Goal: Task Accomplishment & Management: Use online tool/utility

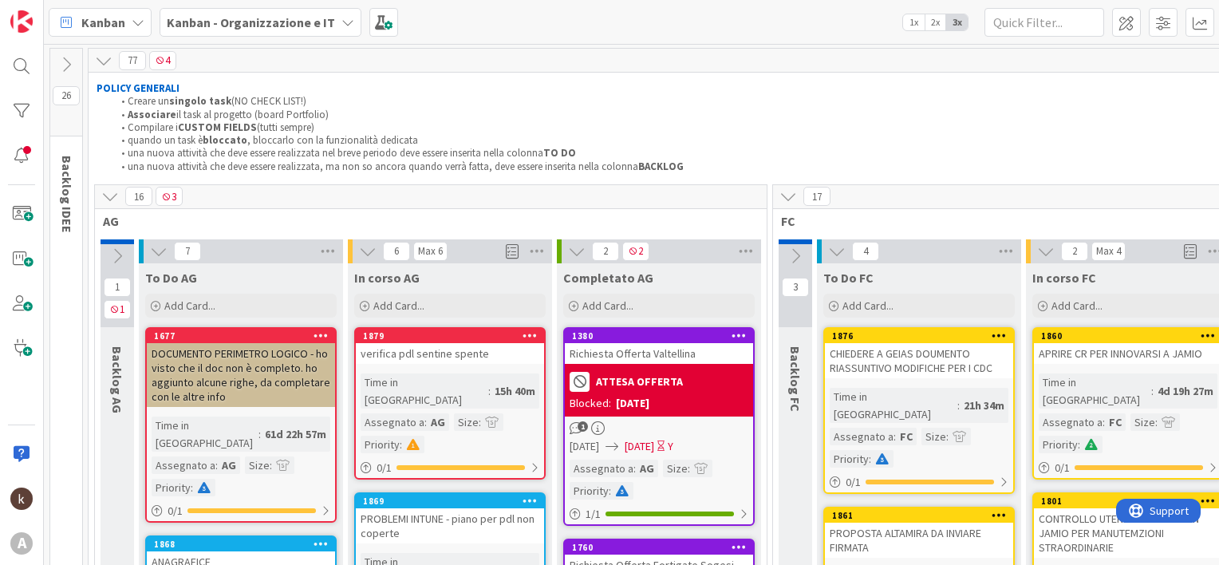
click at [105, 198] on icon at bounding box center [110, 196] width 18 height 18
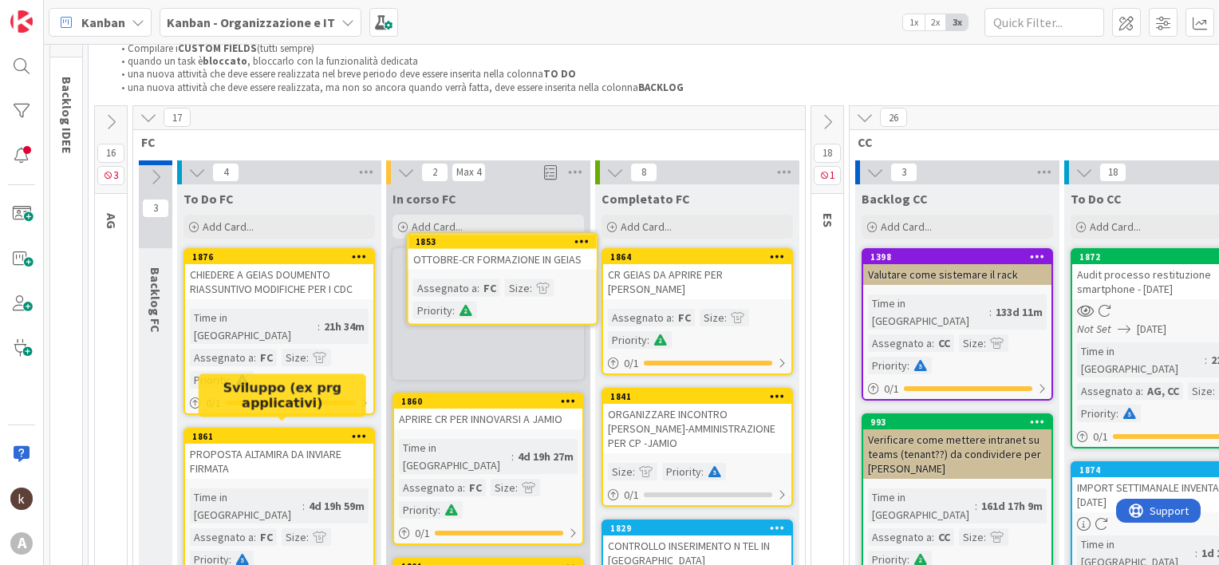
scroll to position [56, 0]
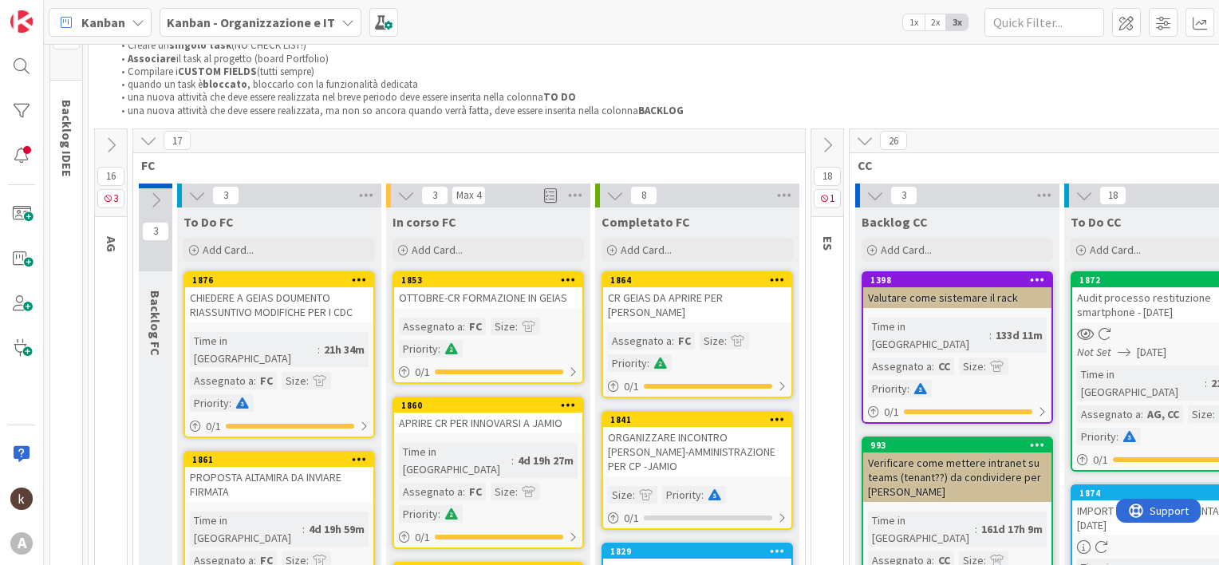
click at [241, 25] on b "Kanban - Organizzazione e IT" at bounding box center [251, 22] width 168 height 16
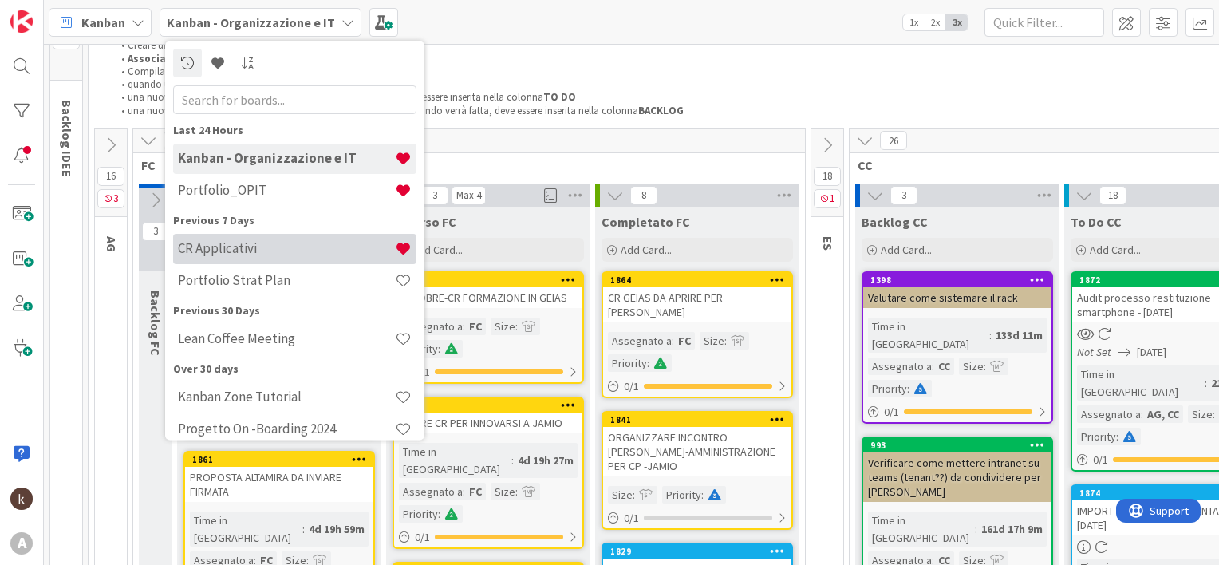
click at [252, 249] on h4 "CR Applicativi" at bounding box center [286, 249] width 217 height 16
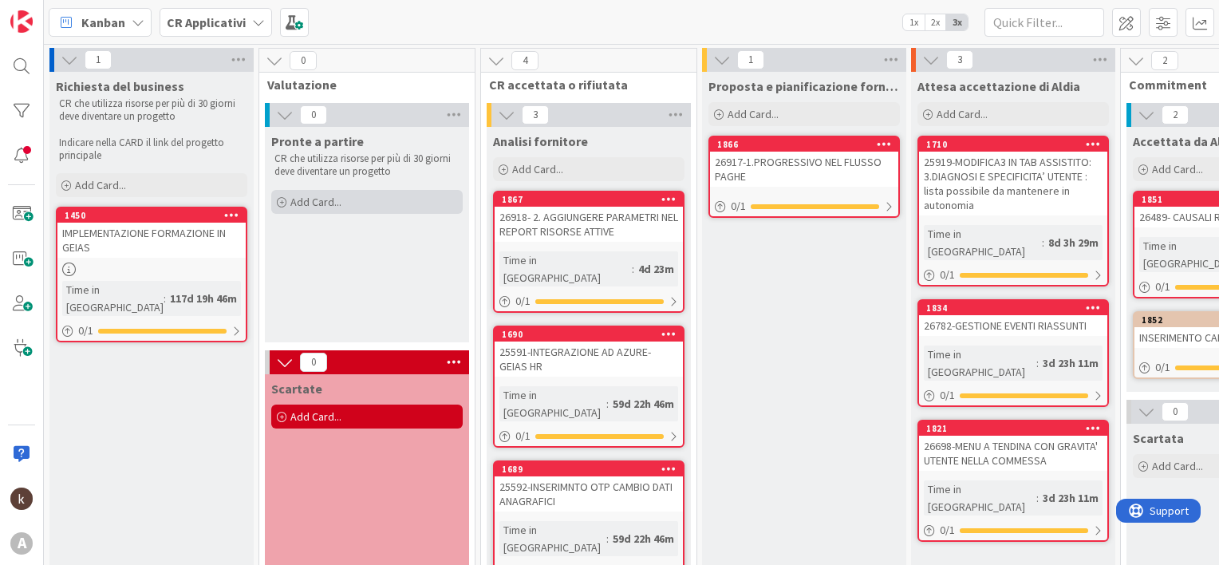
click at [364, 203] on div "Add Card..." at bounding box center [366, 202] width 191 height 24
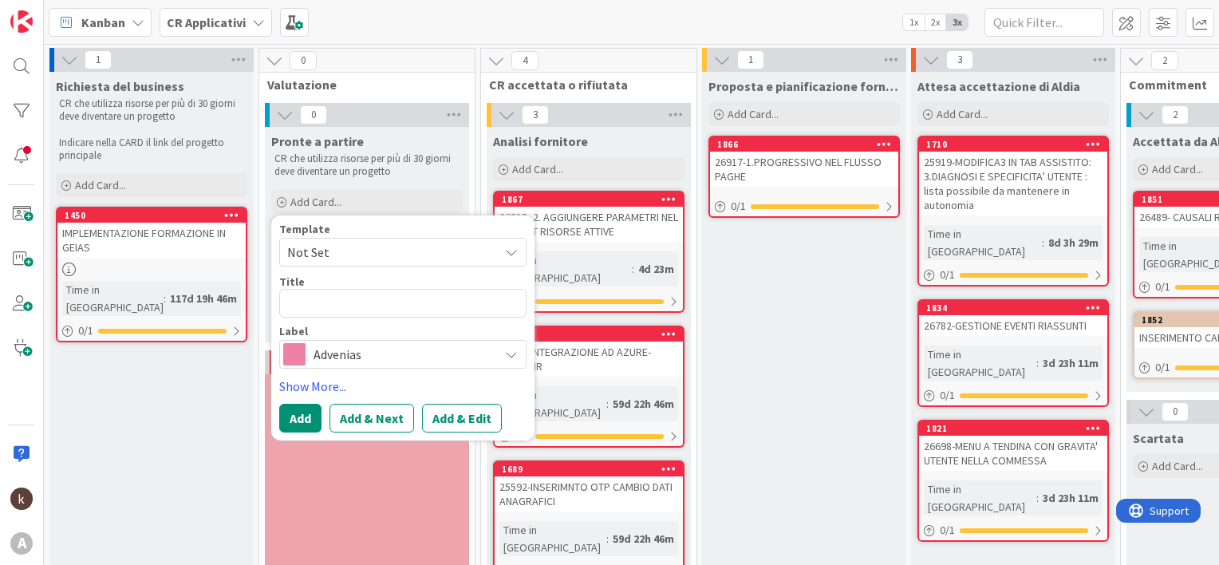
click at [367, 352] on span "Advenias" at bounding box center [402, 354] width 177 height 22
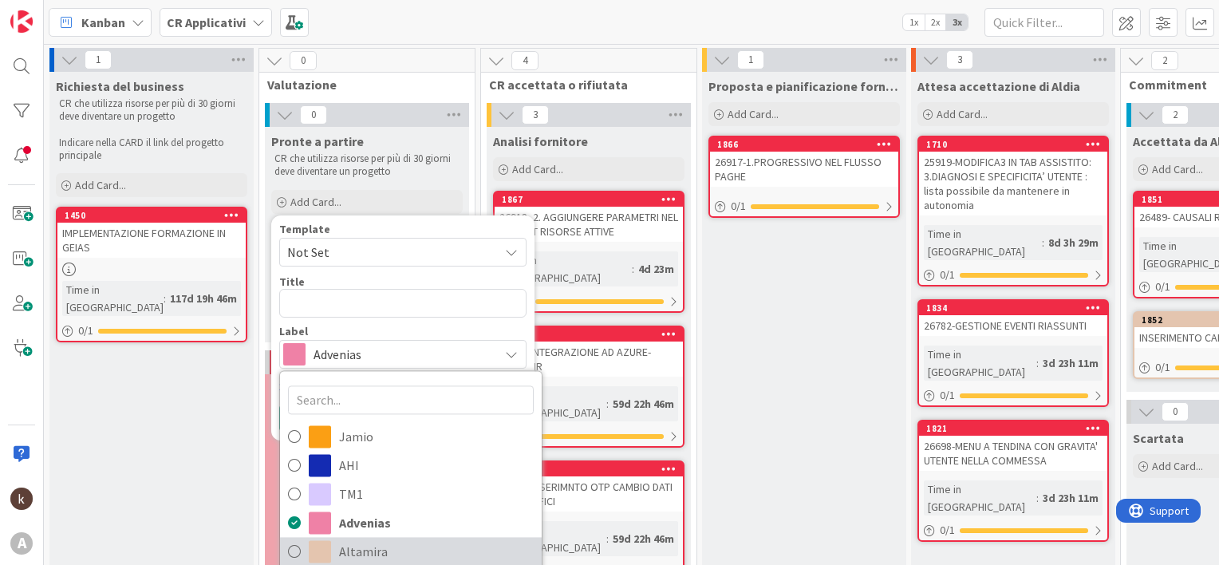
click at [359, 547] on span "Altamira" at bounding box center [436, 551] width 195 height 24
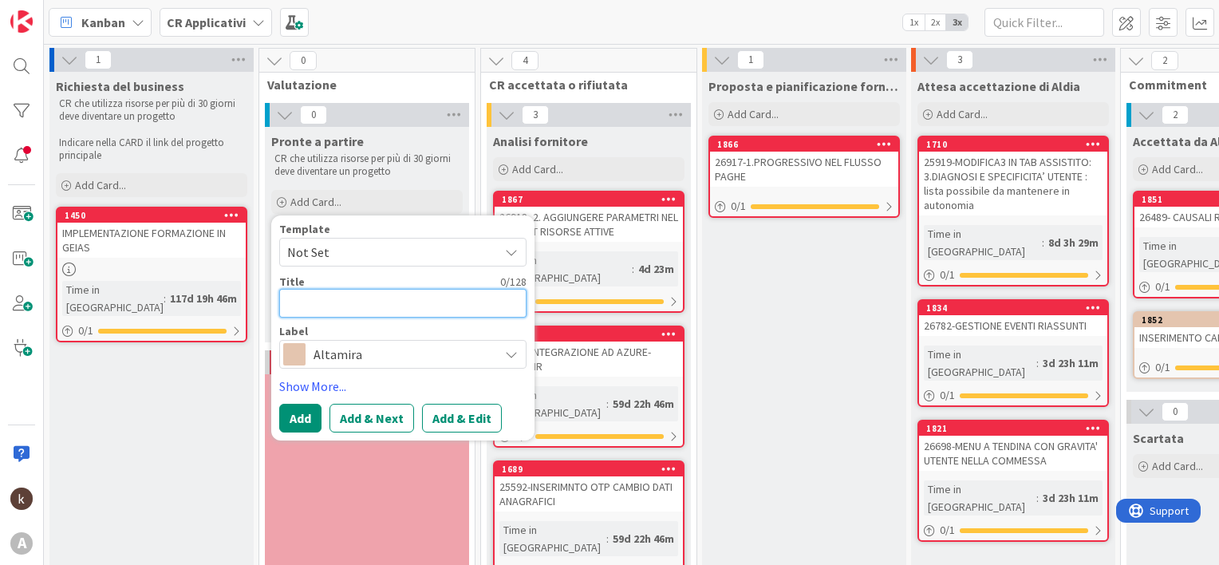
click at [326, 293] on textarea at bounding box center [402, 303] width 247 height 29
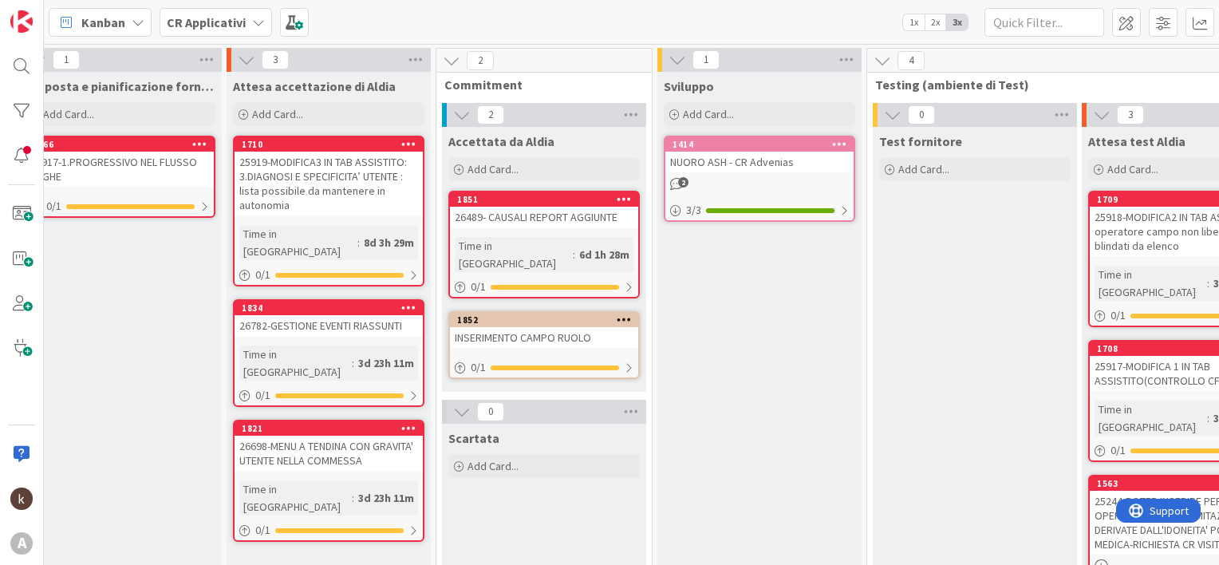
scroll to position [0, 708]
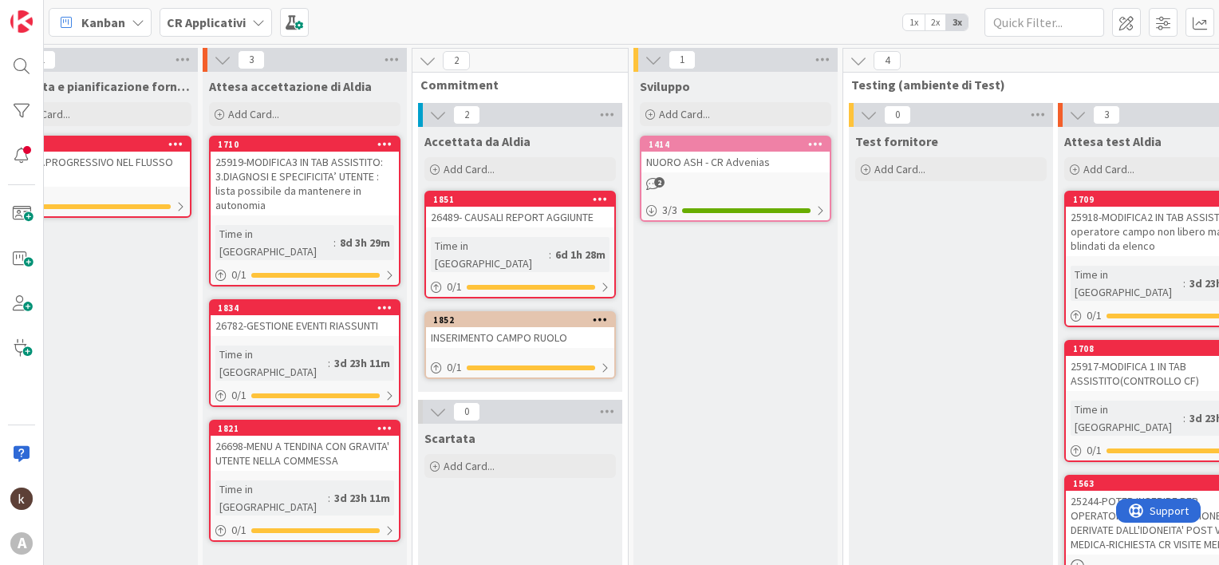
click at [476, 327] on div "INSERIMENTO CAMPO RUOLO" at bounding box center [520, 337] width 188 height 21
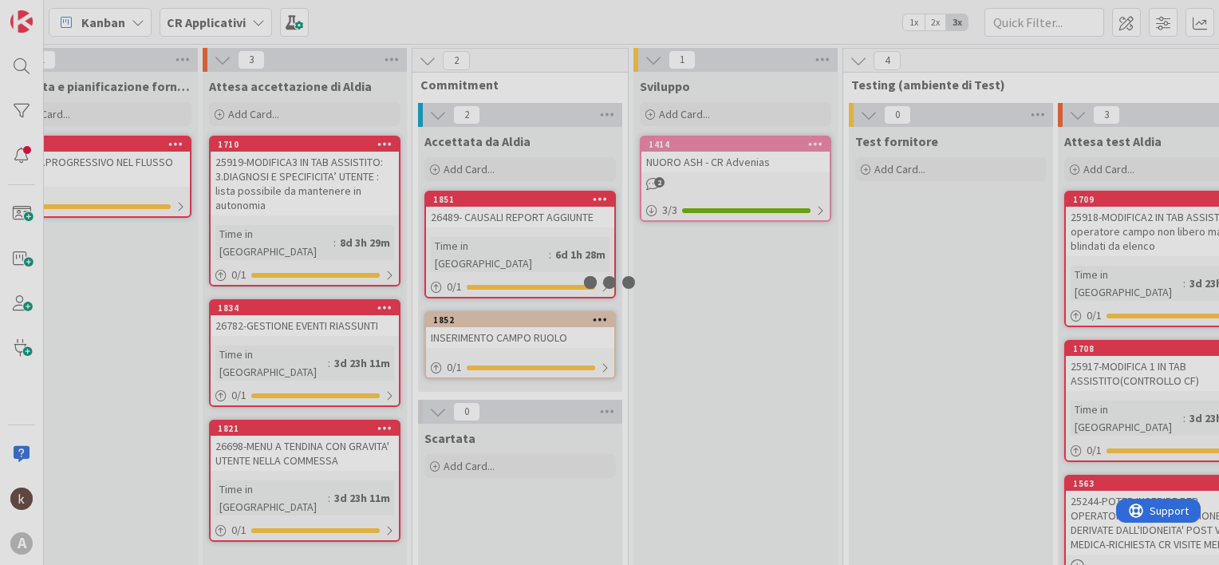
click at [476, 312] on div at bounding box center [609, 282] width 1219 height 565
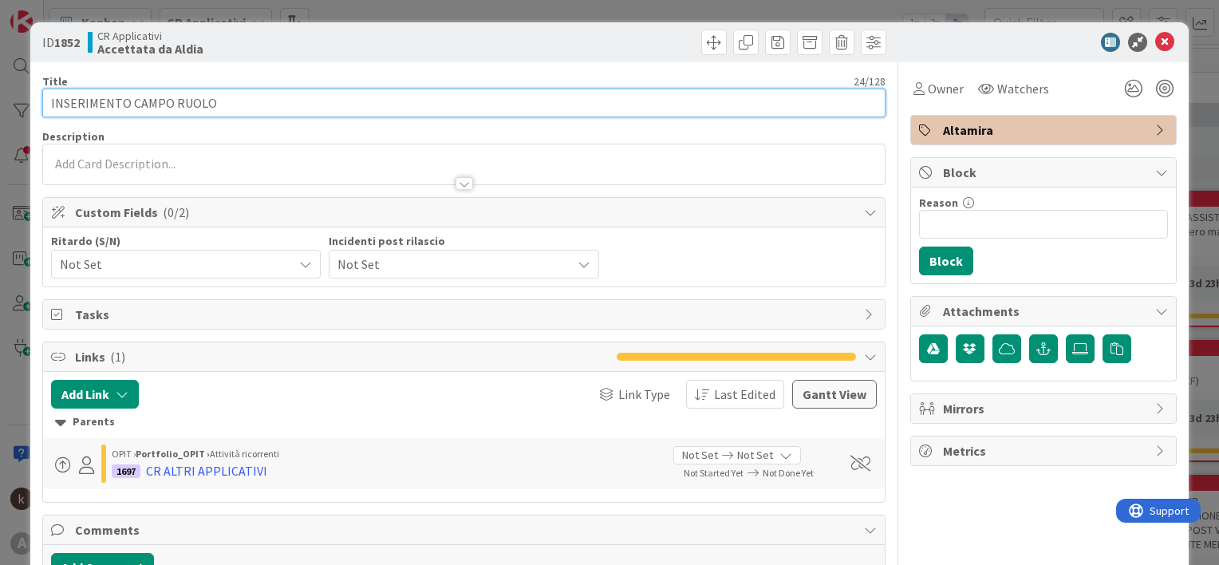
click at [247, 109] on input "INSERIMENTO CAMPO RUOLO" at bounding box center [463, 103] width 843 height 29
type input "INSERIMENTO CAMPO RUOLO E NUOVI STATUS"
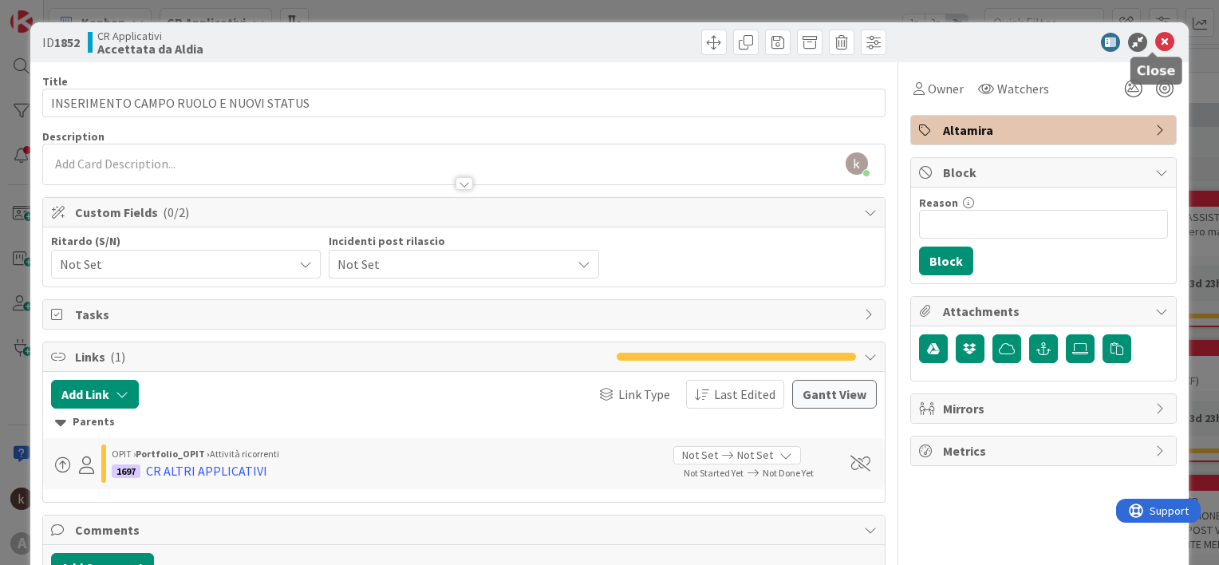
click at [1155, 41] on icon at bounding box center [1164, 42] width 19 height 19
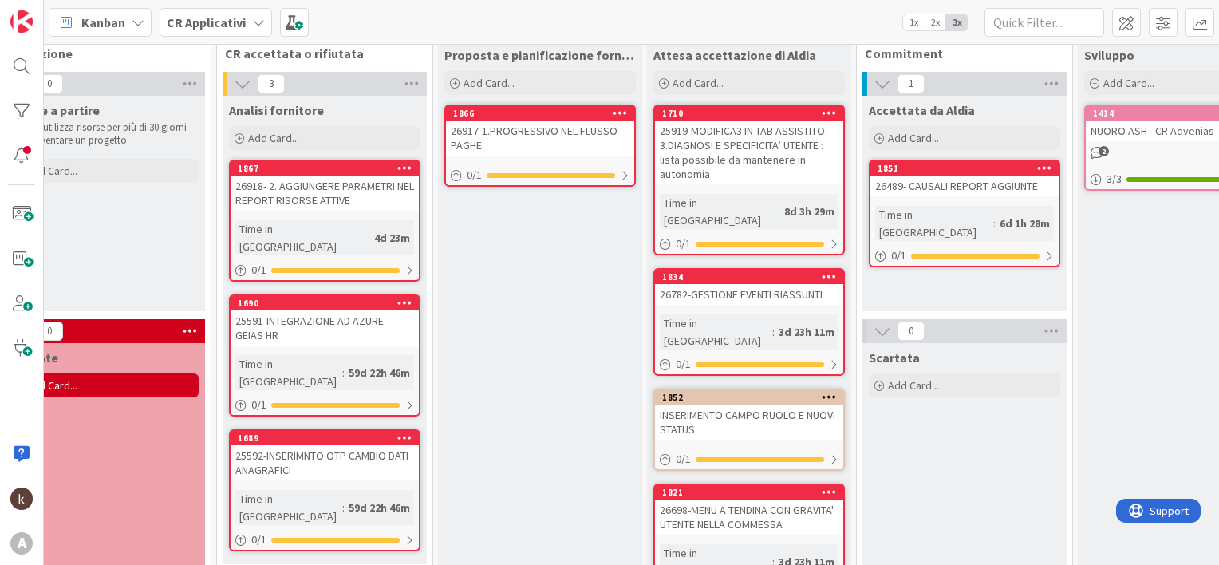
scroll to position [31, 0]
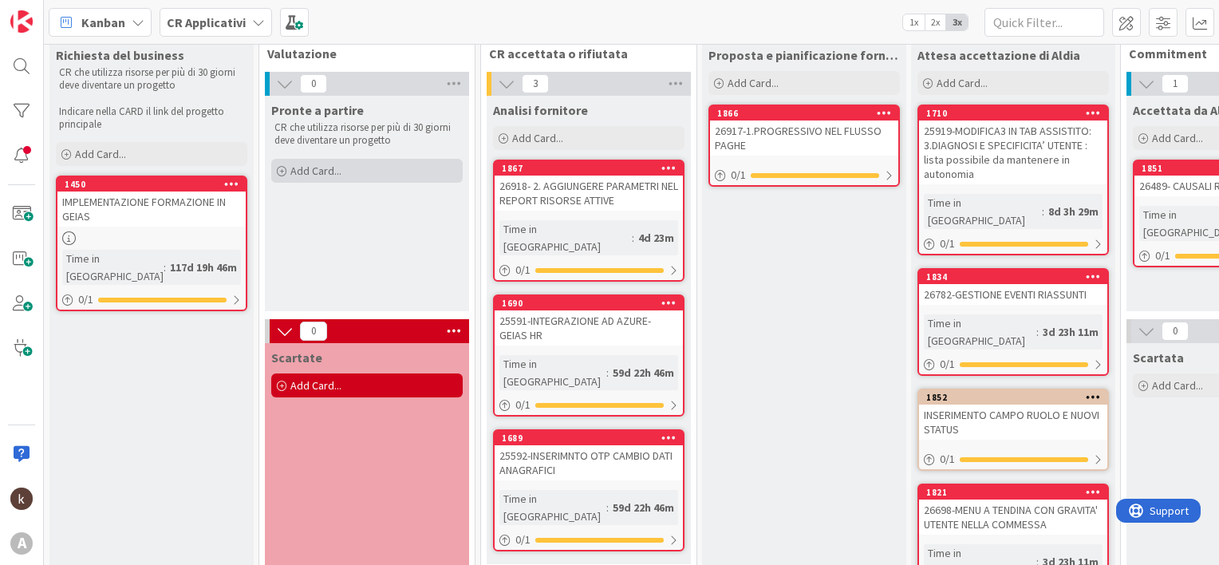
click at [306, 172] on span "Add Card..." at bounding box center [315, 171] width 51 height 14
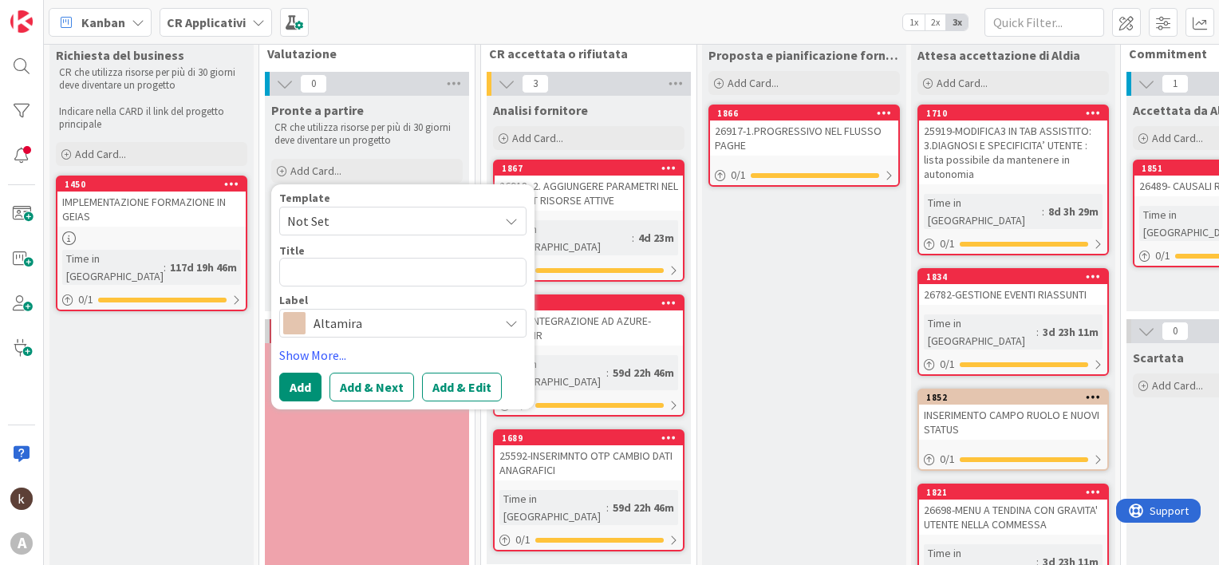
click at [325, 316] on span "Altamira" at bounding box center [402, 323] width 177 height 22
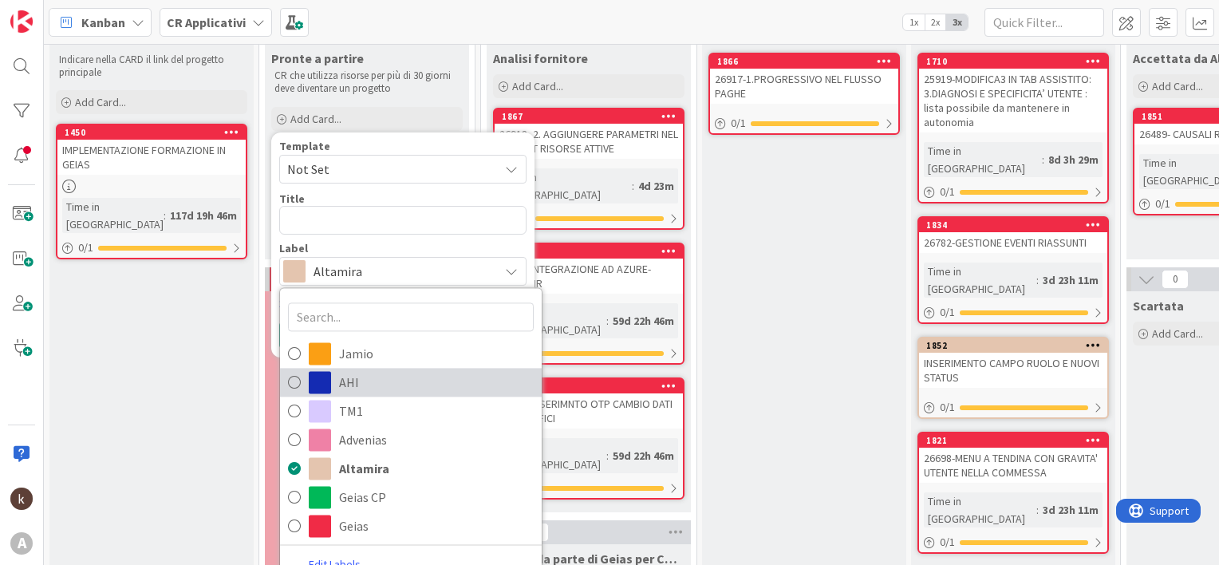
scroll to position [111, 0]
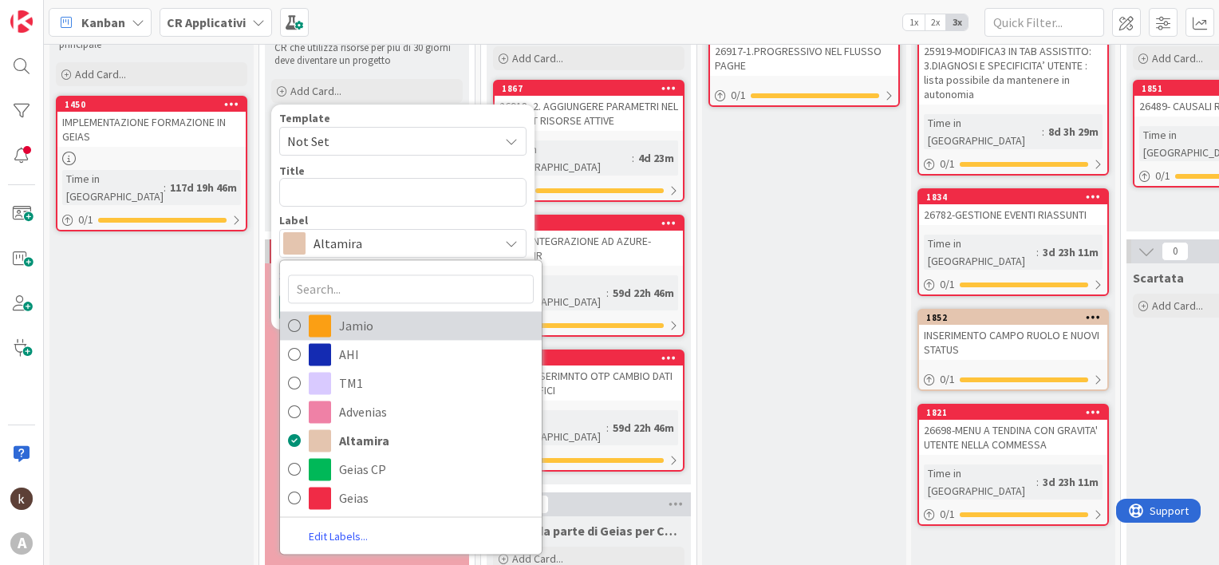
click at [314, 317] on span at bounding box center [320, 325] width 22 height 22
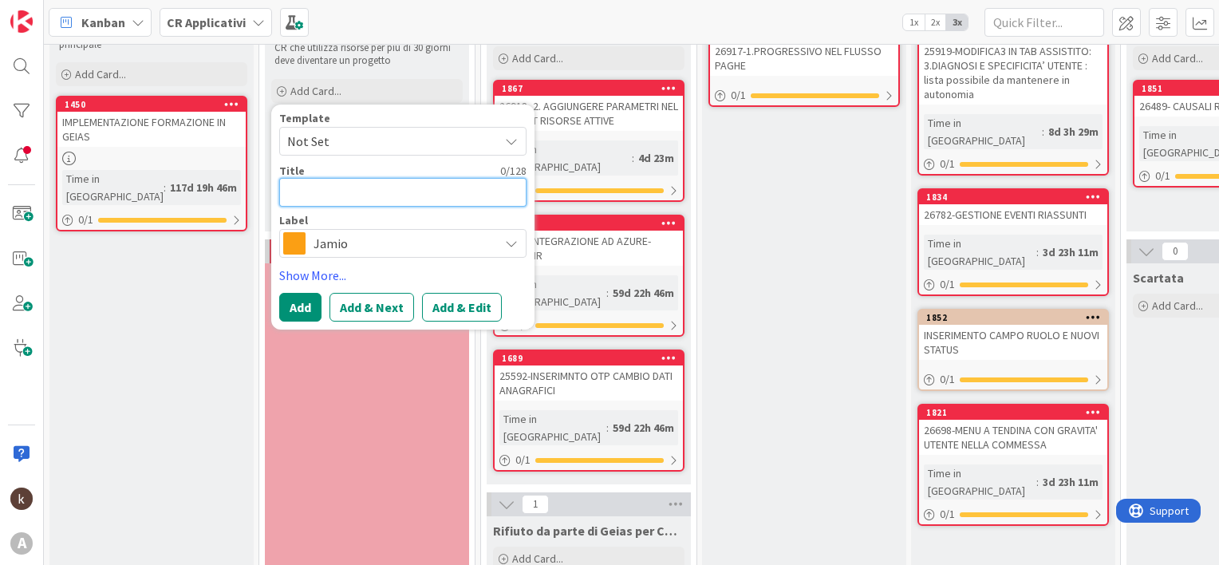
click at [325, 191] on textarea at bounding box center [402, 192] width 247 height 29
type textarea "x"
type textarea "I"
type textarea "x"
type textarea "IN"
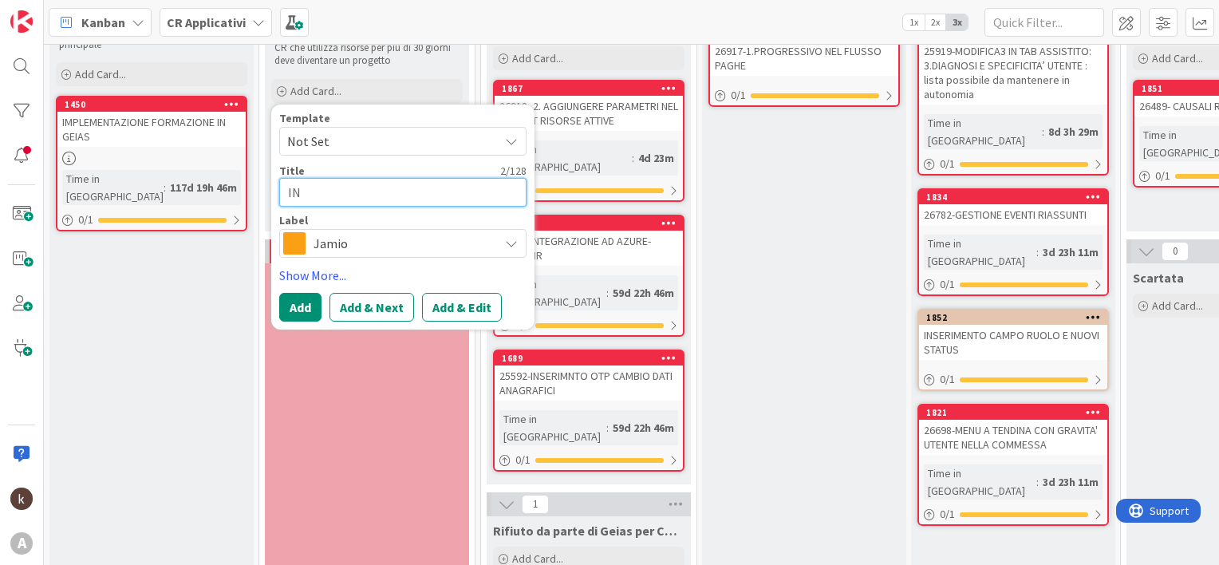
type textarea "x"
type textarea "INS"
type textarea "x"
type textarea "INSE"
type textarea "x"
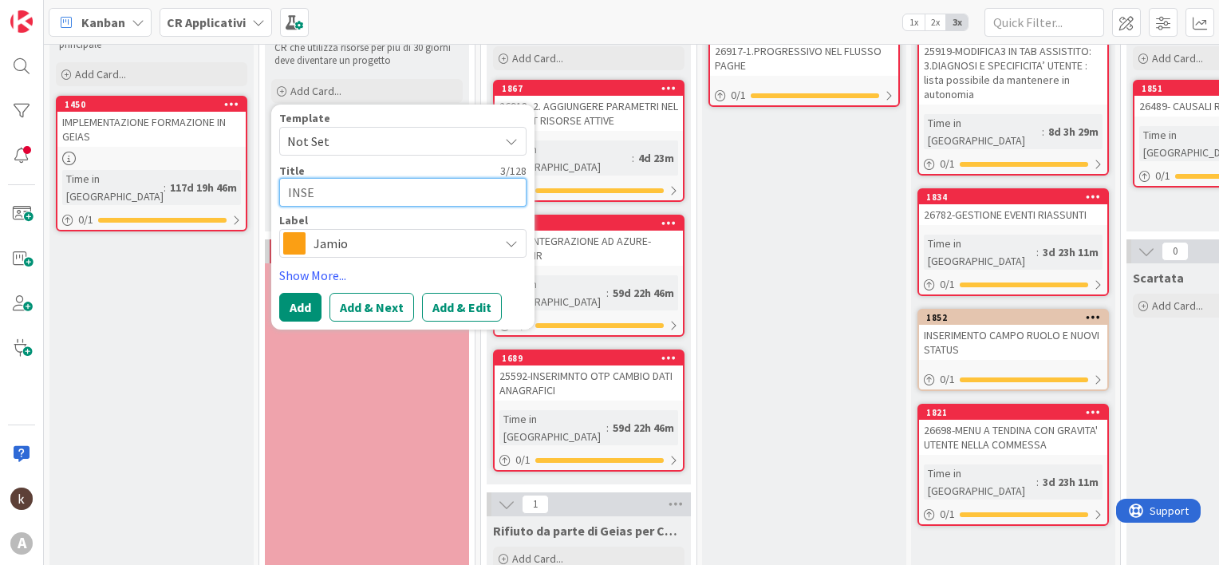
type textarea "INSER"
type textarea "x"
type textarea "INSERI"
type textarea "x"
type textarea "INSERIR"
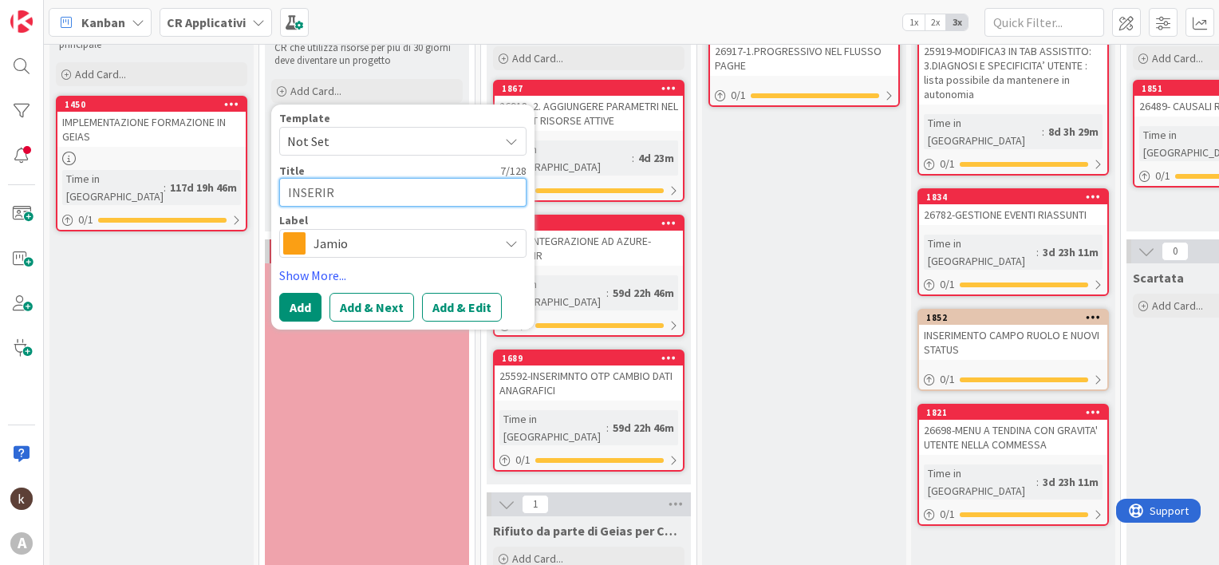
type textarea "x"
type textarea "INSERIRE"
type textarea "x"
type textarea "INSERIRE"
type textarea "x"
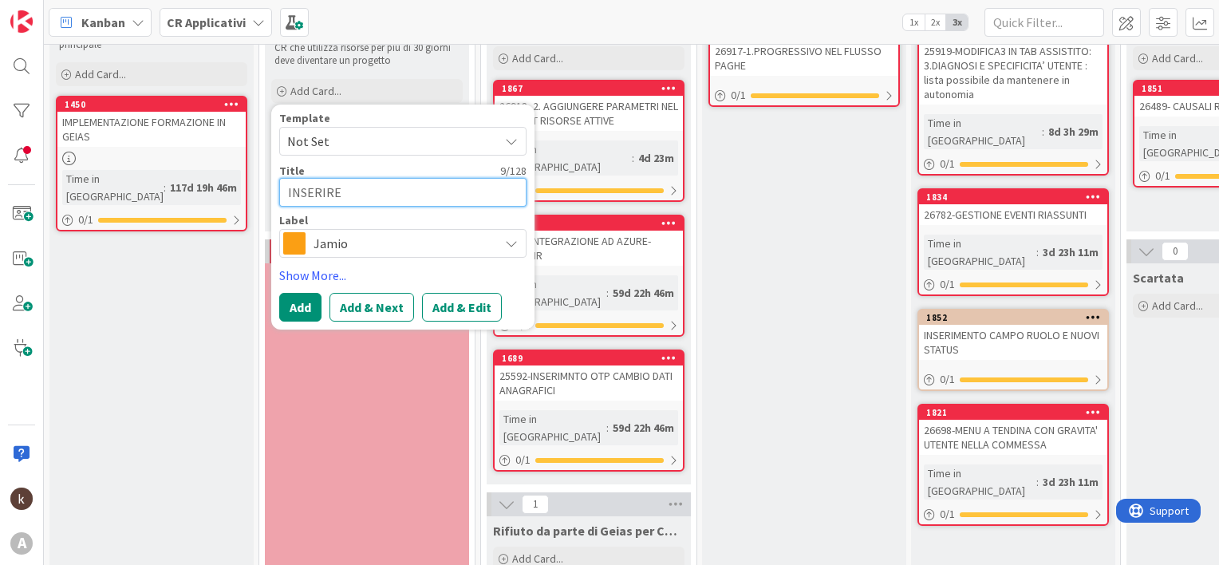
type textarea "INSERIRE I"
type textarea "x"
type textarea "INSERIRE IN"
type textarea "x"
type textarea "INSERIRE IN"
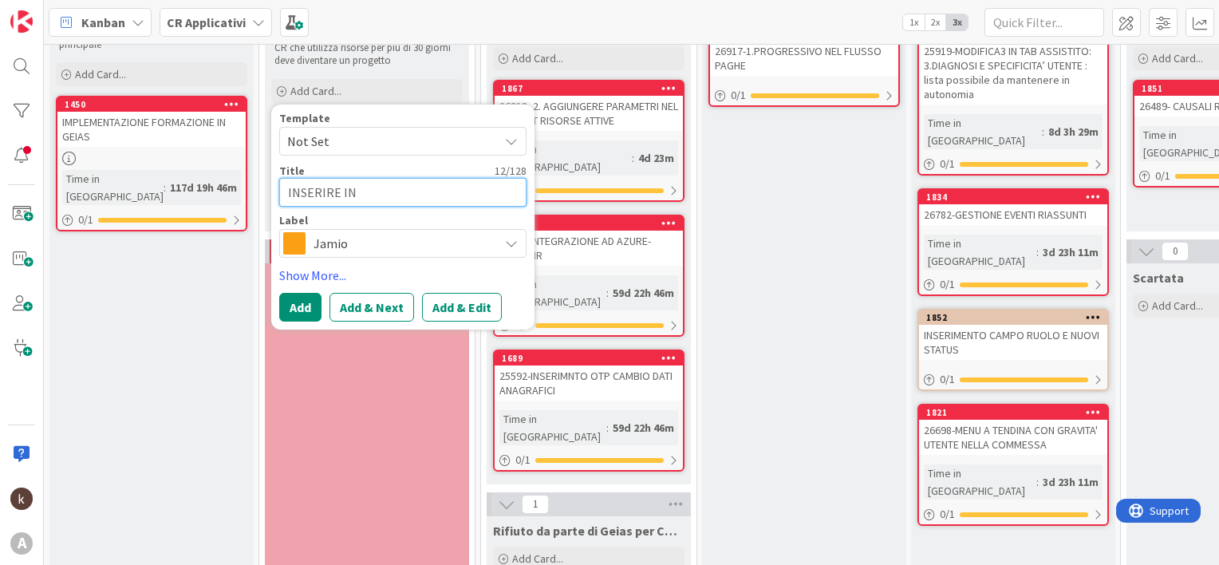
type textarea "x"
type textarea "INSERIRE IN S"
type textarea "x"
type textarea "INSERIRE IN SU"
type textarea "x"
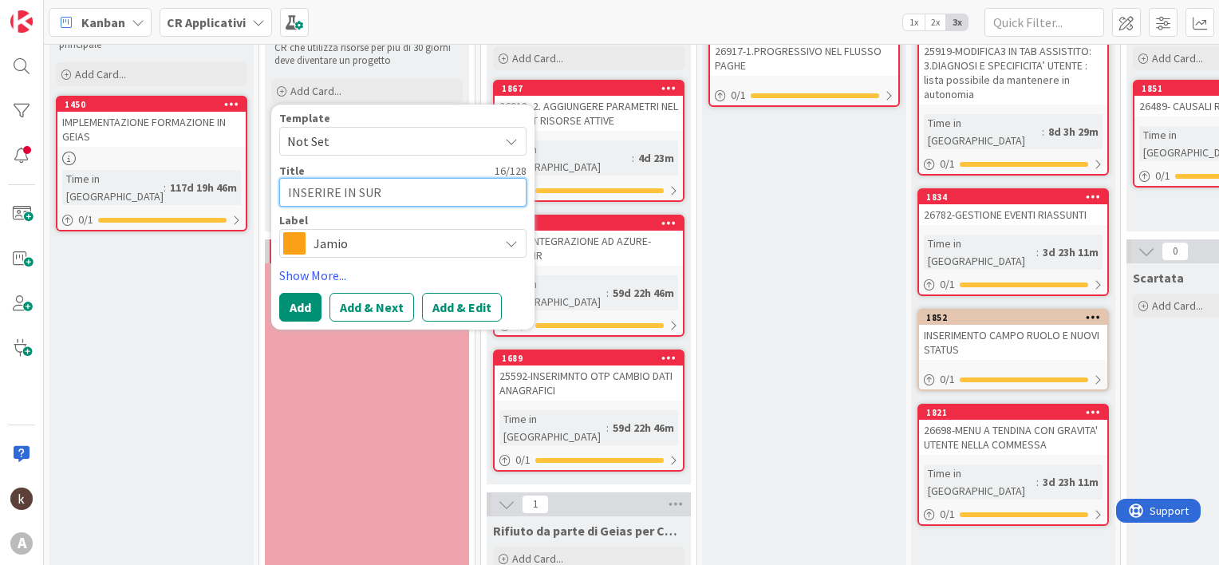
type textarea "INSERIRE IN SURV"
type textarea "x"
type textarea "INSERIRE IN [GEOGRAPHIC_DATA]"
type textarea "x"
type textarea "INSERIRE IN [GEOGRAPHIC_DATA]"
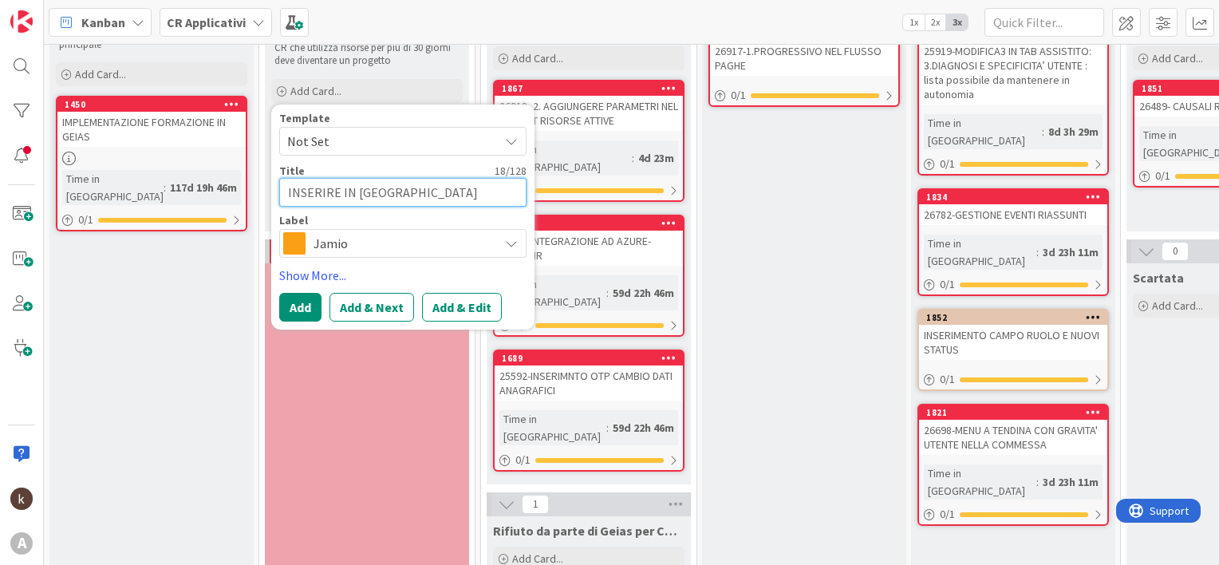
type textarea "x"
type textarea "INSERIRE IN [GEOGRAPHIC_DATA]"
type textarea "x"
type textarea "INSERIRE IN [GEOGRAPHIC_DATA] A"
type textarea "x"
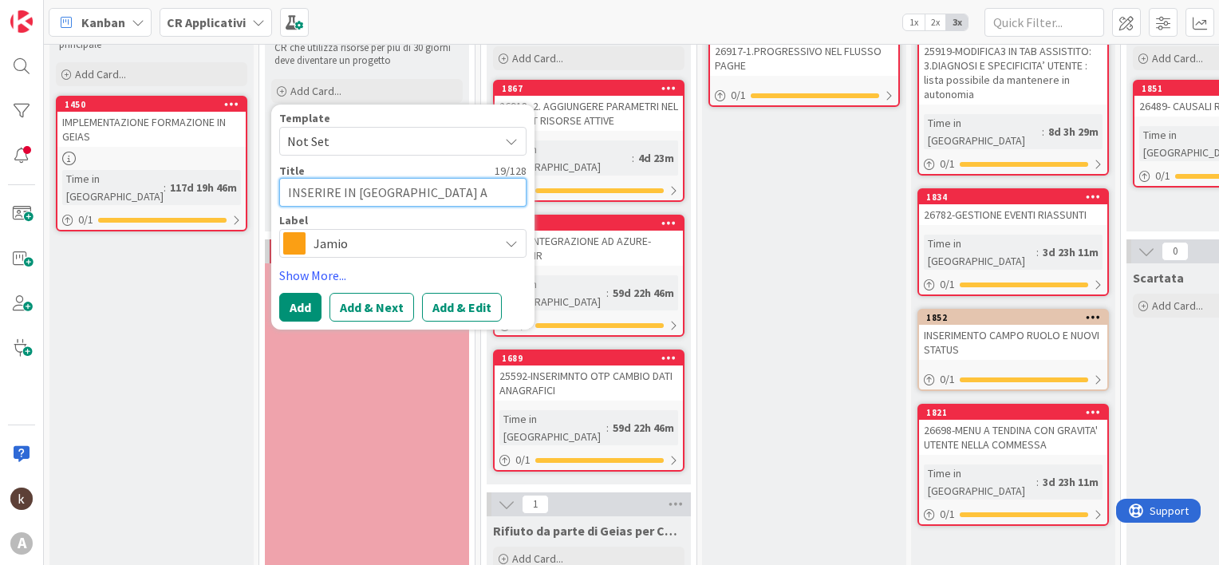
type textarea "INSERIRE IN [GEOGRAPHIC_DATA] AU"
type textarea "x"
type textarea "INSERIRE IN [GEOGRAPHIC_DATA] AUT"
type textarea "x"
type textarea "INSERIRE IN SURVAY AUTO"
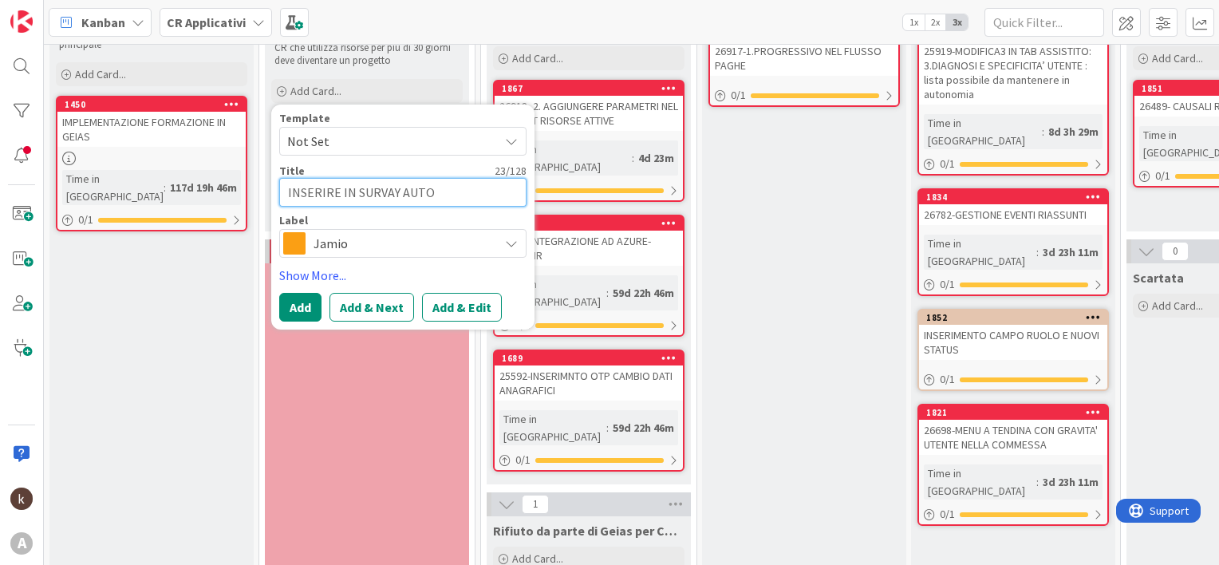
type textarea "x"
type textarea "INSERIRE IN SURVAY AUTOMU"
type textarea "x"
type textarea "INSERIRE IN SURVAY AUTOMUN"
type textarea "x"
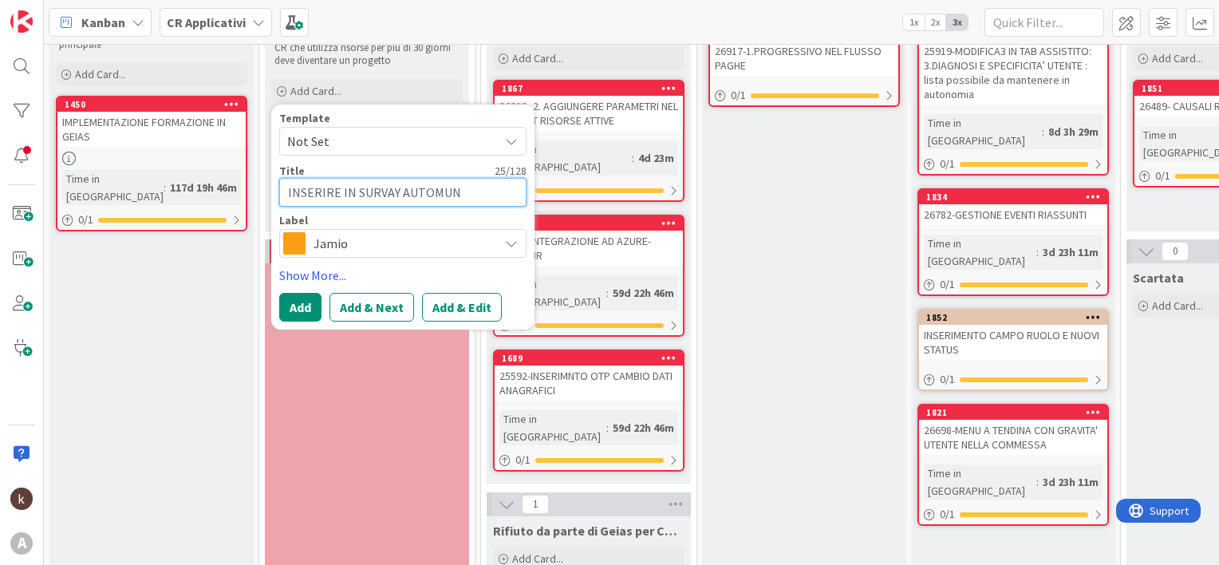
type textarea "INSERIRE IN SURVAY AUTOMUNI"
type textarea "x"
type textarea "INSERIRE IN SURVAY AUTOMUNIT"
type textarea "x"
type textarea "INSERIRE IN SURVAY AUTOMUNITO"
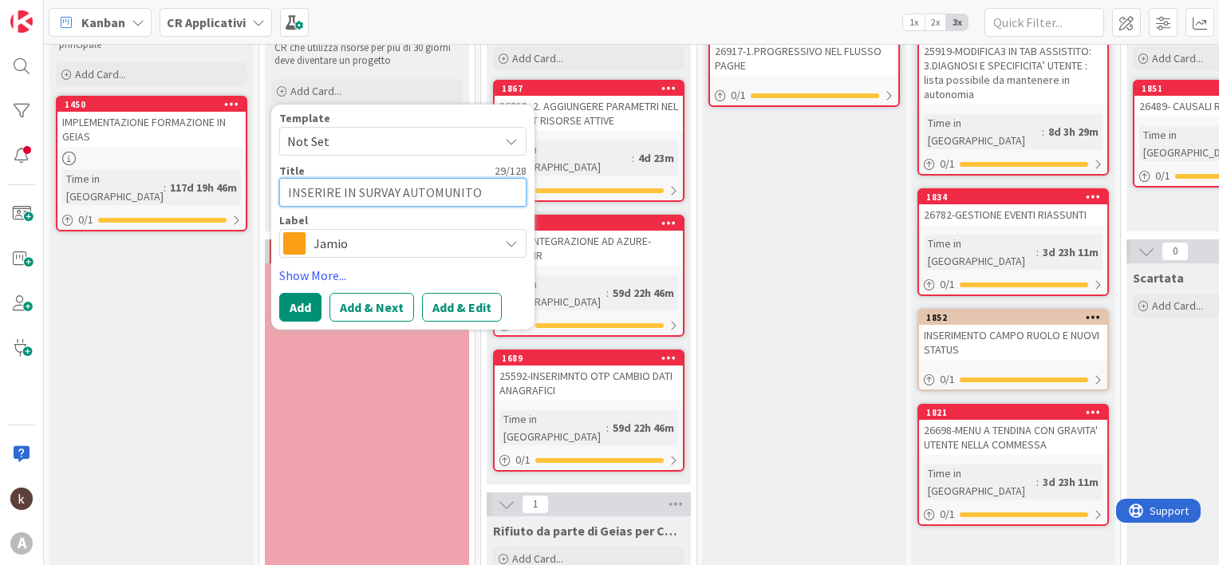
type textarea "x"
type textarea "INSERIRE IN SURVAY AUTOMUNITO"
type textarea "x"
type textarea "INSERIRE IN SURVAY AUTOMUNITO S"
type textarea "x"
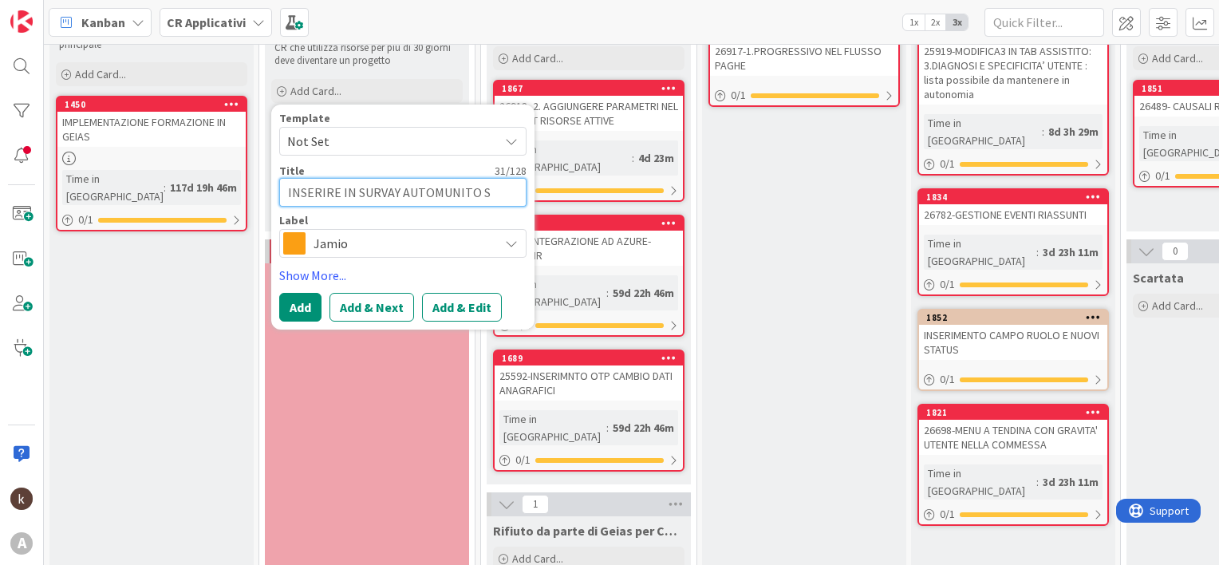
type textarea "INSERIRE IN SURVAY AUTOMUNITO SI"
type textarea "x"
type textarea "INSERIRE IN SURVAY AUTOMUNITO SI/"
type textarea "x"
type textarea "INSERIRE IN SURVAY AUTOMUNITO SI/N"
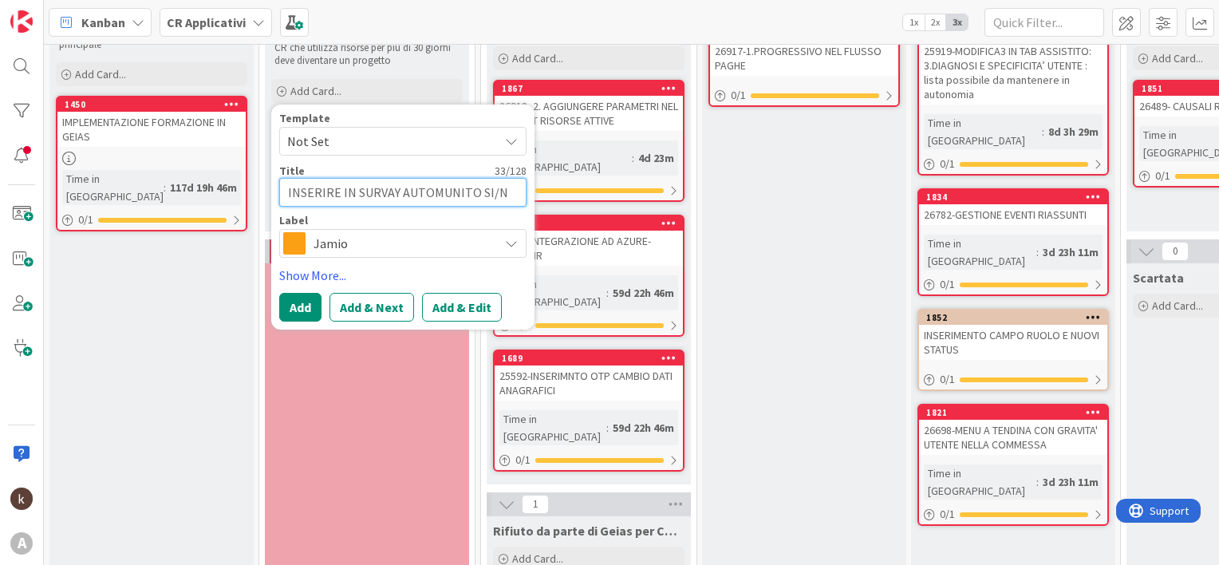
type textarea "x"
type textarea "INSERIRE IN SURVAY AUTOMUNITO SI/NO"
click at [291, 278] on link "Show More..." at bounding box center [402, 275] width 247 height 19
type textarea "x"
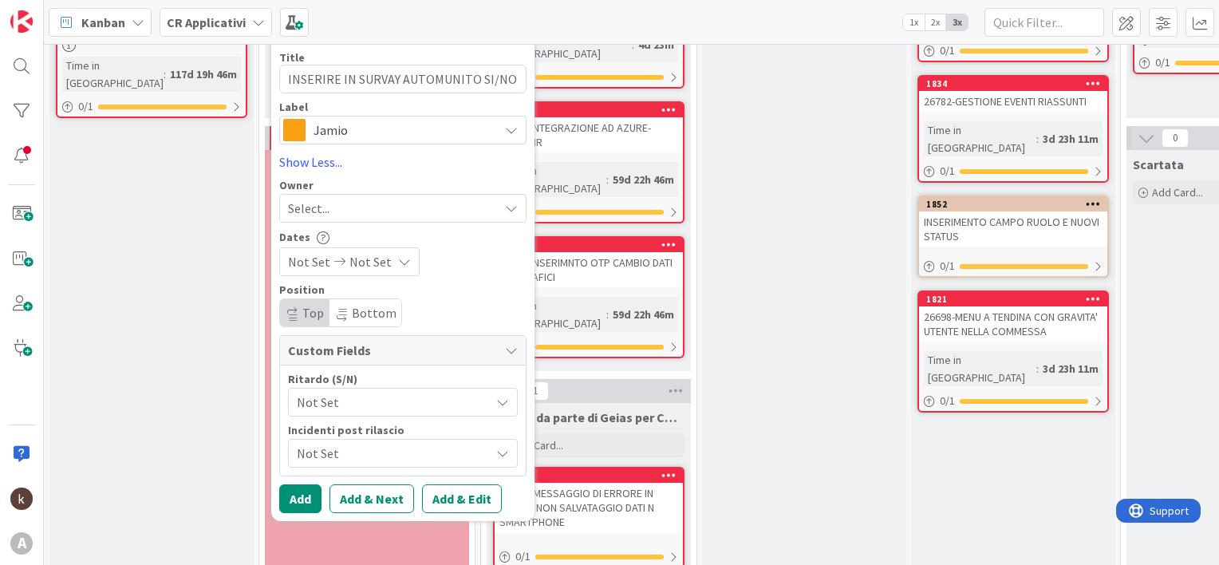
scroll to position [270, 0]
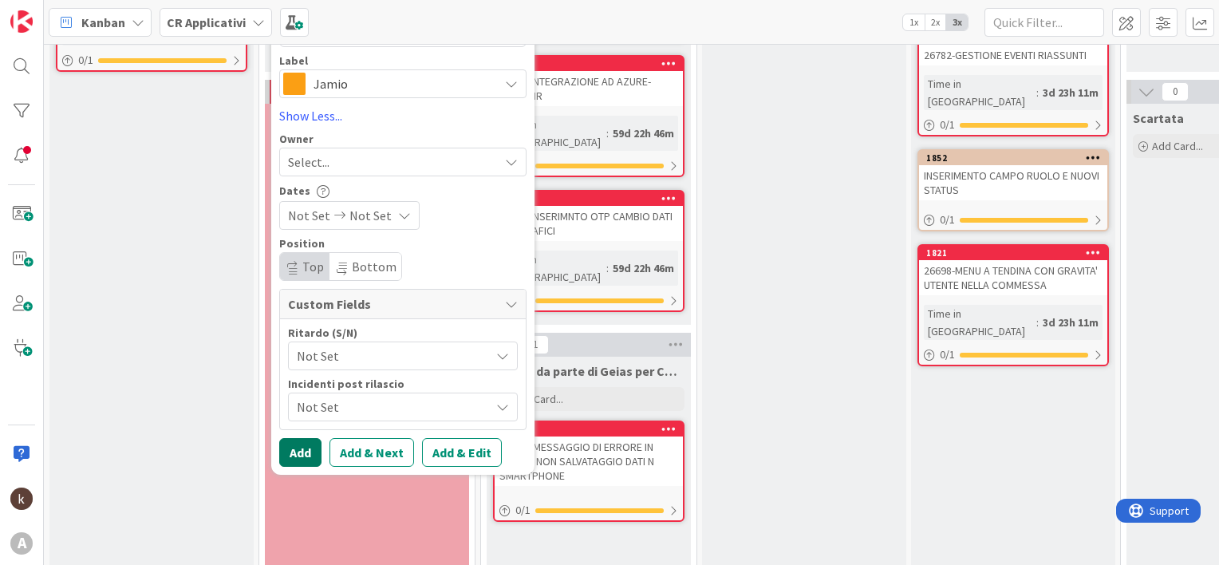
click at [310, 444] on button "Add" at bounding box center [300, 452] width 42 height 29
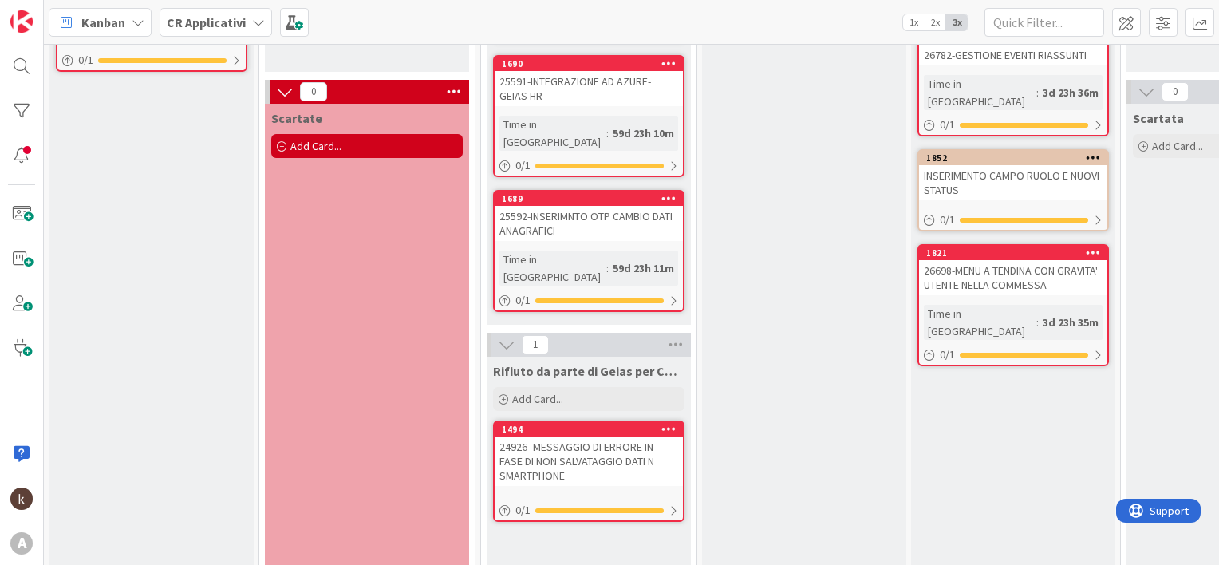
scroll to position [31, 0]
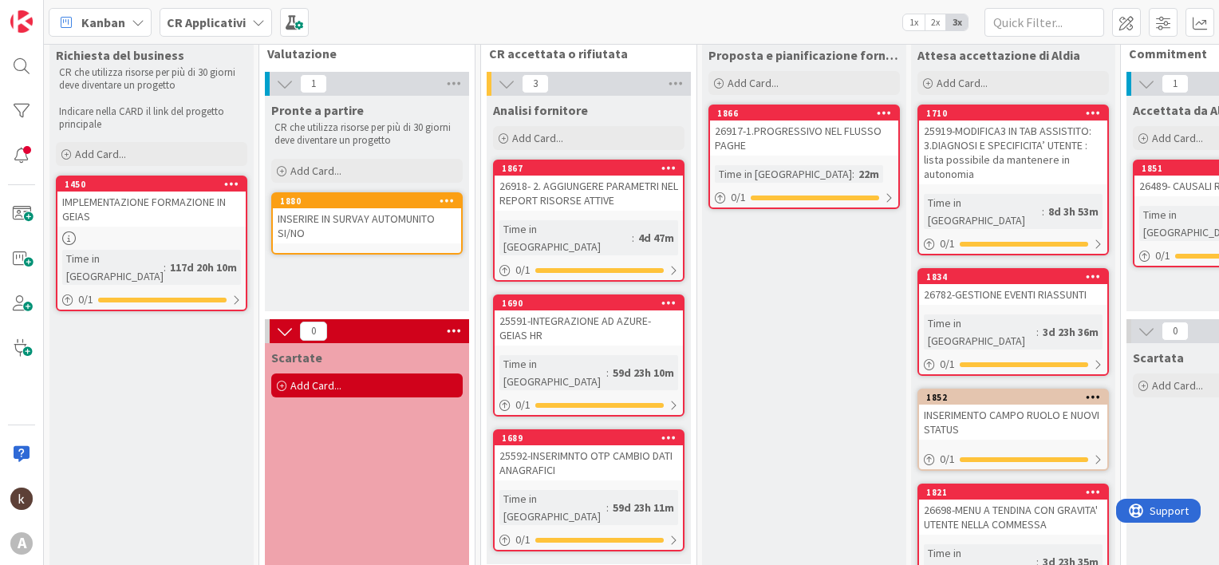
click at [340, 215] on div "INSERIRE IN SURVAY AUTOMUNITO SI/NO" at bounding box center [367, 225] width 188 height 35
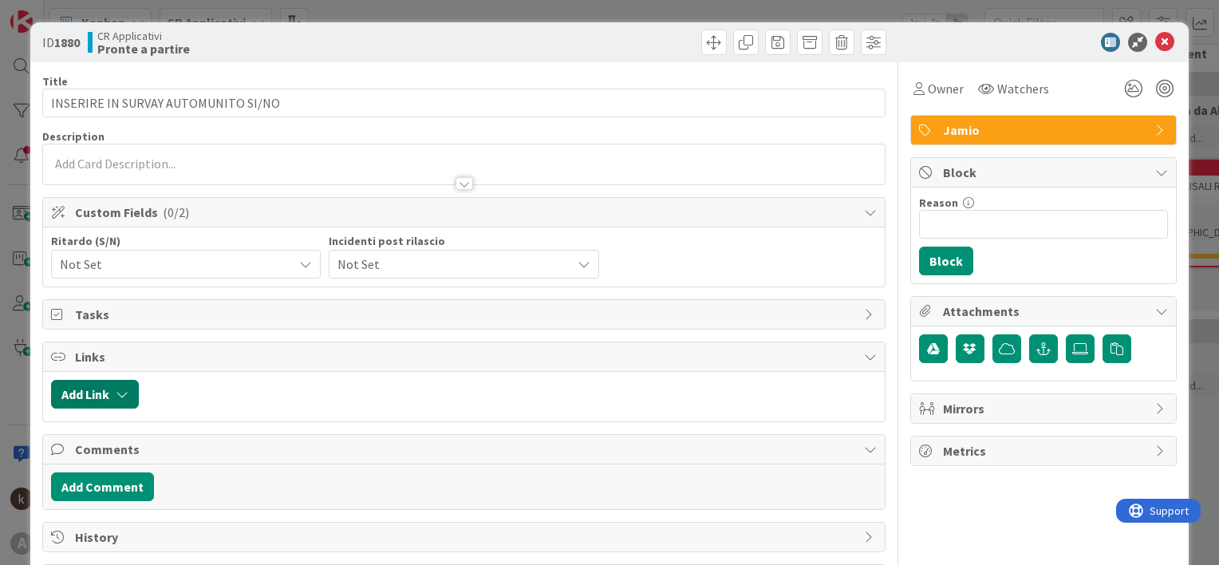
click at [120, 393] on icon "button" at bounding box center [122, 394] width 13 height 13
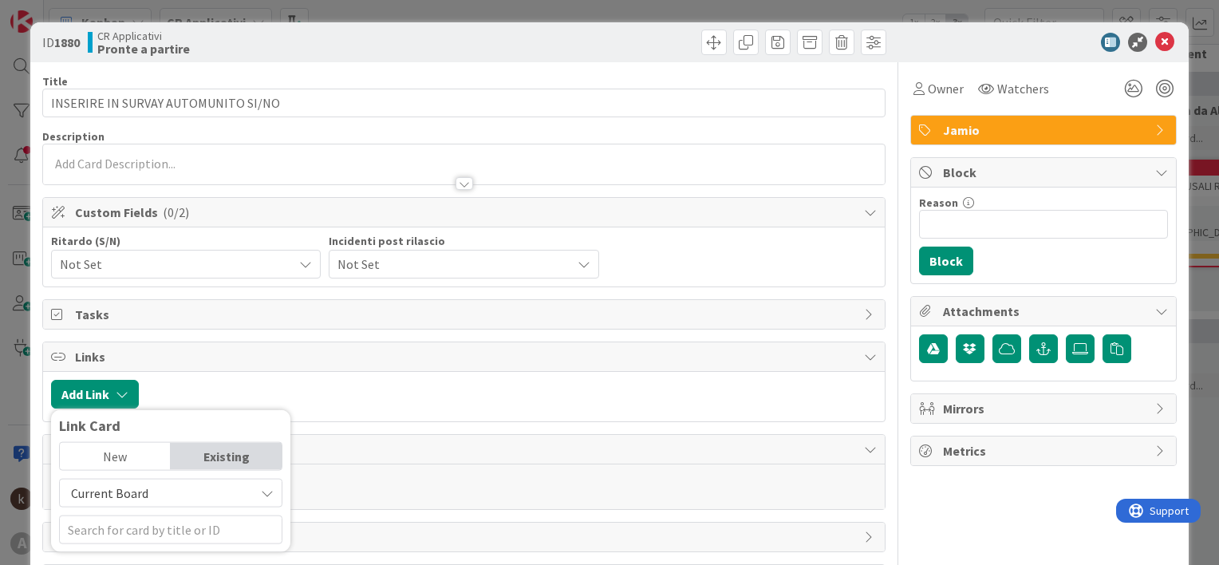
click at [132, 488] on span "Current Board" at bounding box center [109, 493] width 77 height 16
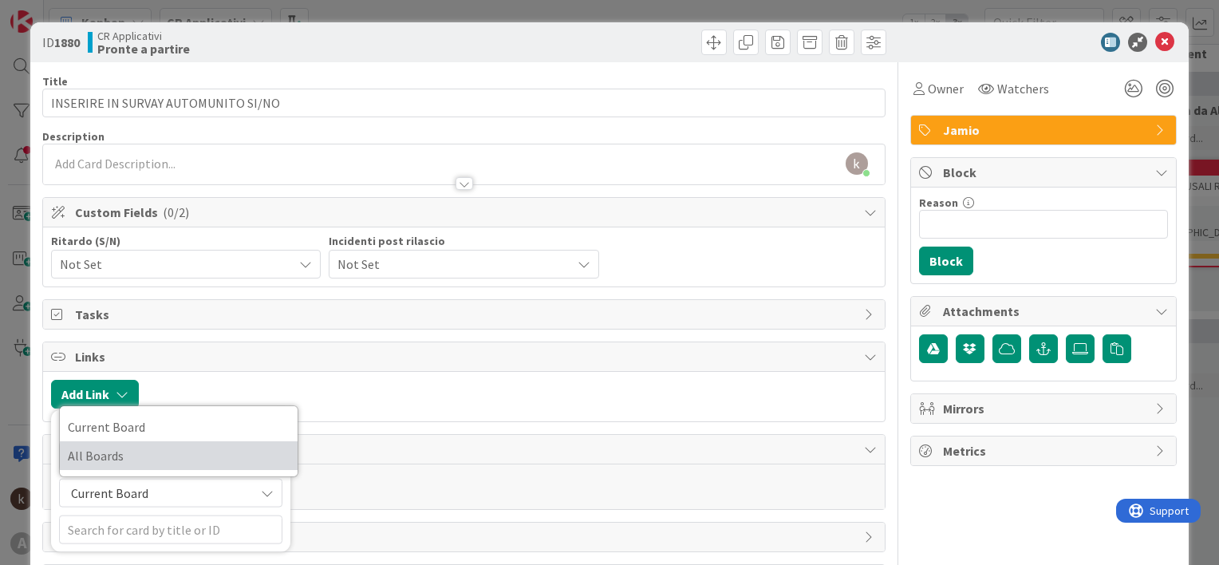
click at [126, 456] on span "All Boards" at bounding box center [179, 456] width 222 height 24
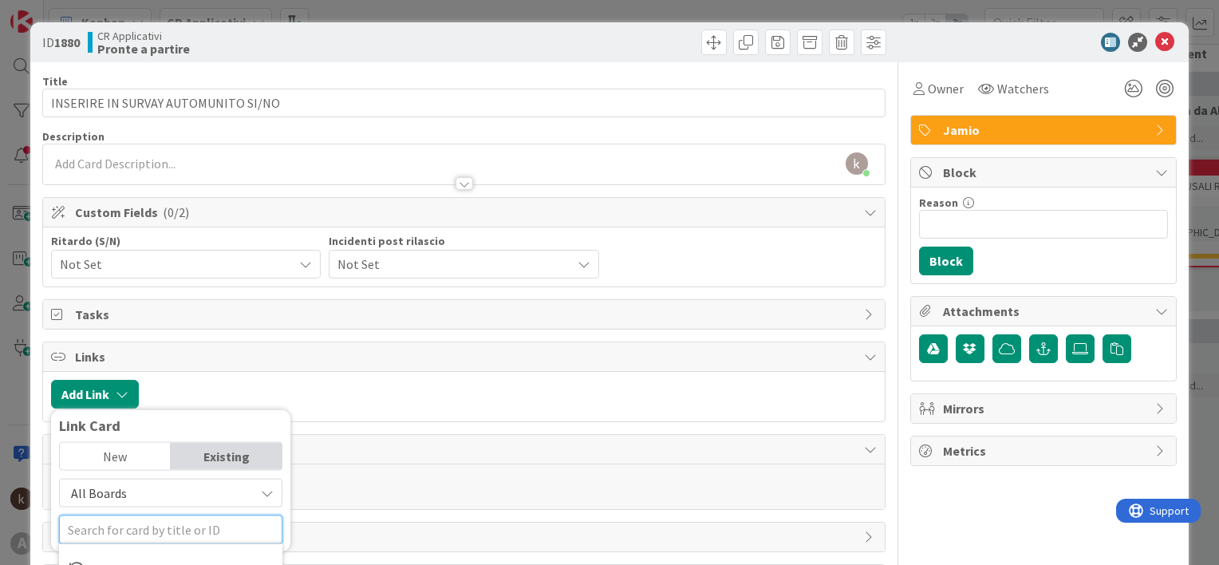
click at [144, 527] on input "text" at bounding box center [170, 529] width 223 height 29
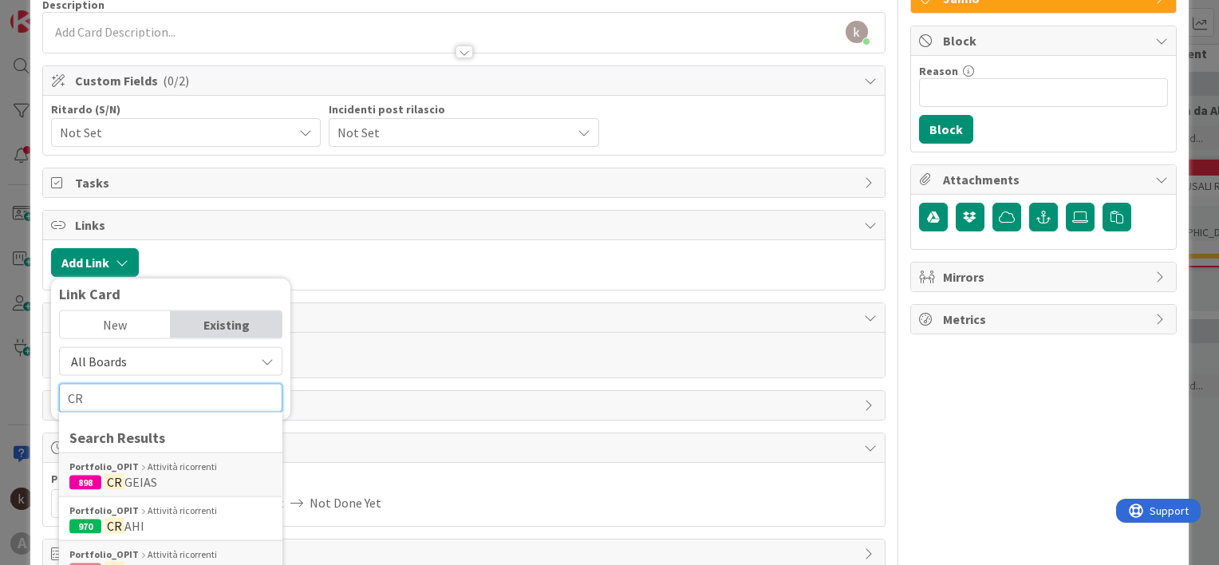
scroll to position [160, 0]
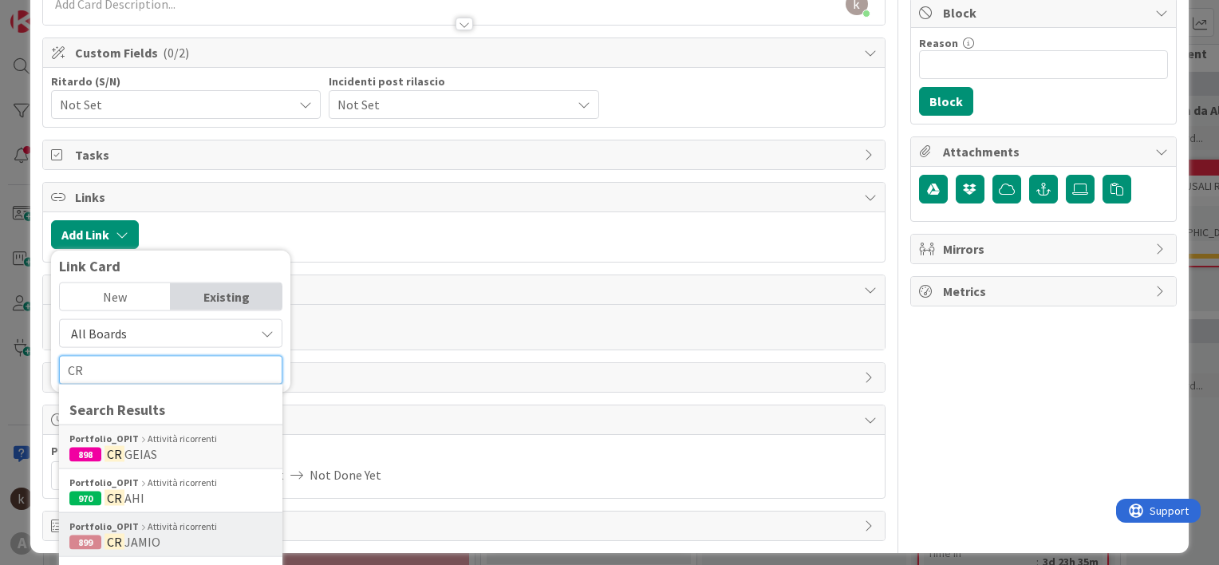
type input "CR"
click at [150, 534] on span "JAMIO" at bounding box center [142, 542] width 36 height 16
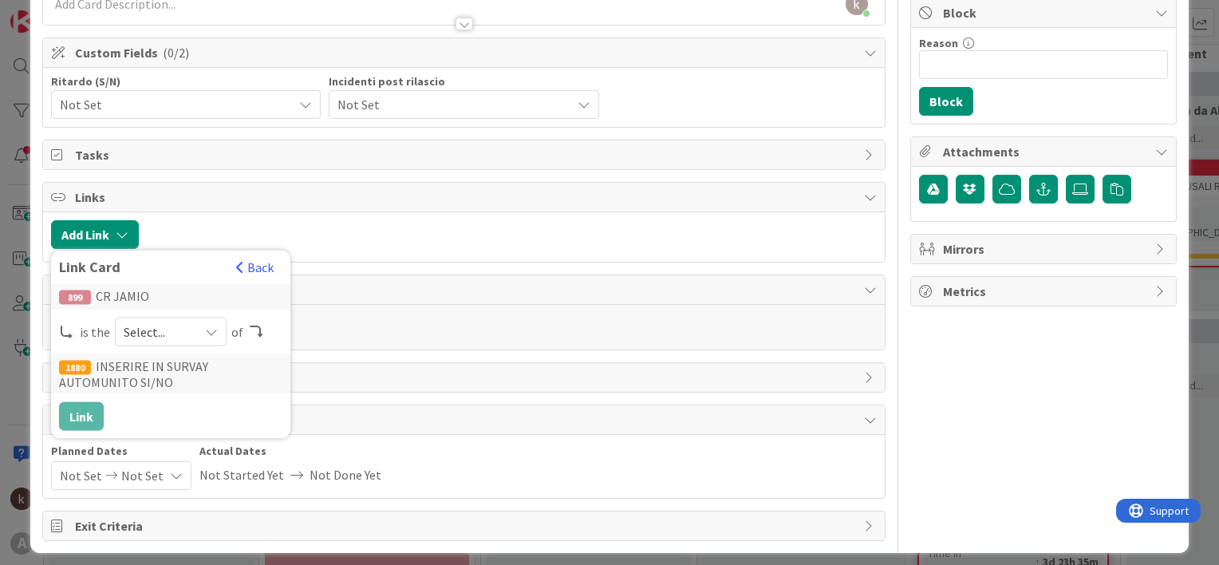
click at [188, 321] on span "Select..." at bounding box center [157, 332] width 67 height 22
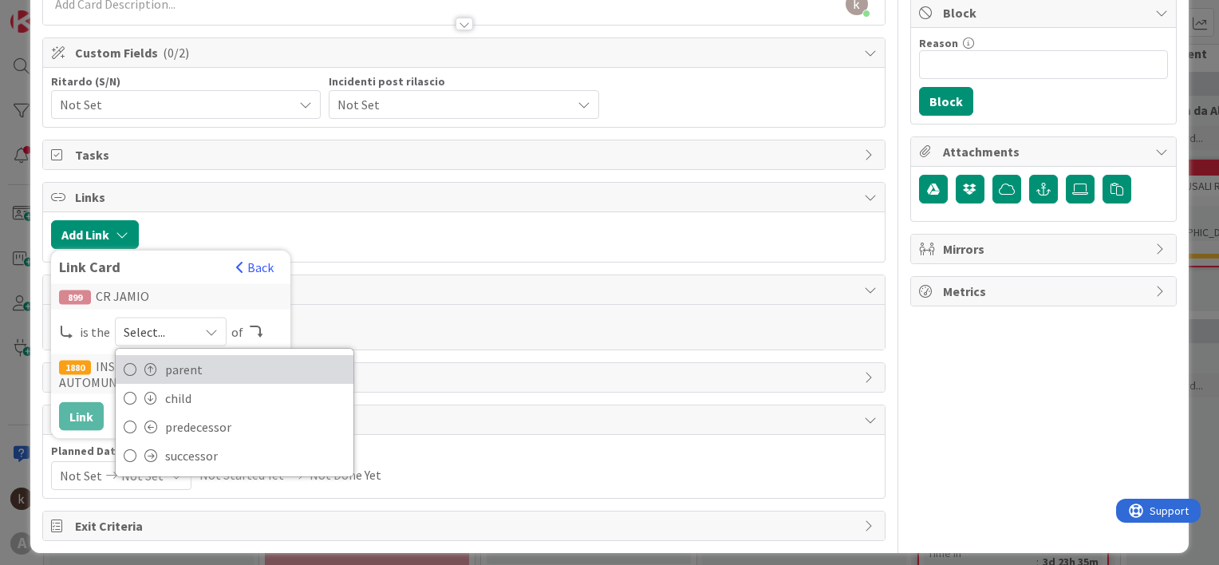
click at [176, 368] on span "parent" at bounding box center [255, 369] width 180 height 24
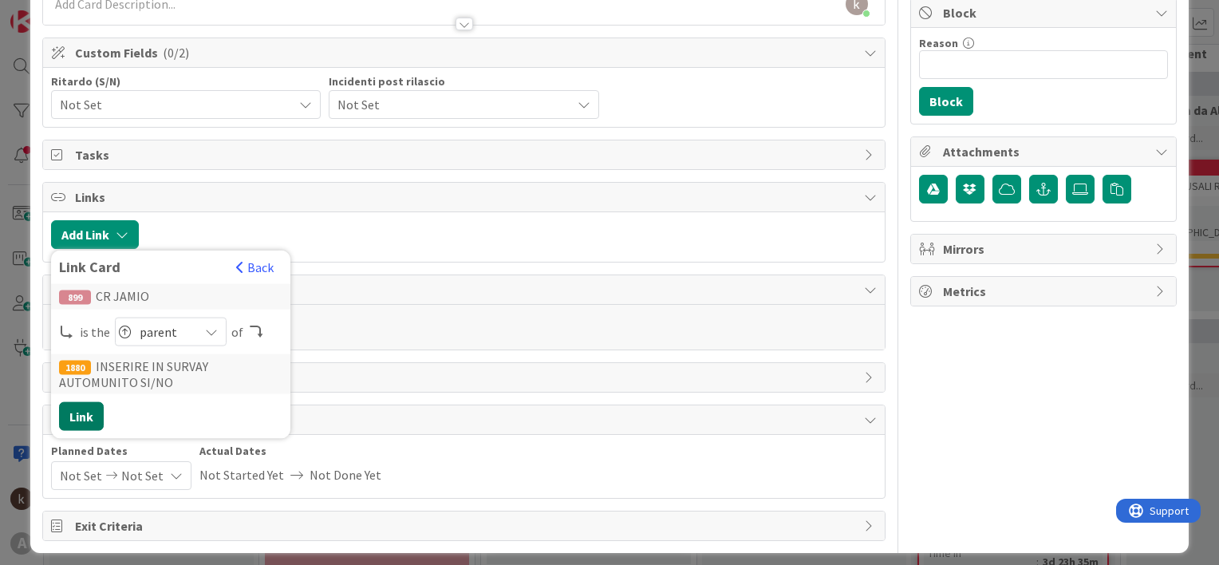
click at [79, 408] on button "Link" at bounding box center [81, 416] width 45 height 29
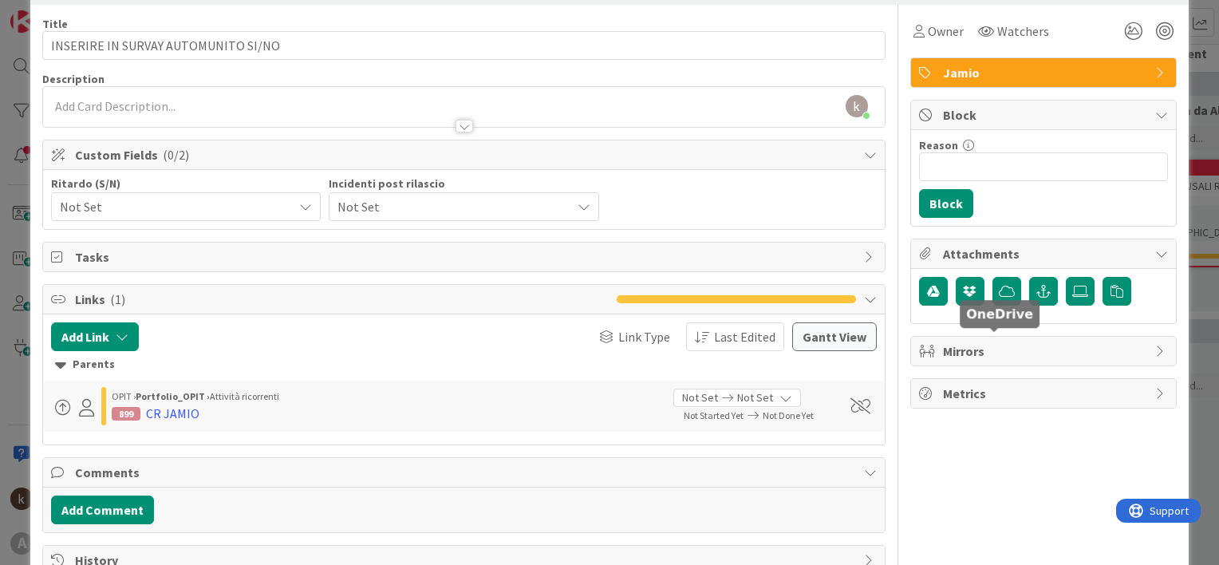
scroll to position [0, 0]
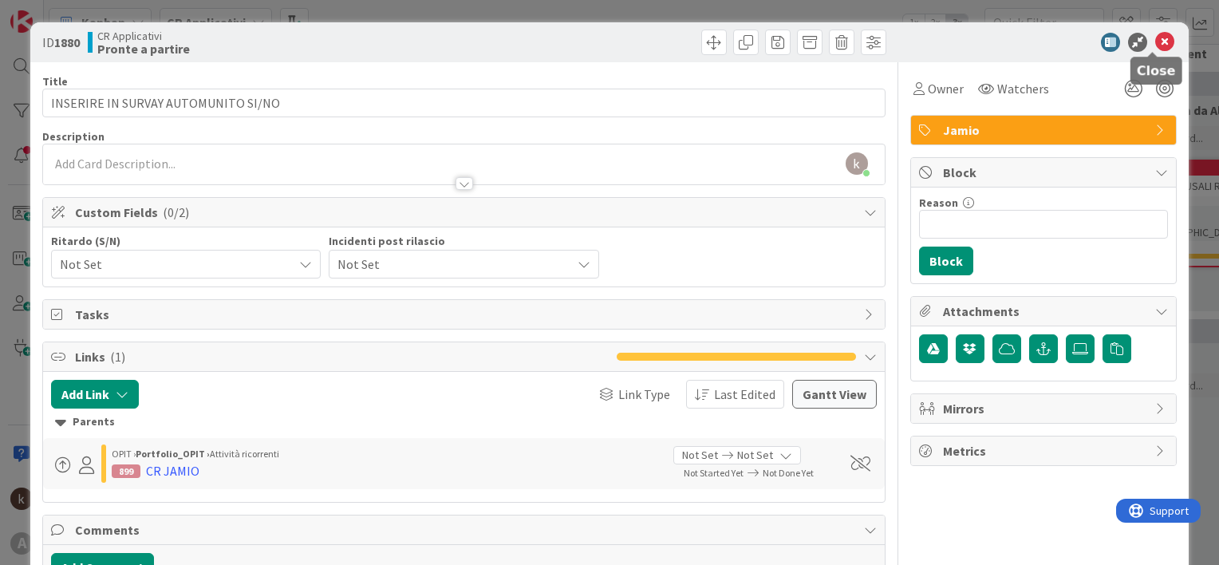
click at [1155, 41] on icon at bounding box center [1164, 42] width 19 height 19
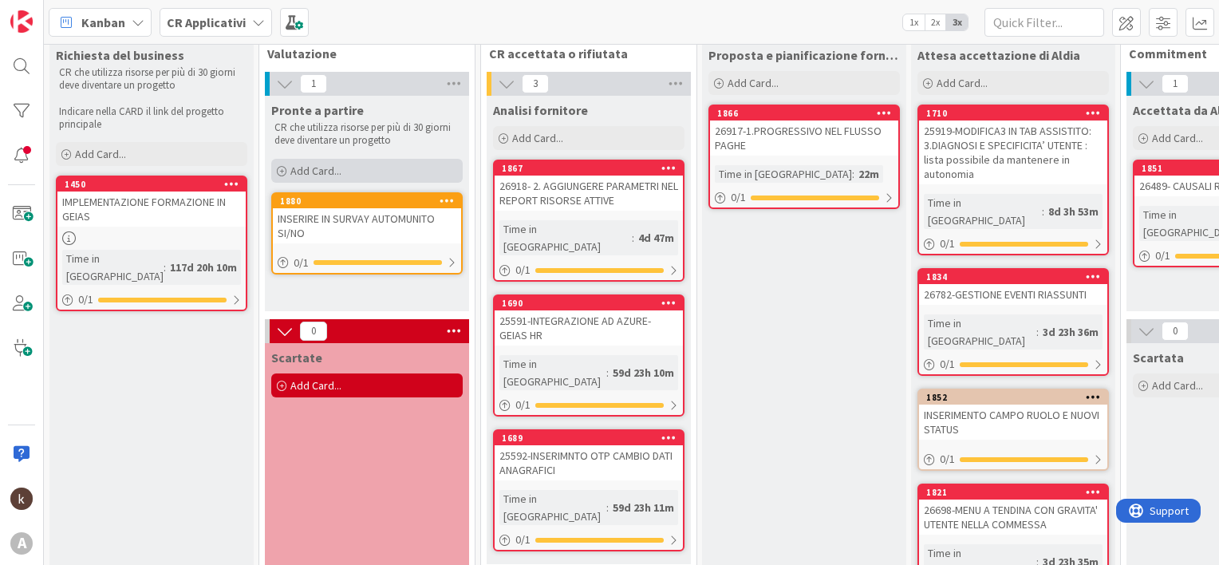
click at [357, 164] on div "Add Card..." at bounding box center [366, 171] width 191 height 24
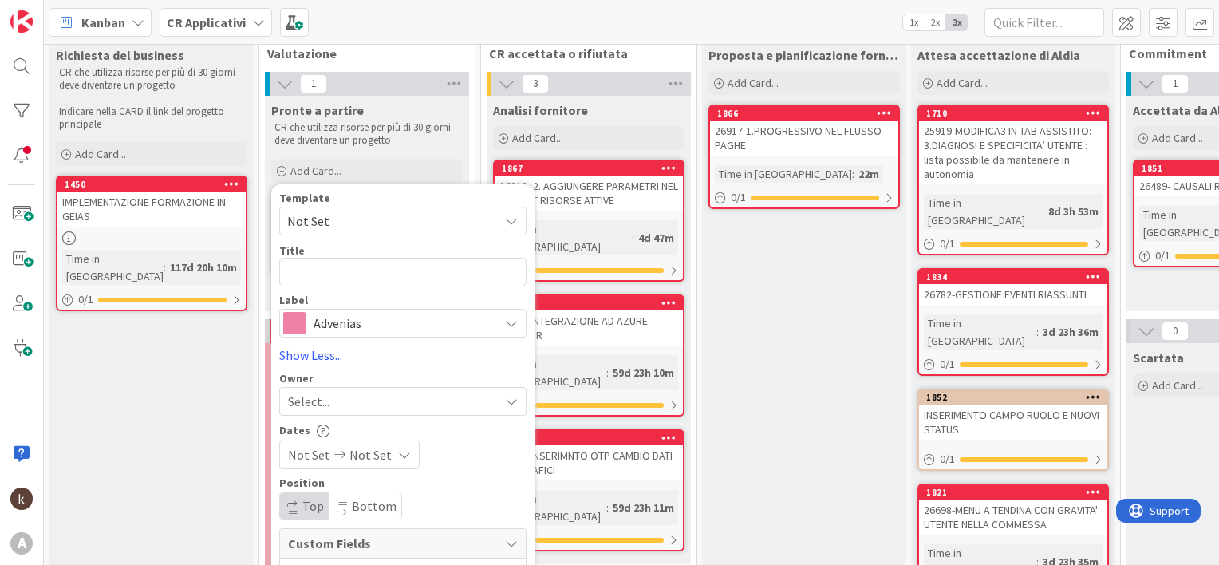
click at [346, 330] on span "Advenias" at bounding box center [402, 323] width 177 height 22
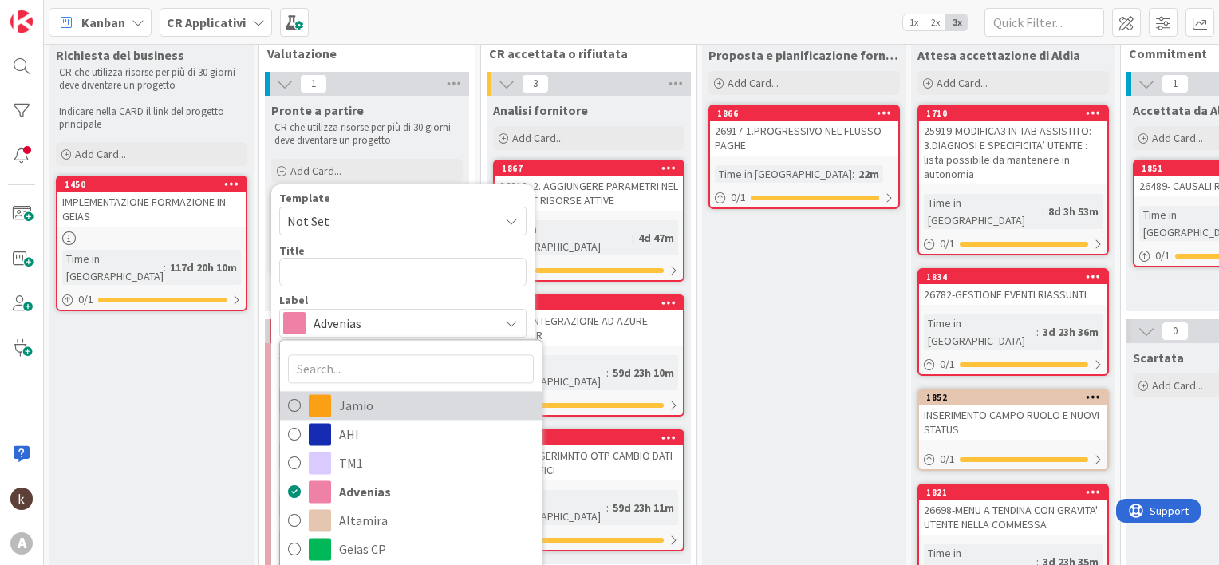
click at [345, 405] on span "Jamio" at bounding box center [436, 405] width 195 height 24
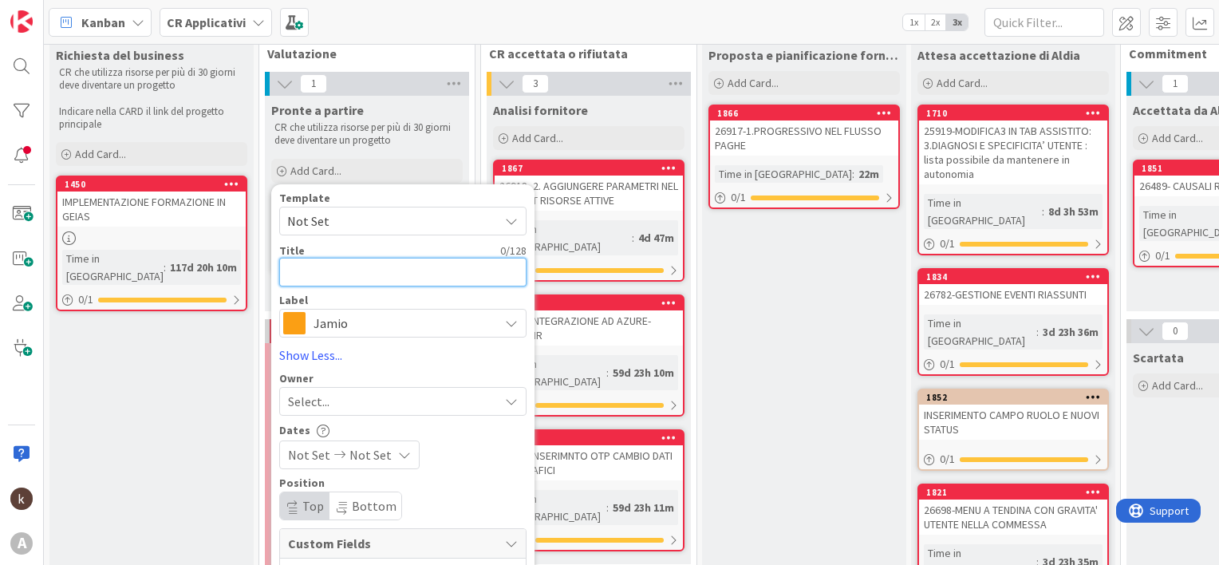
click at [319, 266] on textarea at bounding box center [402, 272] width 247 height 29
type textarea "x"
type textarea "I"
type textarea "x"
type textarea "IN"
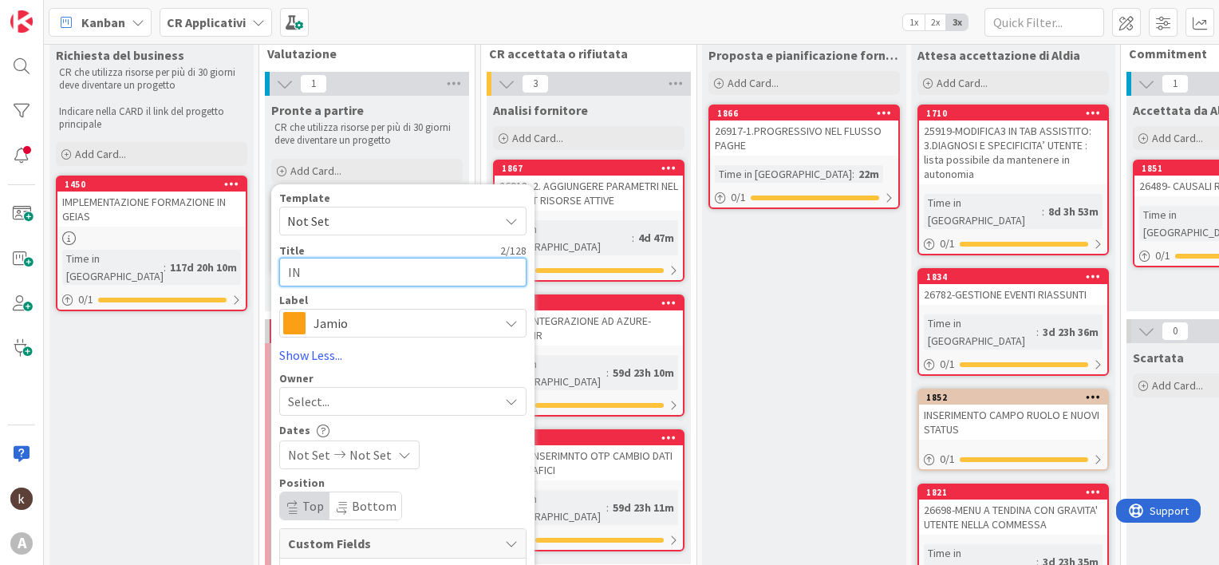
type textarea "x"
type textarea "INS"
type textarea "x"
type textarea "INSE"
type textarea "x"
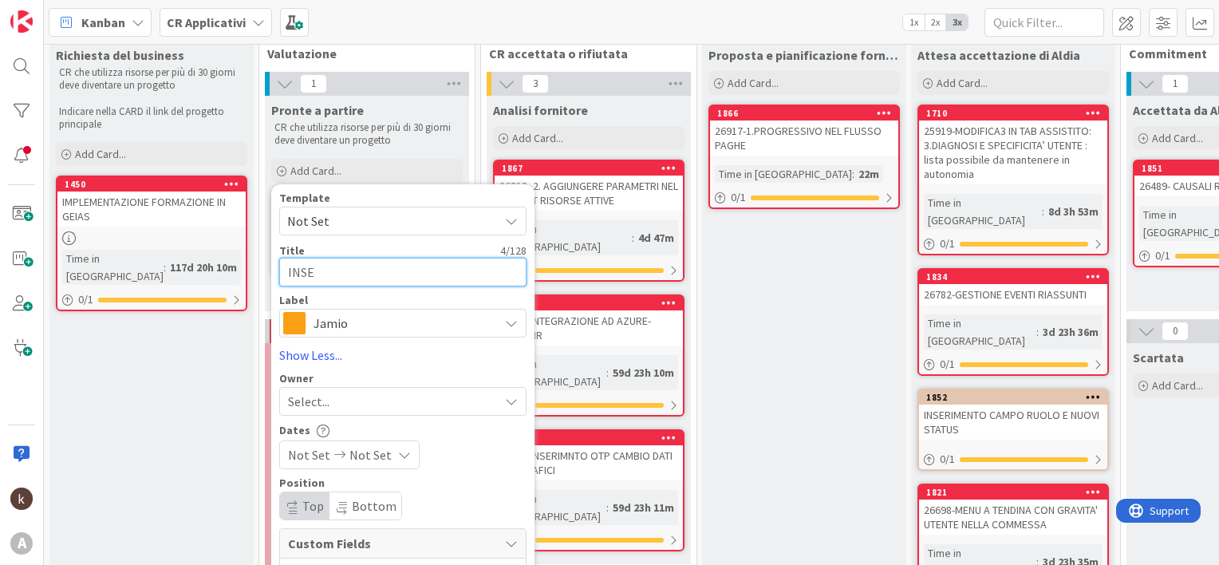
type textarea "INSER"
type textarea "x"
type textarea "INSERIR"
type textarea "x"
type textarea "INSERIRE"
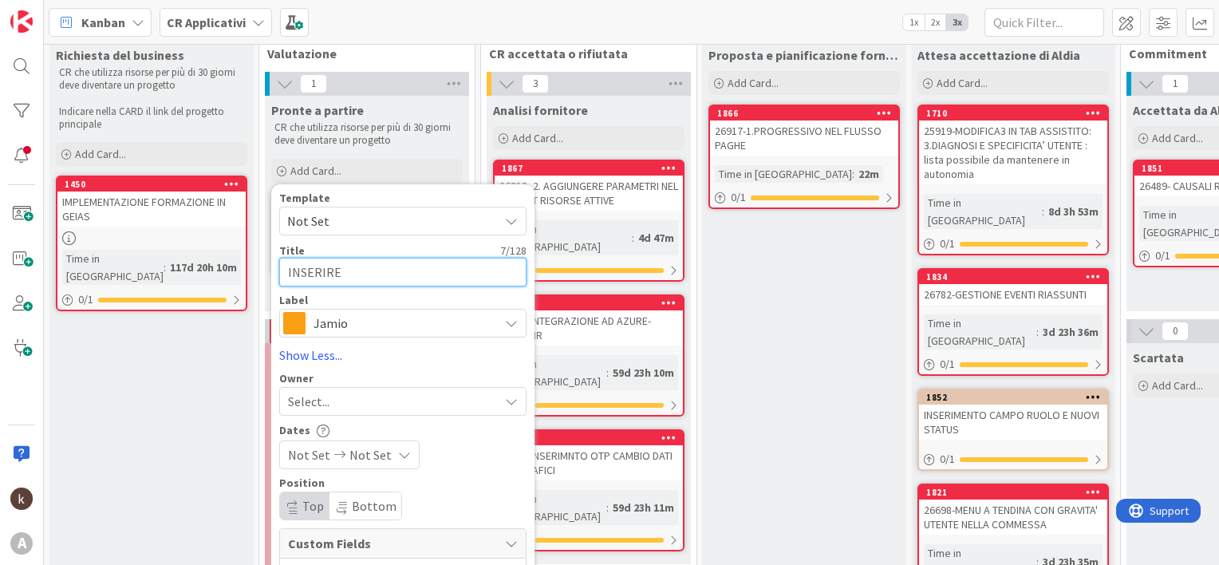
type textarea "x"
type textarea "INSERIRE"
type textarea "x"
type textarea "INSERIRE L"
type textarea "x"
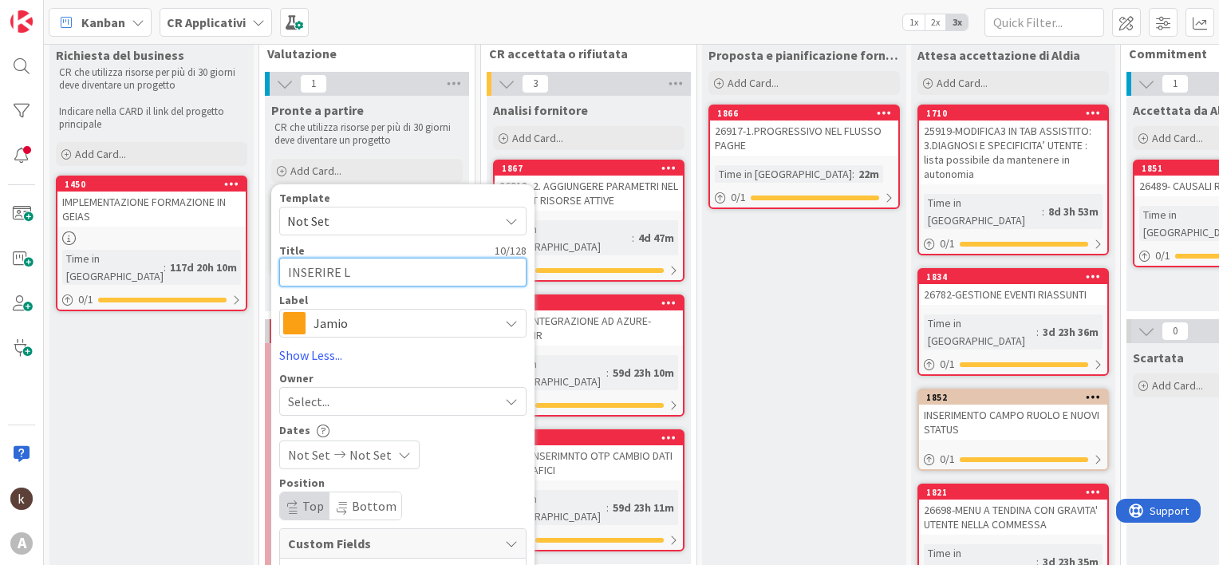
type textarea "INSERIRE LE"
type textarea "x"
type textarea "INSERIRE LE"
type textarea "x"
type textarea "INSERIRE LE C"
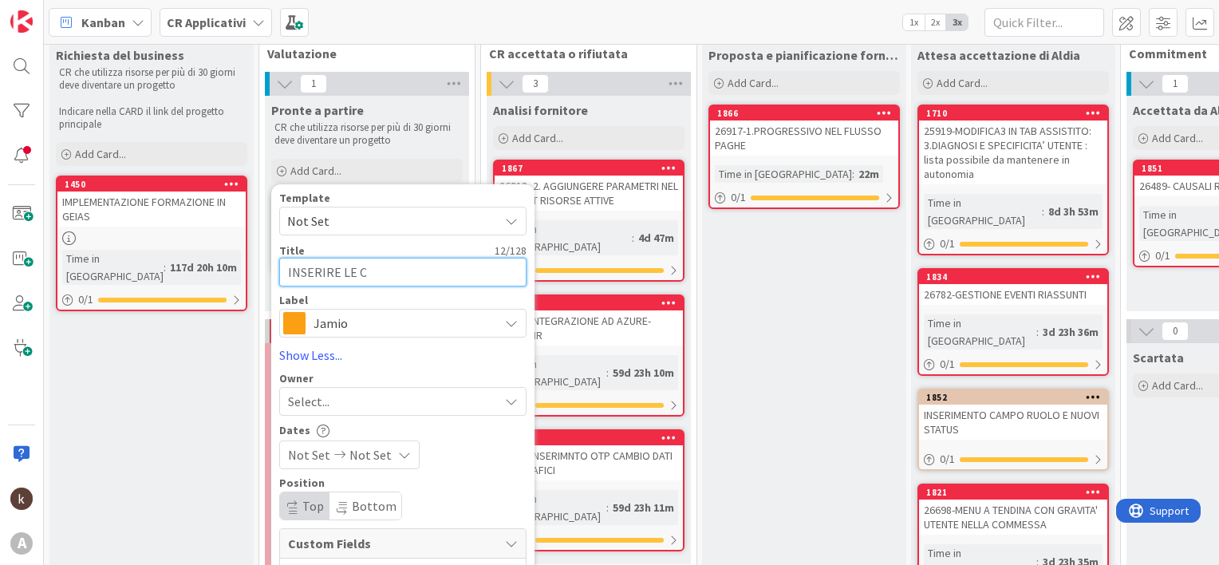
type textarea "x"
type textarea "INSERIRE LE CA"
type textarea "x"
type textarea "INSERIRE LE CAP"
type textarea "x"
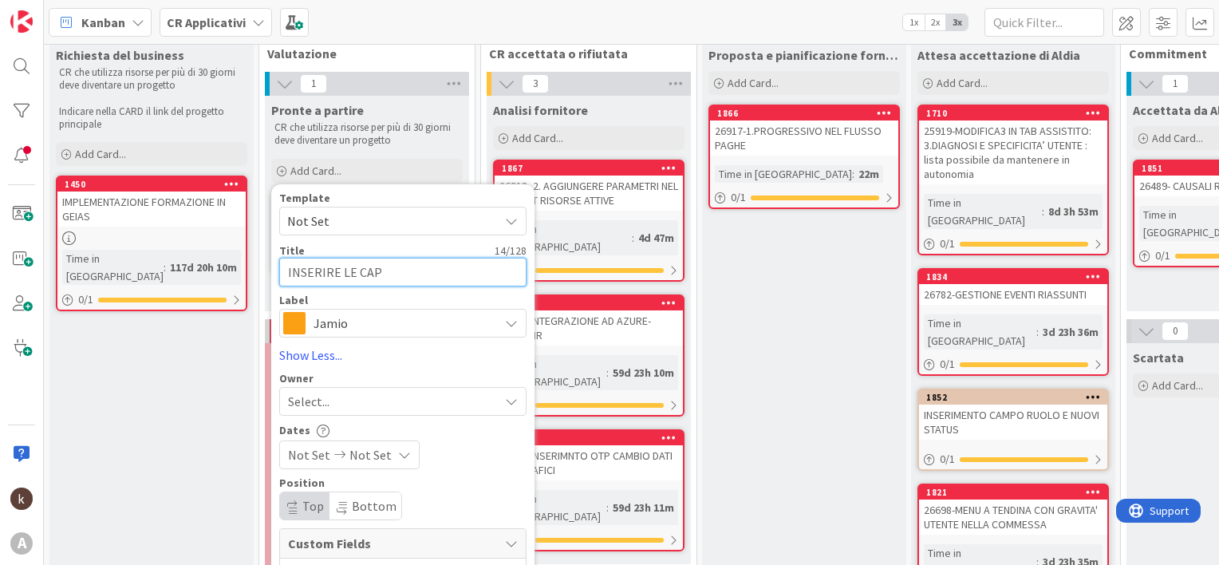
type textarea "INSERIRE LE CAPA"
type textarea "x"
type textarea "INSERIRE LE CAPAC"
type textarea "x"
type textarea "INSERIRE LE CAPACI"
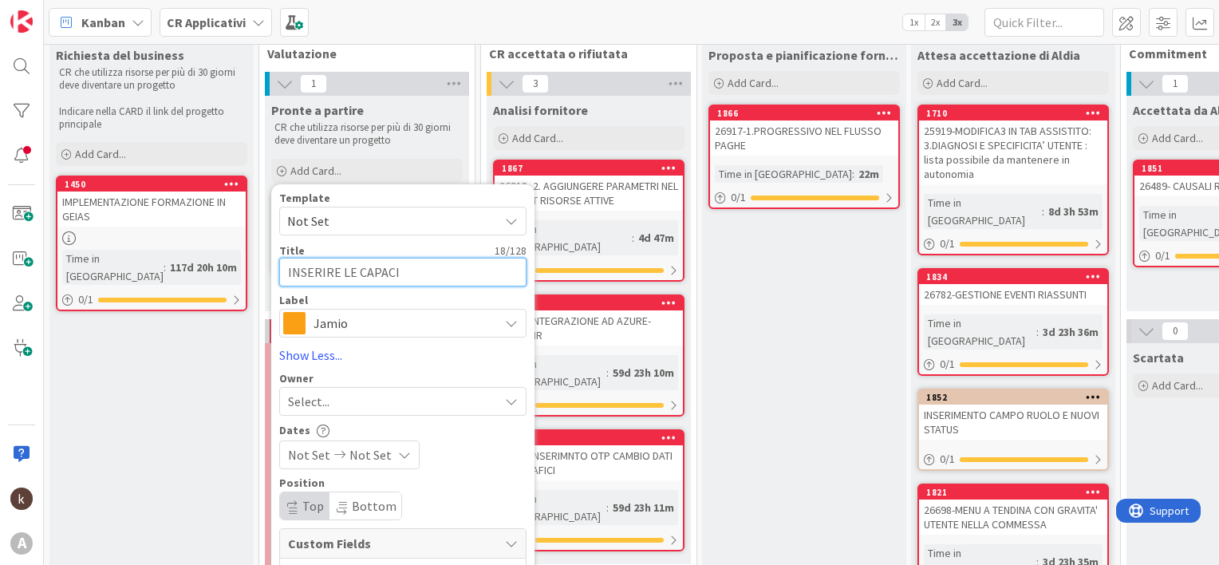
type textarea "x"
type textarea "INSERIRE LE CAPACIT"
type textarea "x"
type textarea "INSERIRE LE CAPACITA"
type textarea "x"
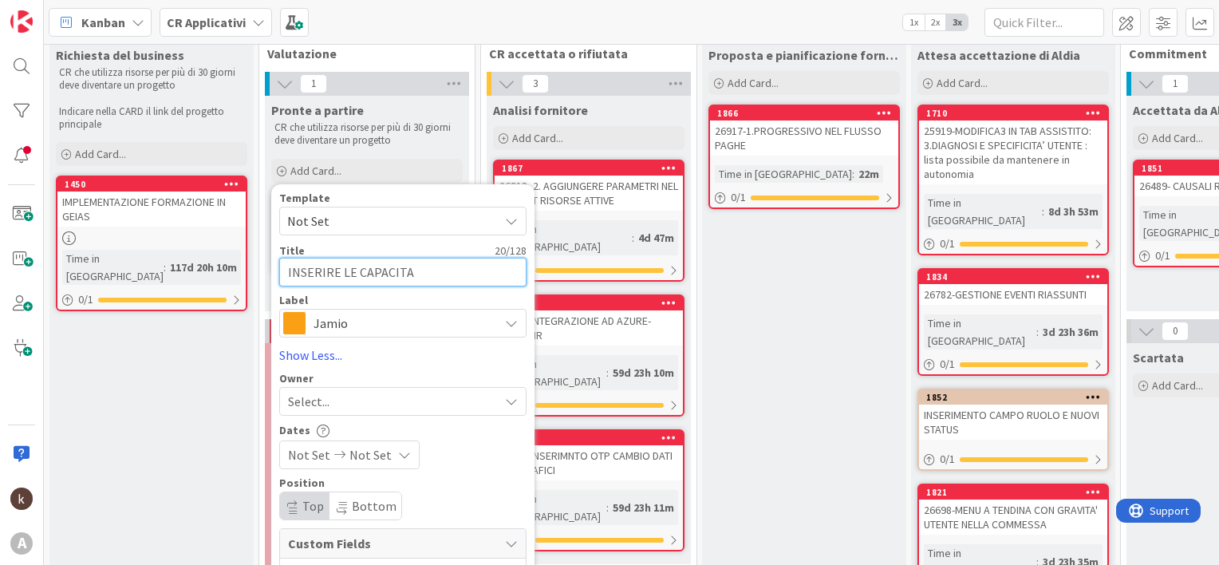
type textarea "INSERIRE LE CAPACITA'"
type textarea "x"
type textarea "INSERIRE LE CAPACITA'"
type textarea "x"
type textarea "INSERIRE LE CAPACITA' D"
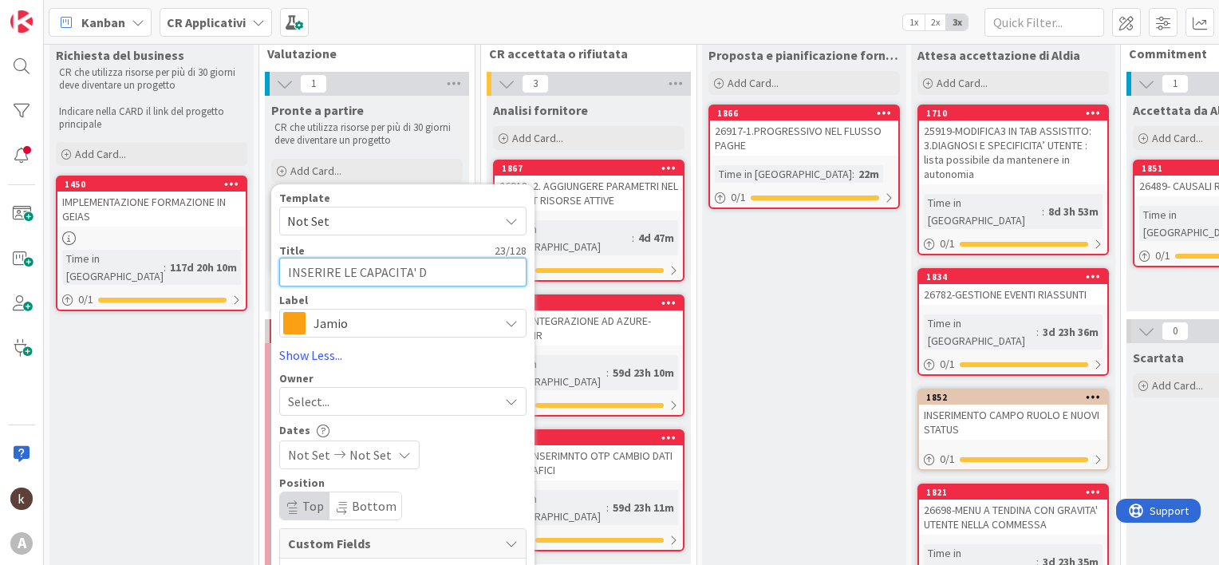
type textarea "x"
type textarea "INSERIRE LE CAPACITA' DE"
type textarea "x"
type textarea "INSERIRE LE CAPACITA' DEL"
type textarea "x"
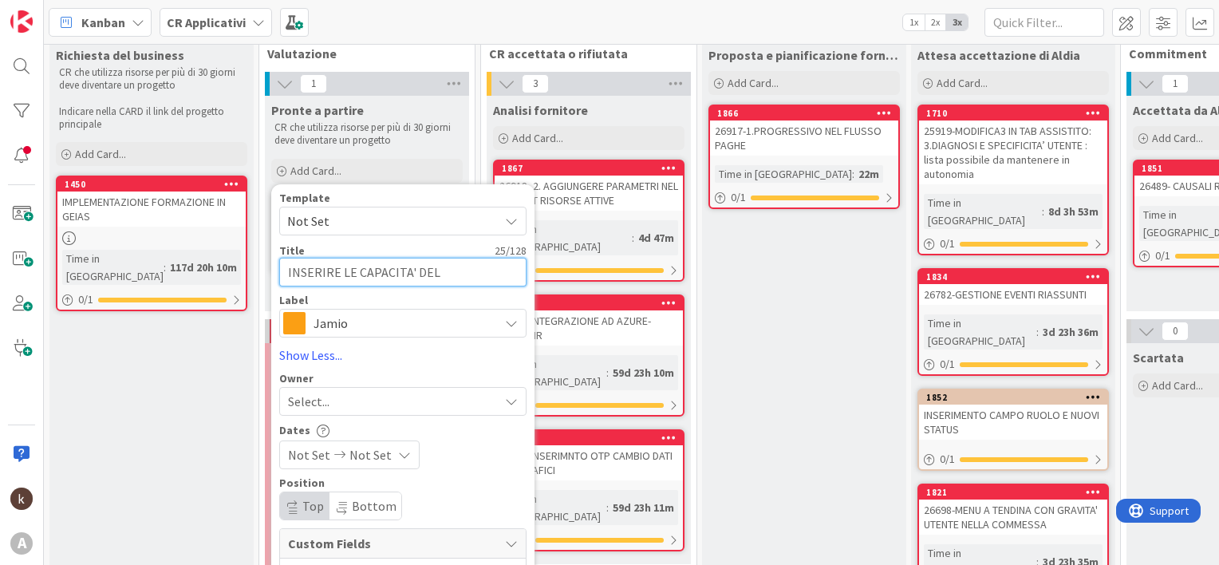
type textarea "INSERIRE LE CAPACITA' DELL"
type textarea "x"
type textarea "INSERIRE LE CAPACITA' DELL'"
type textarea "x"
type textarea "INSERIRE LE CAPACITA' DELL'O"
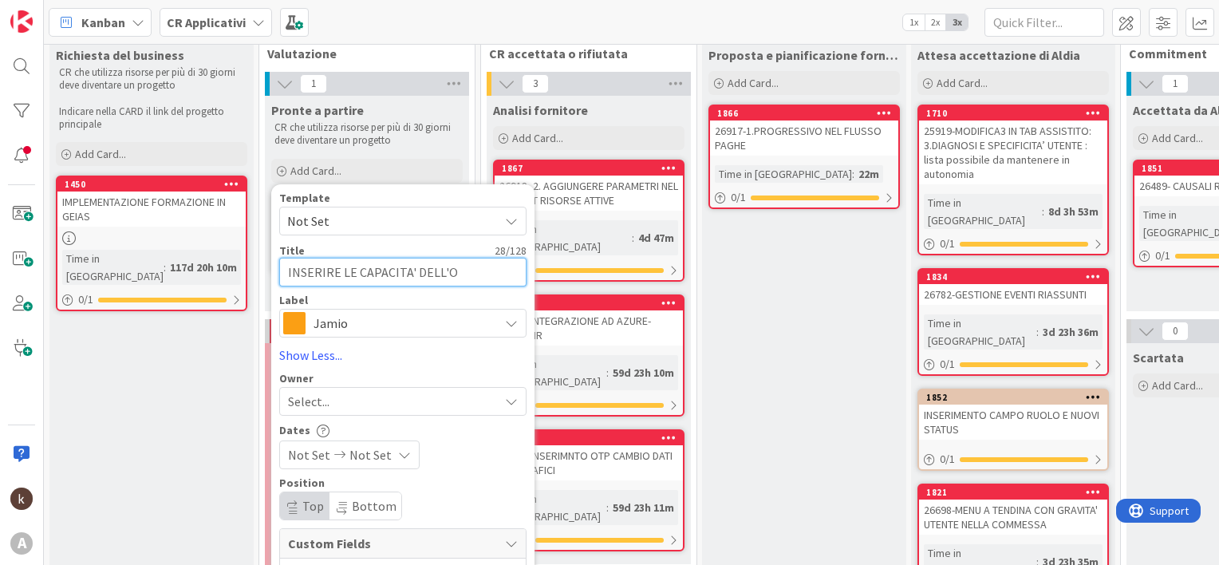
type textarea "x"
type textarea "INSERIRE LE CAPACITA' DELL'OP"
type textarea "x"
type textarea "INSERIRE LE CAPACITA' DELL'OPE"
type textarea "x"
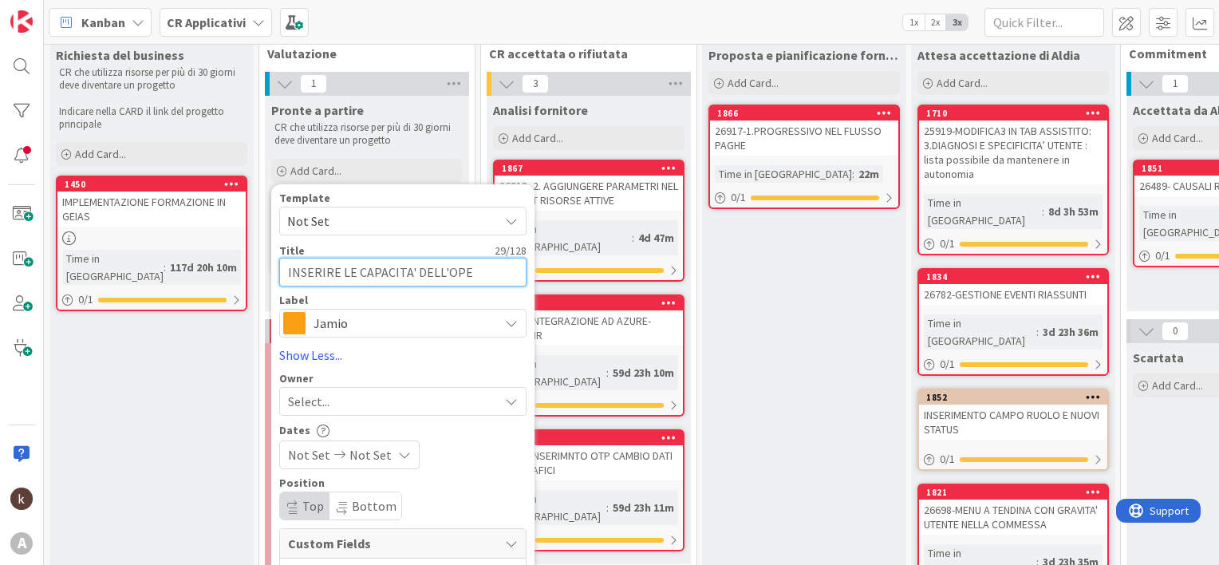
type textarea "INSERIRE LE CAPACITA' DELL'OPER"
type textarea "x"
type textarea "INSERIRE LE CAPACITA' DELL'OPERAT"
type textarea "x"
type textarea "INSERIRE LE CAPACITA' DELL'OPERATO"
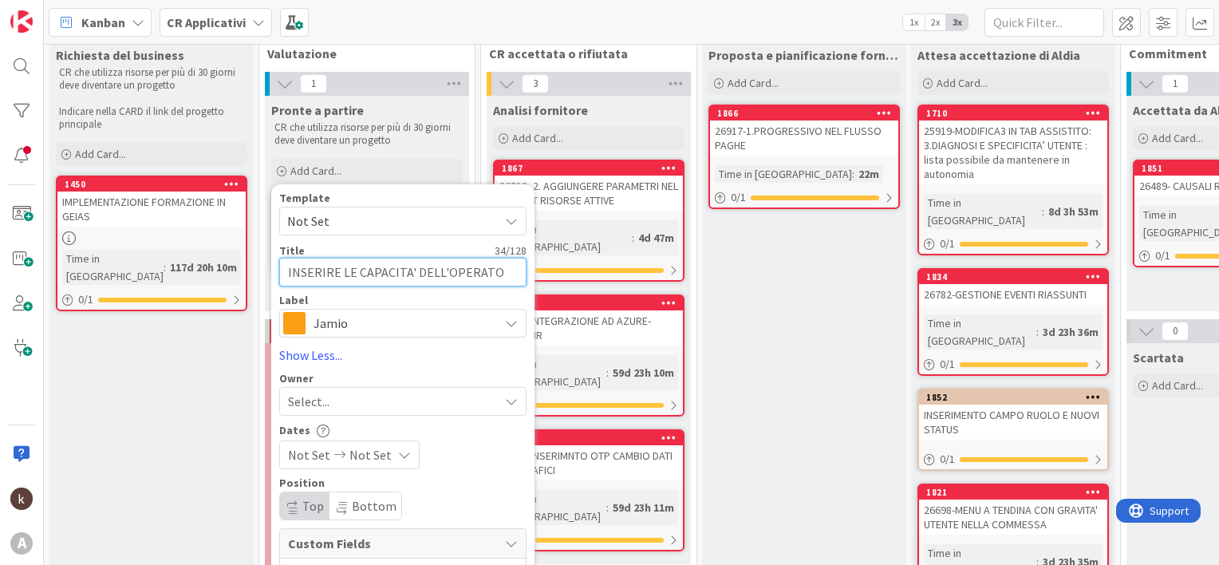
type textarea "x"
type textarea "INSERIRE LE CAPACITA' DELL'OPERATOR"
type textarea "x"
type textarea "INSERIRE LE CAPACITA' DELL'OPERATORE"
type textarea "x"
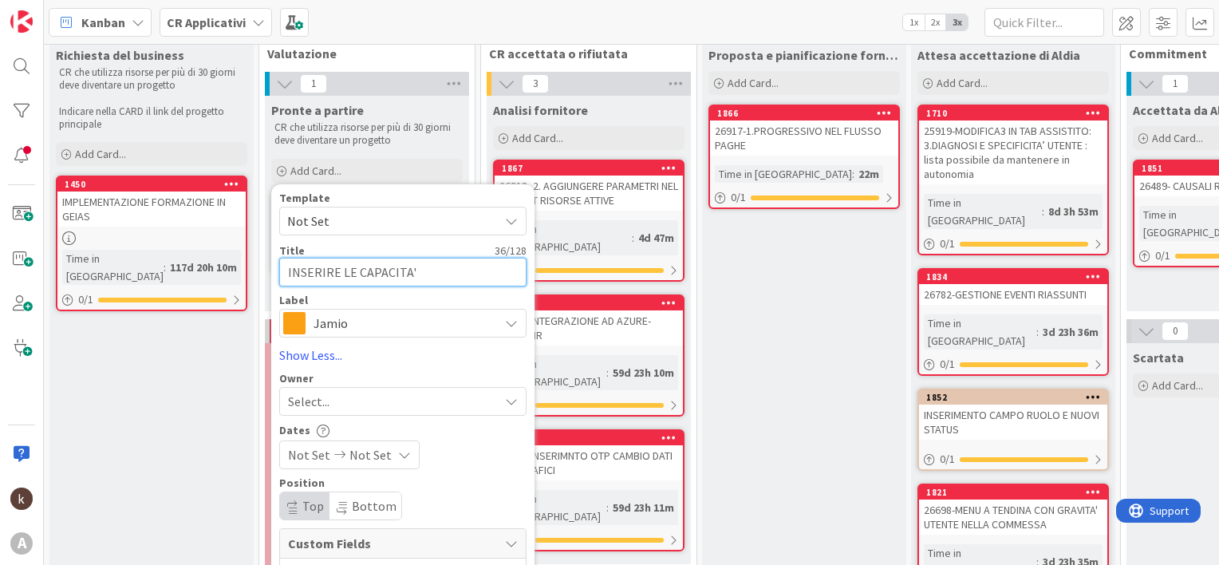
type textarea "INSERIRE LE CAPACITA' DELL'OPERATORE"
type textarea "x"
type textarea "INSERIRE LE CAPACITA' DELL'OPERATORE I"
type textarea "x"
type textarea "INSERIRE LE CAPACITA' DELL'OPERATORE IN"
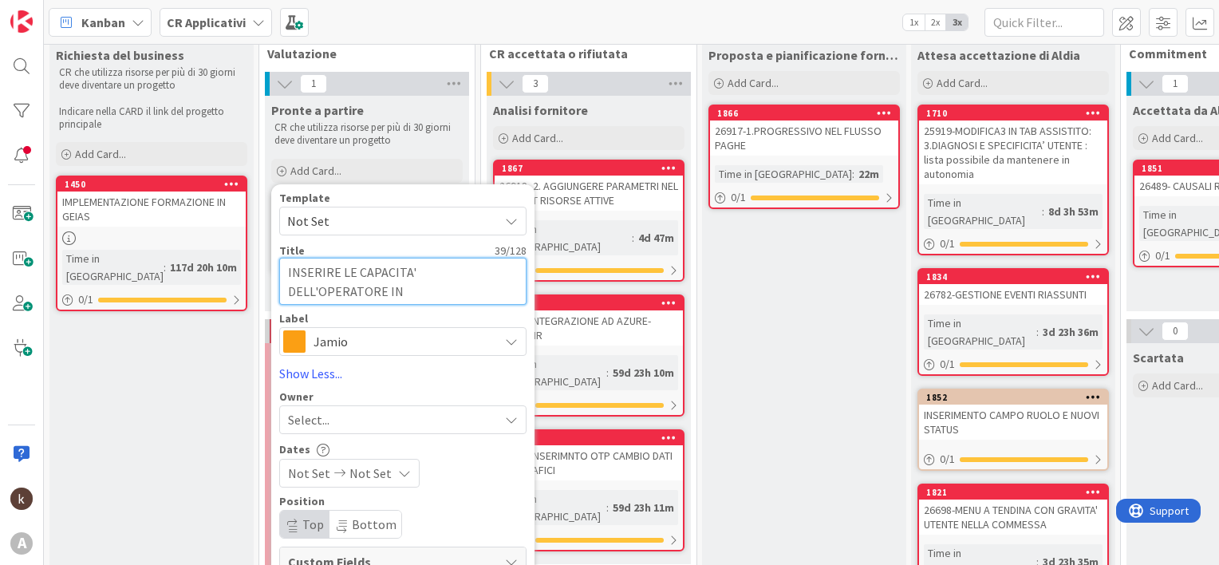
type textarea "x"
type textarea "INSERIRE LE CAPACITA' DELL'OPERATORE IN"
type textarea "x"
type textarea "INSERIRE LE CAPACITA' DELL'OPERATORE IN S"
type textarea "x"
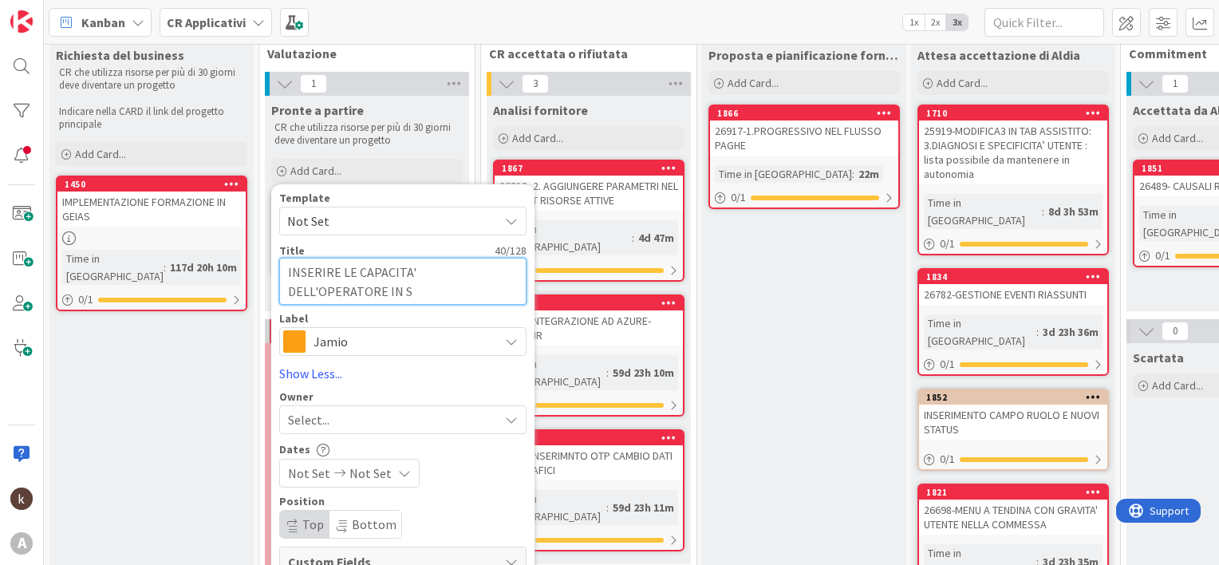
type textarea "INSERIRE LE CAPACITA' DELL'OPERATORE IN SU"
type textarea "x"
type textarea "INSERIRE LE CAPACITA' DELL'OPERATORE IN SUR"
type textarea "x"
type textarea "INSERIRE LE CAPACITA' DELL'OPERATORE IN SURV"
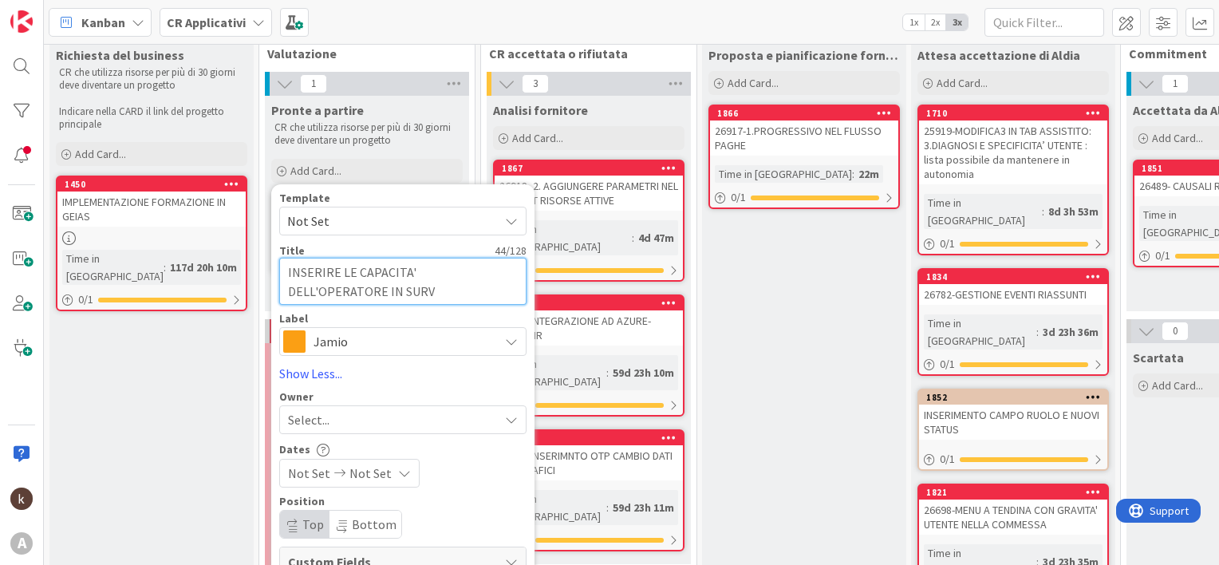
type textarea "x"
type textarea "INSERIRE LE CAPACITA' DELL'OPERATORE IN [GEOGRAPHIC_DATA]"
type textarea "x"
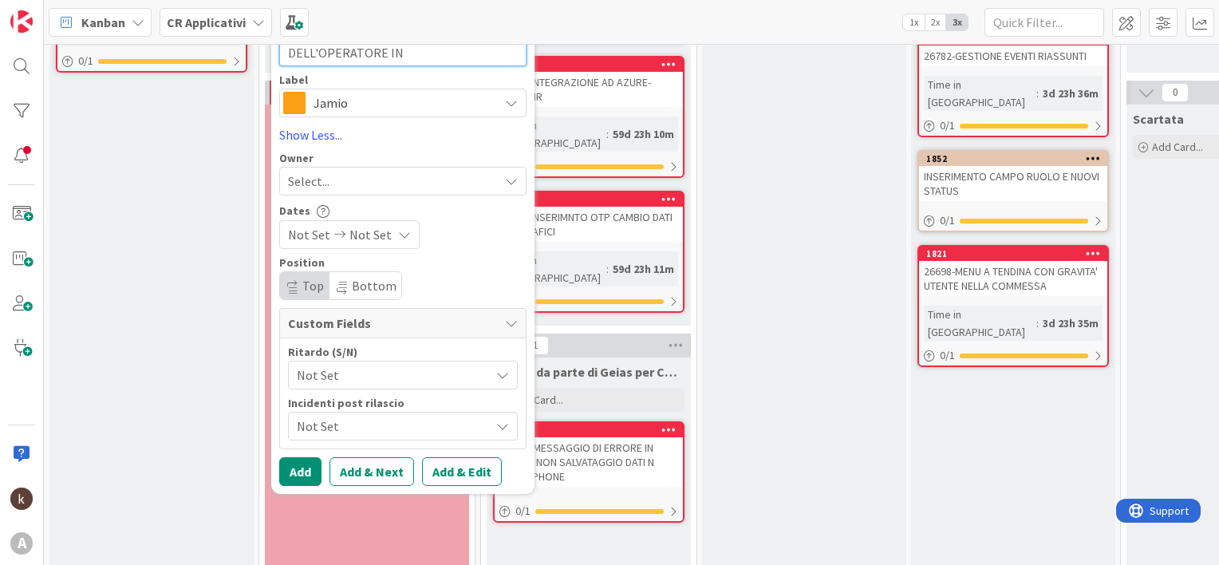
scroll to position [270, 0]
type textarea "INSERIRE LE CAPACITA' DELL'OPERATORE IN [GEOGRAPHIC_DATA]"
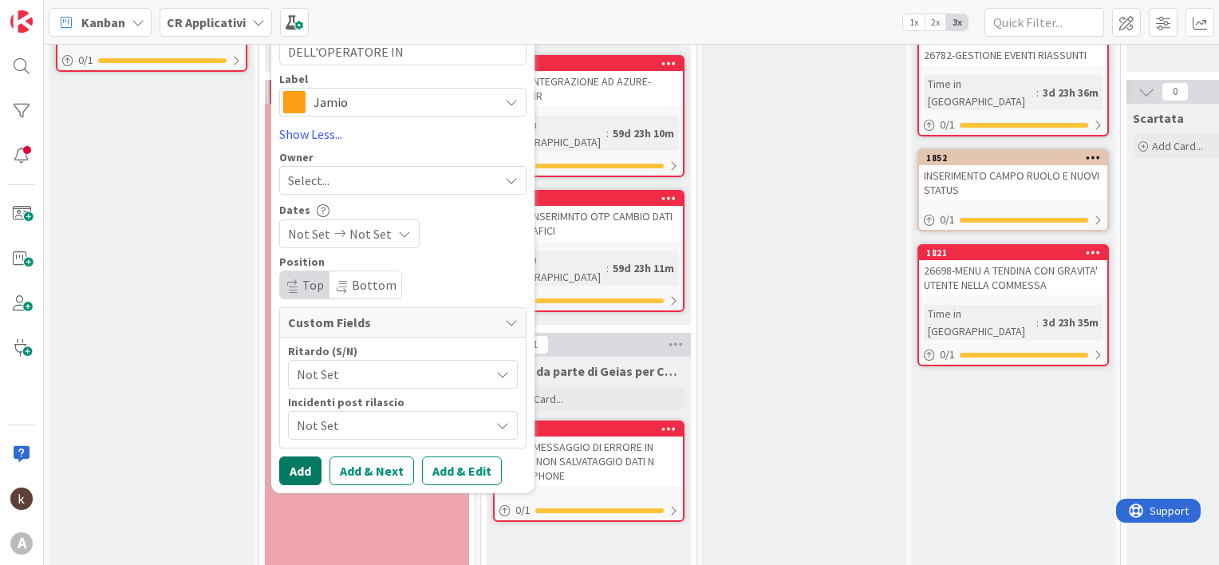
click at [290, 472] on button "Add" at bounding box center [300, 470] width 42 height 29
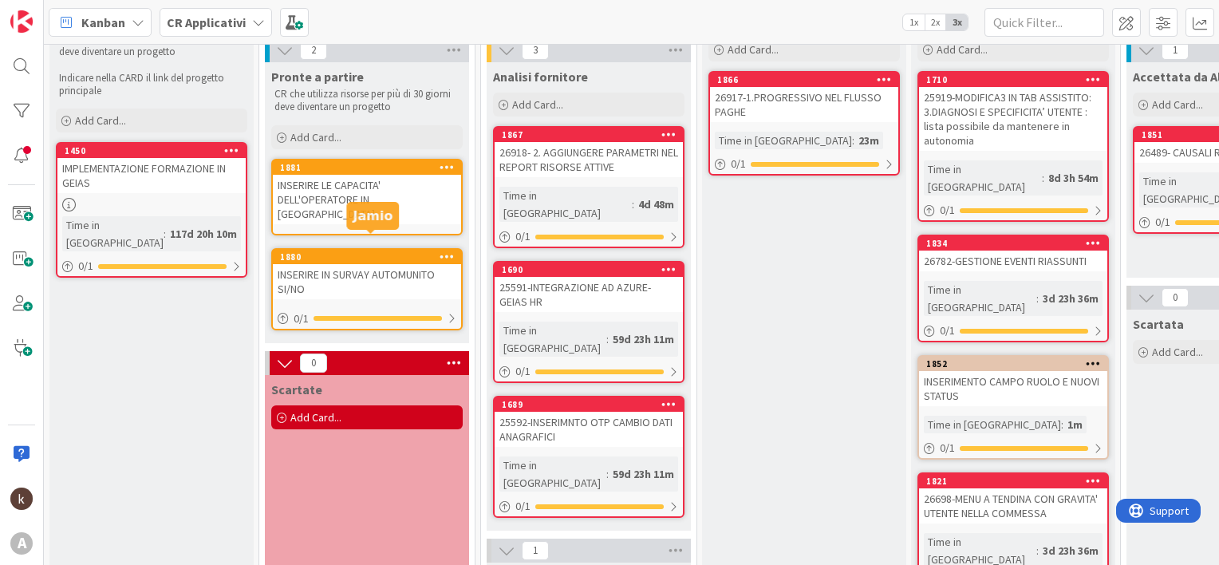
scroll to position [31, 0]
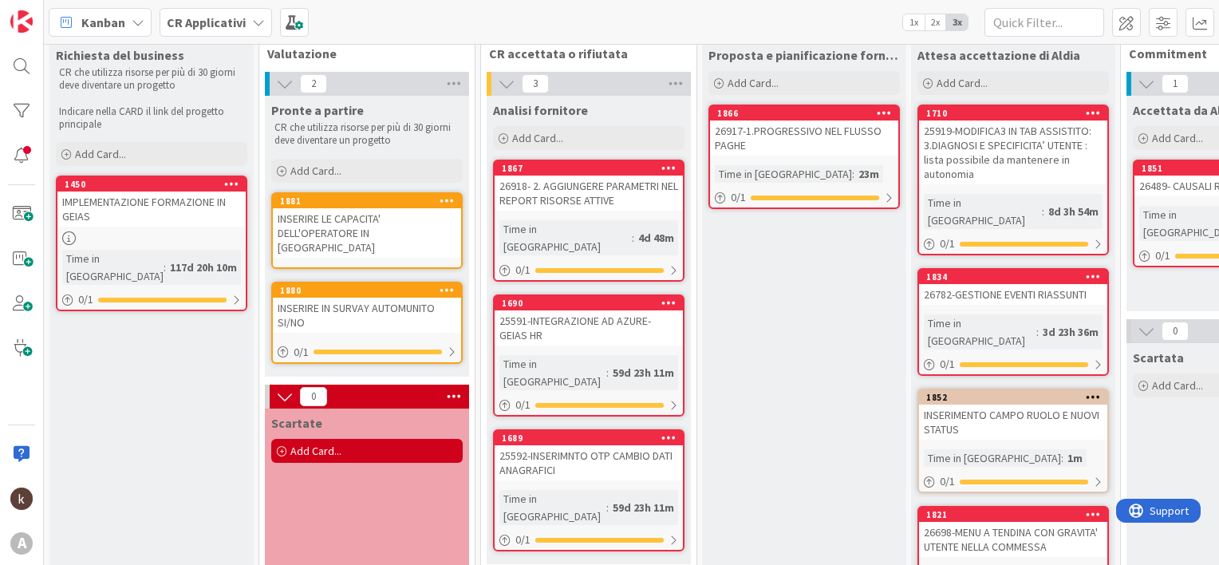
click at [389, 226] on div "INSERIRE LE CAPACITA' DELL'OPERATORE IN [GEOGRAPHIC_DATA]" at bounding box center [367, 232] width 188 height 49
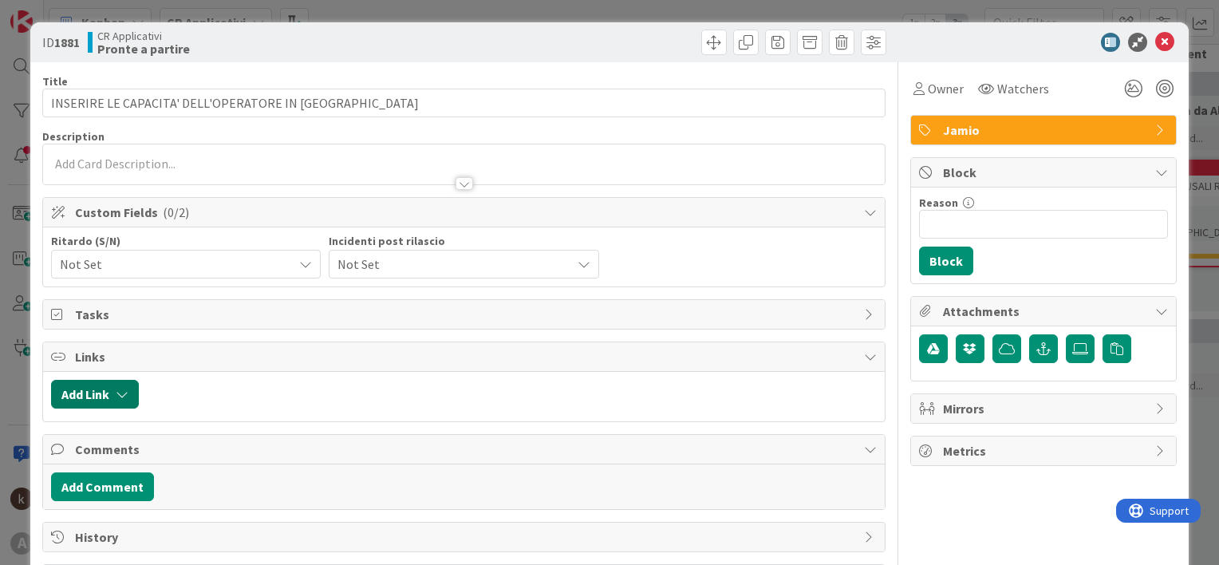
click at [97, 388] on button "Add Link" at bounding box center [95, 394] width 88 height 29
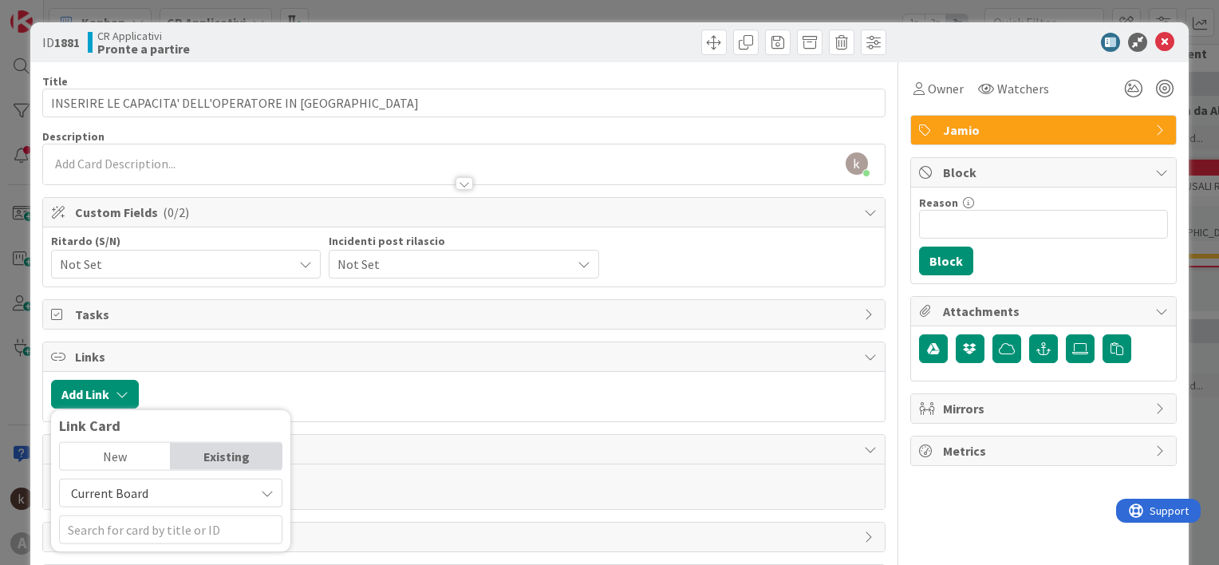
click at [123, 493] on span "Current Board" at bounding box center [109, 493] width 77 height 16
click at [118, 448] on span "All Boards" at bounding box center [179, 456] width 222 height 24
click at [126, 540] on input "text" at bounding box center [170, 529] width 223 height 29
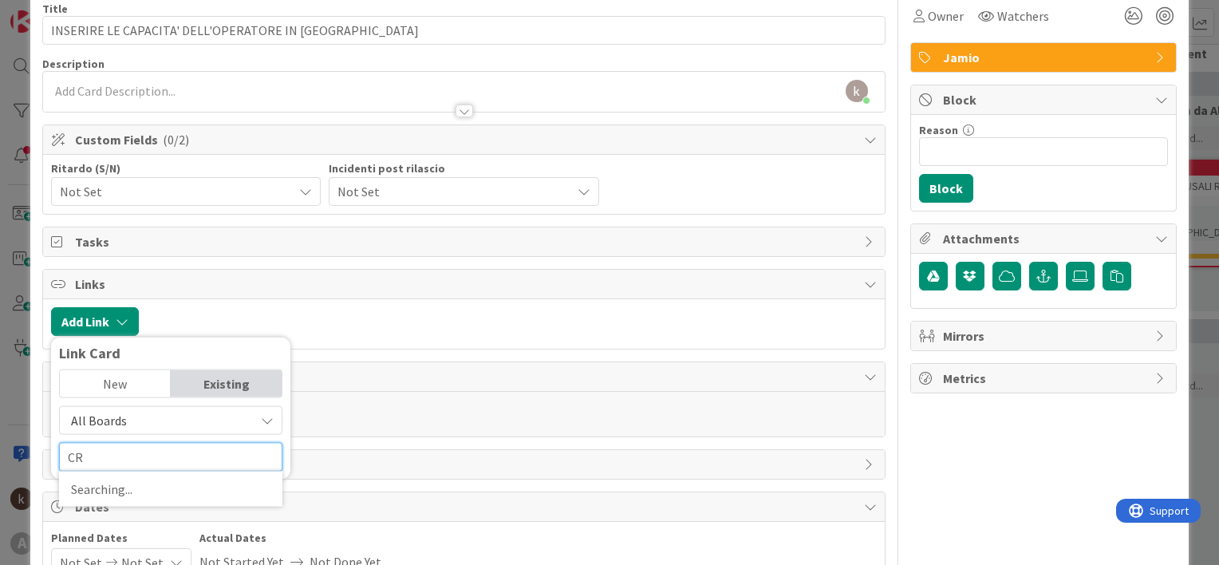
scroll to position [160, 0]
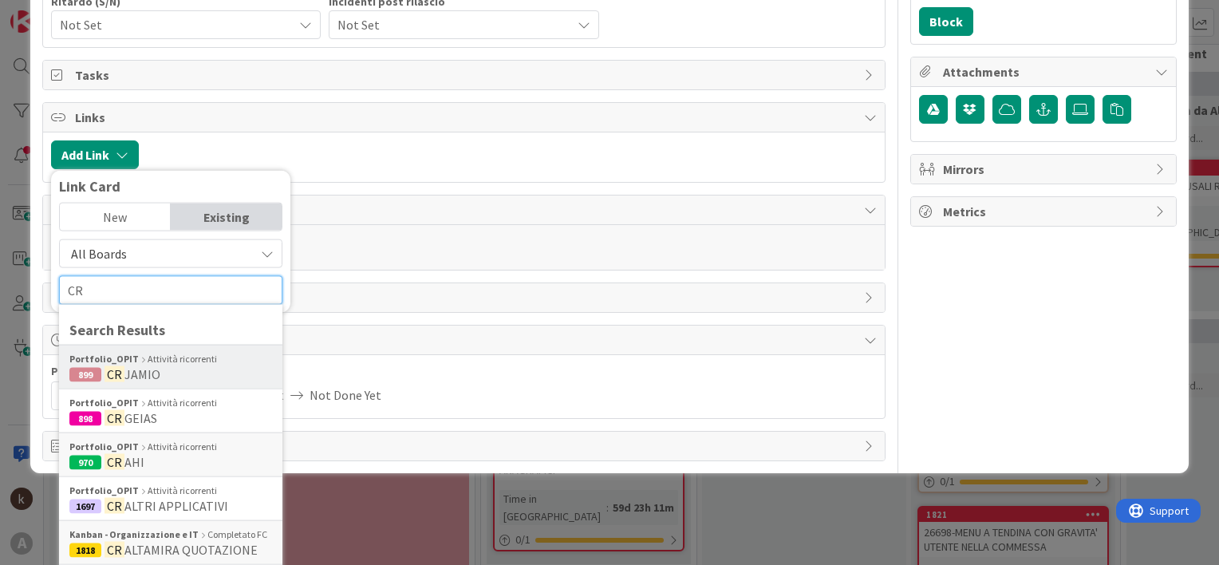
type input "CR"
click at [124, 363] on b "Portfolio_OPIT" at bounding box center [103, 359] width 69 height 14
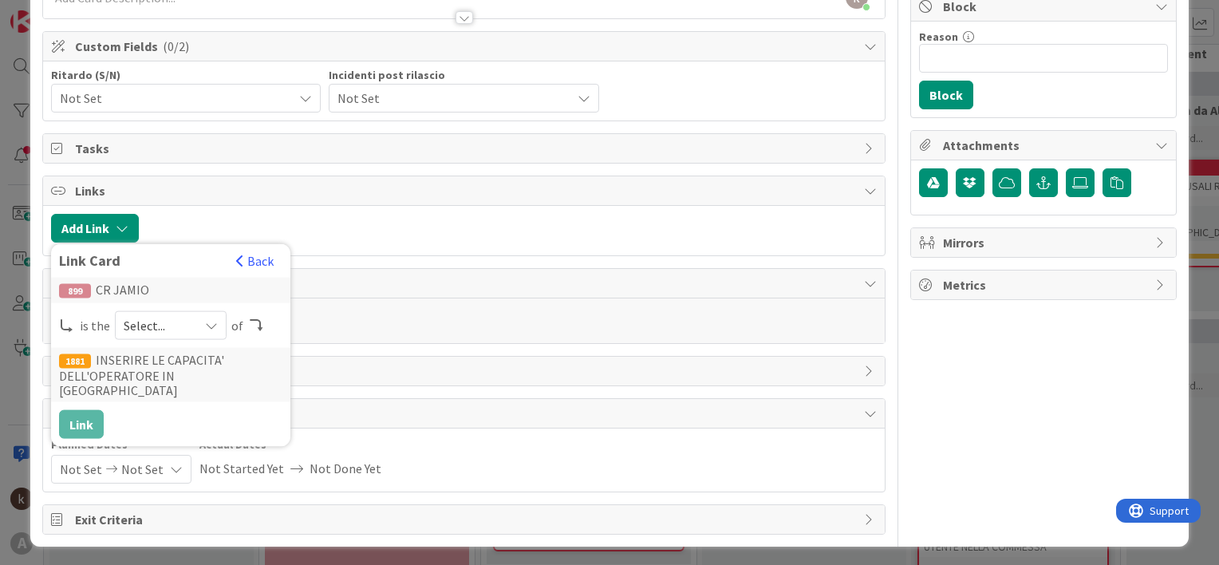
click at [185, 323] on span "Select..." at bounding box center [157, 325] width 67 height 22
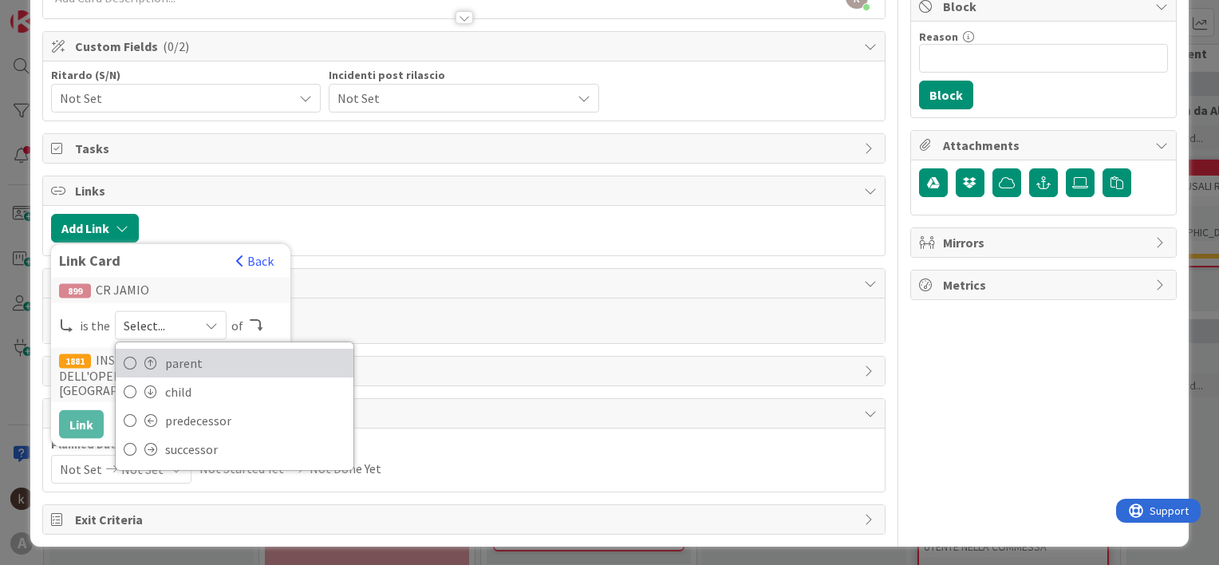
click at [181, 356] on span "parent" at bounding box center [255, 363] width 180 height 24
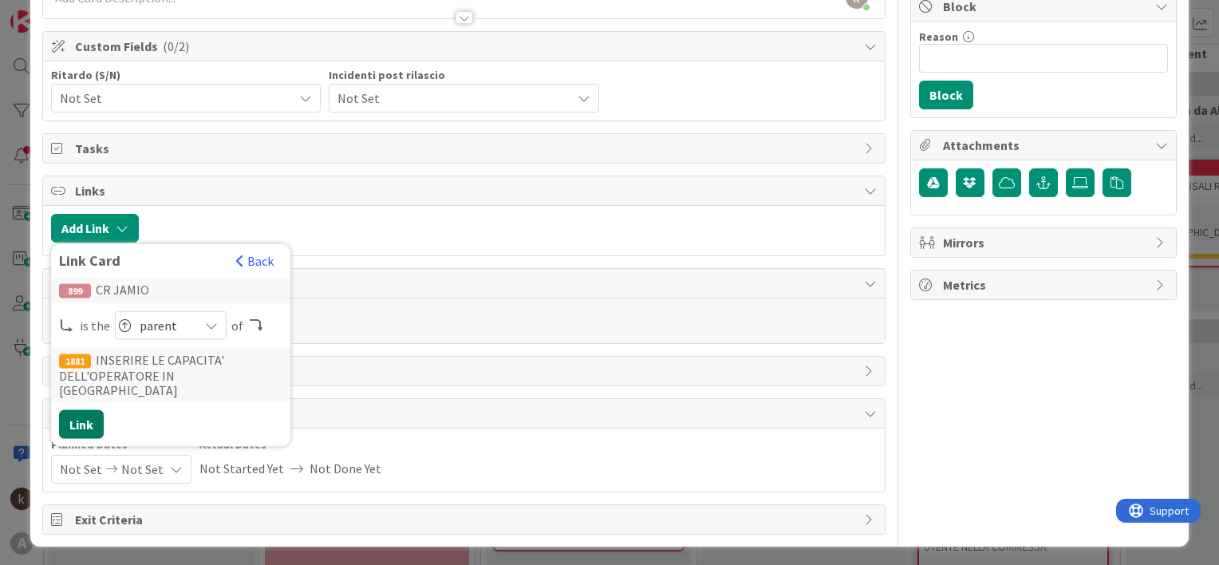
click at [81, 410] on button "Link" at bounding box center [81, 424] width 45 height 29
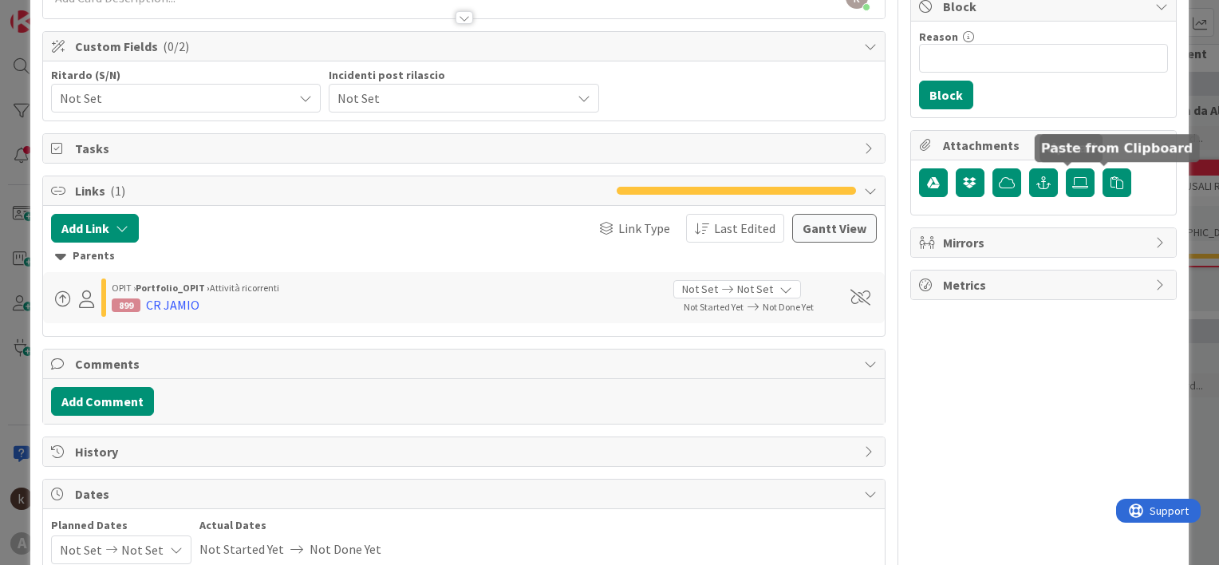
scroll to position [0, 0]
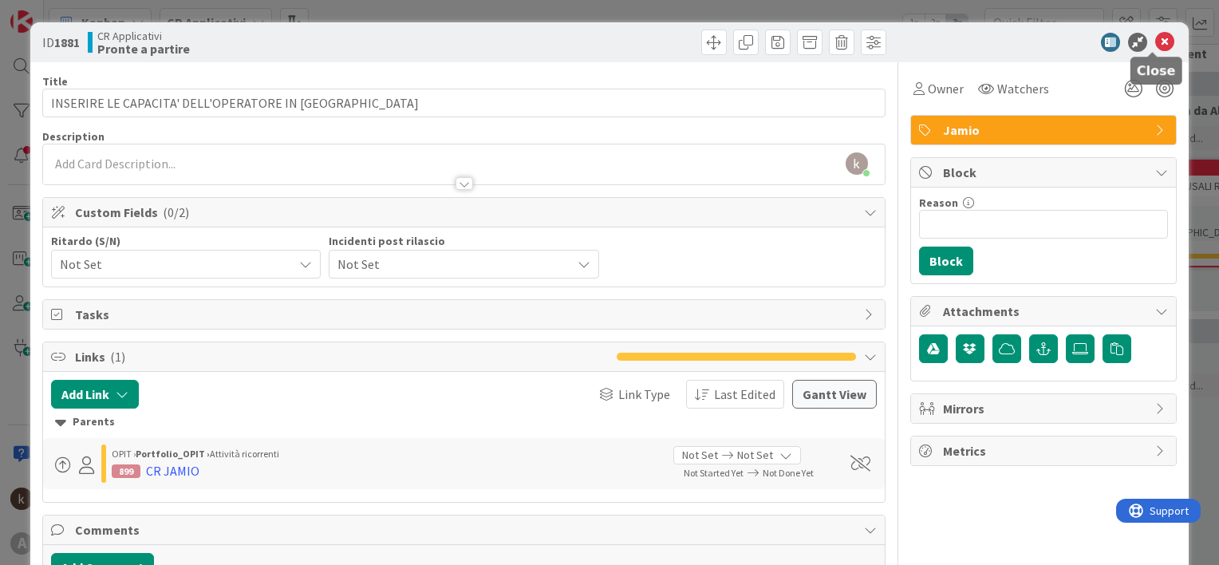
click at [1155, 41] on icon at bounding box center [1164, 42] width 19 height 19
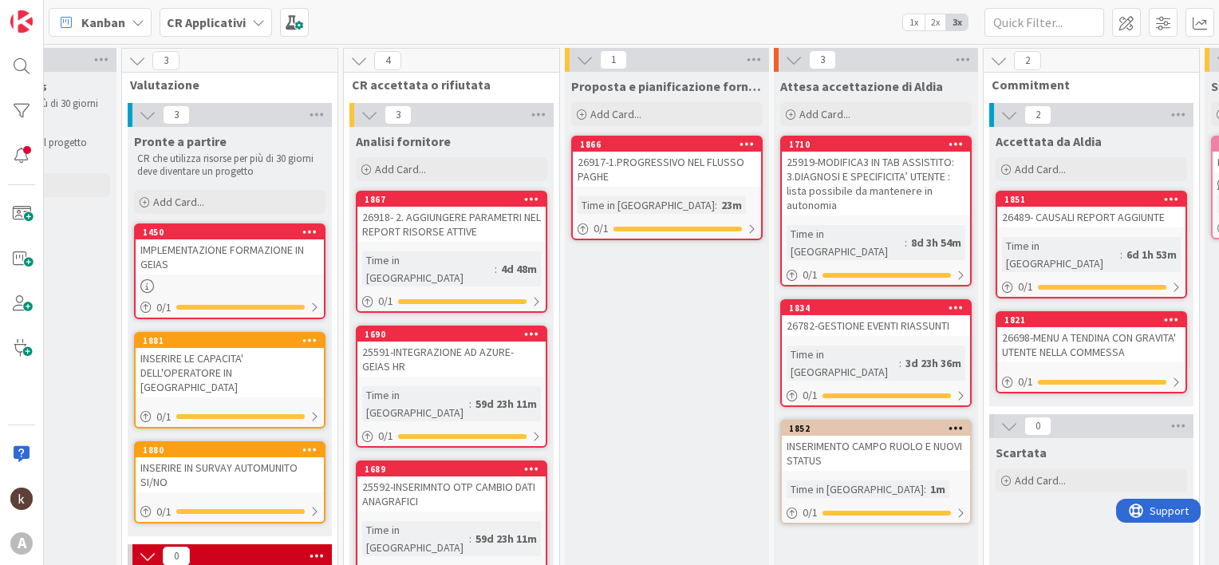
scroll to position [0, 271]
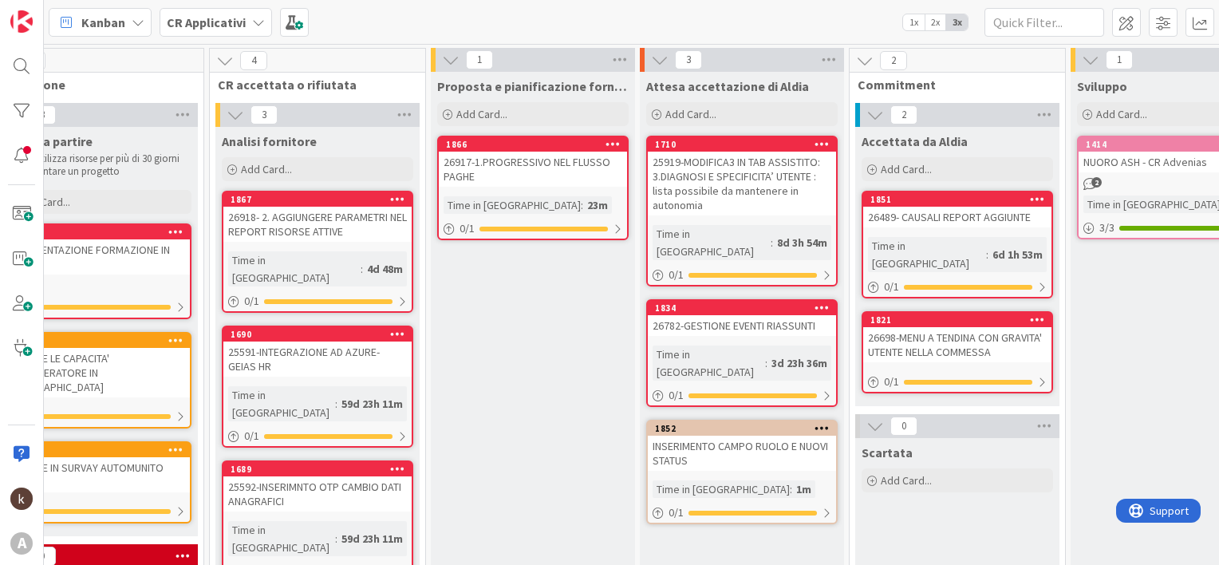
click at [354, 237] on div "26918- 2. AGGIUNGERE PARAMETRI NEL REPORT RISORSE ATTIVE" at bounding box center [317, 224] width 188 height 35
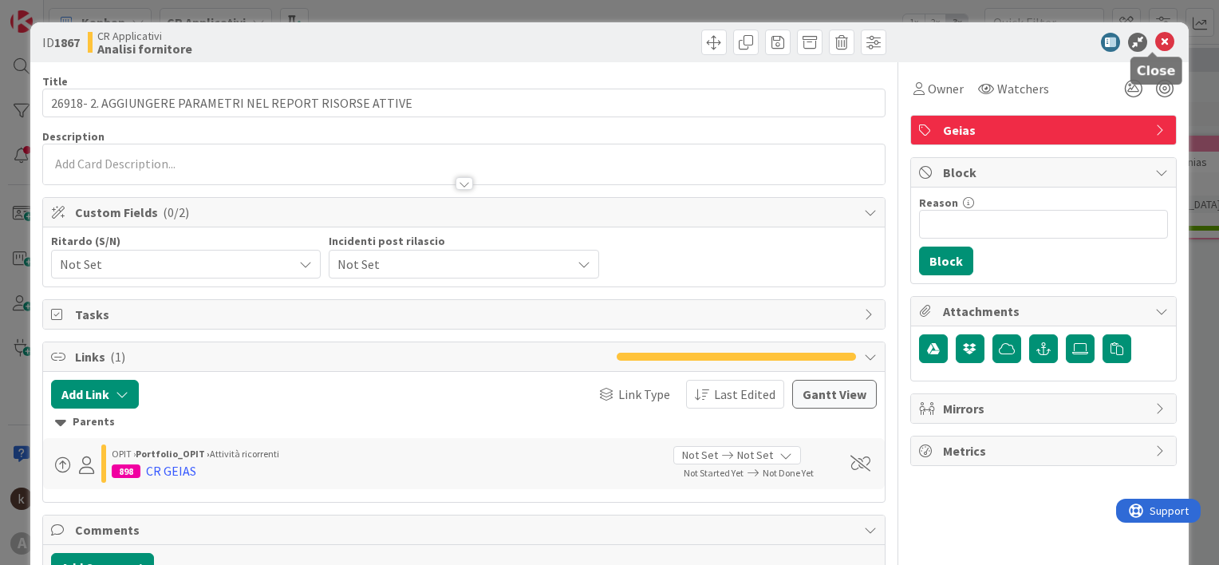
click at [1155, 38] on icon at bounding box center [1164, 42] width 19 height 19
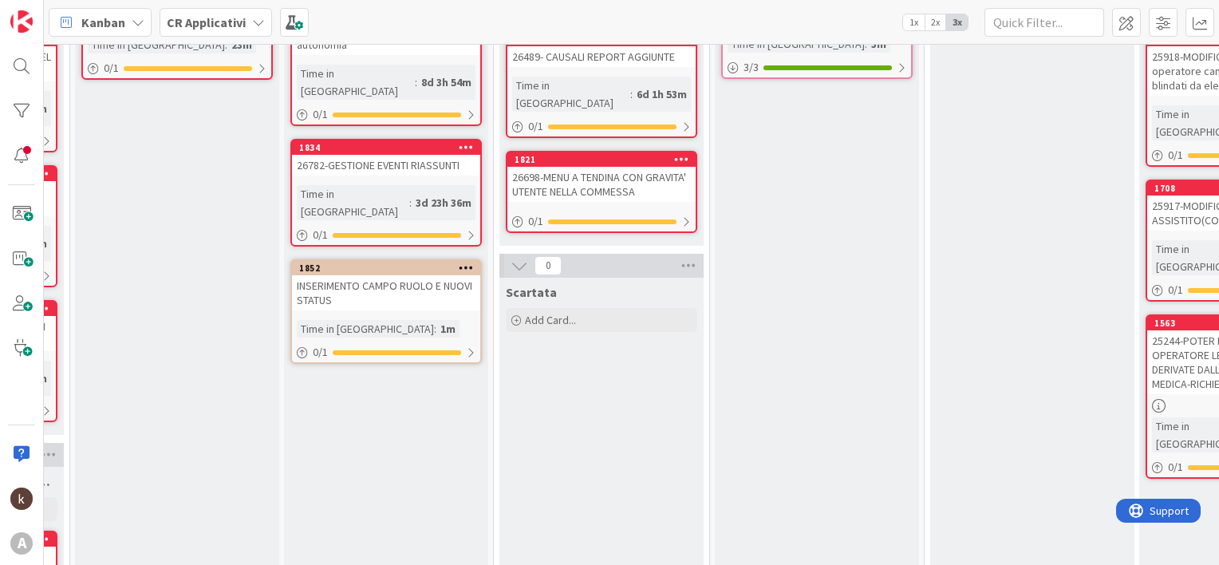
scroll to position [160, 627]
click at [362, 262] on div "1852" at bounding box center [386, 269] width 188 height 14
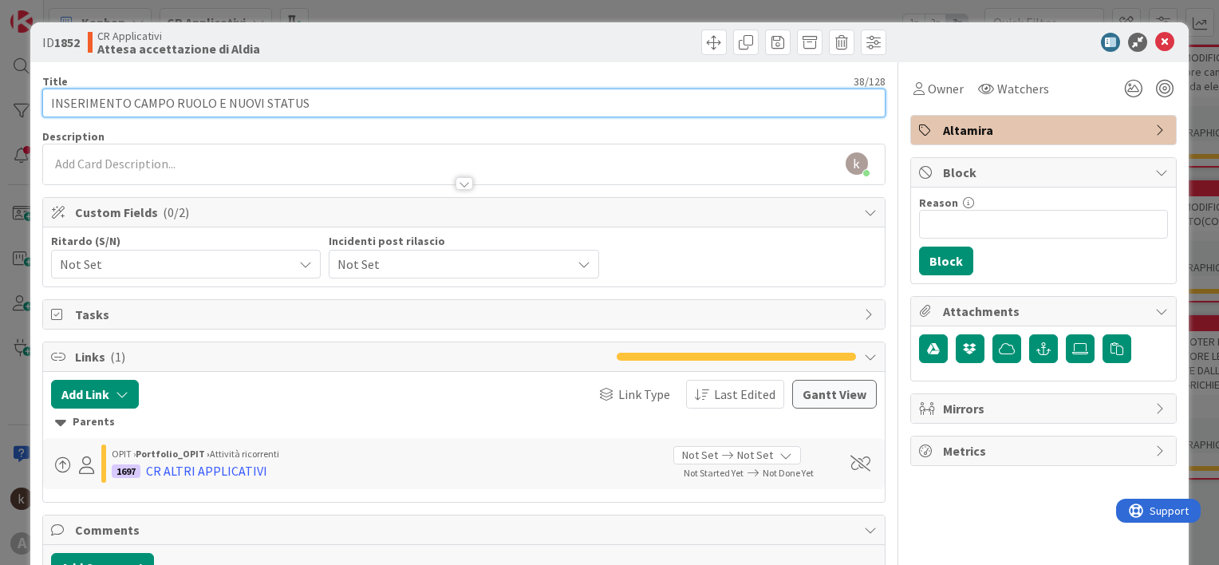
drag, startPoint x: 219, startPoint y: 103, endPoint x: 305, endPoint y: 102, distance: 85.4
click at [305, 102] on input "INSERIMENTO CAMPO RUOLO E NUOVI STATUS" at bounding box center [463, 103] width 843 height 29
type input "INSERIMENTO CAMPO RUOLO"
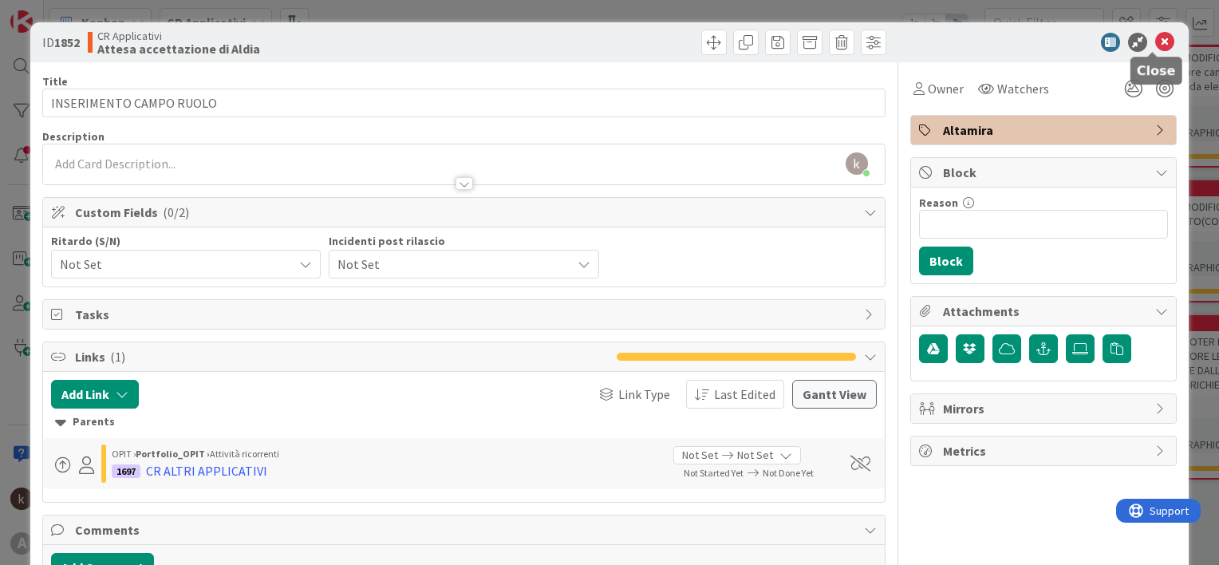
click at [1155, 34] on icon at bounding box center [1164, 42] width 19 height 19
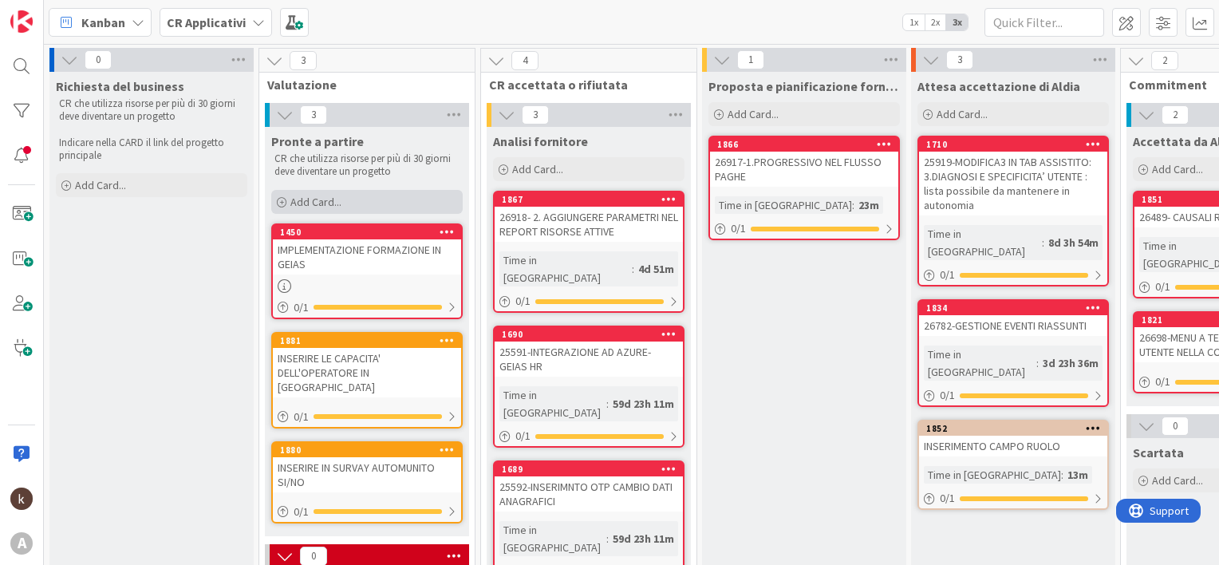
click at [321, 207] on span "Add Card..." at bounding box center [315, 202] width 51 height 14
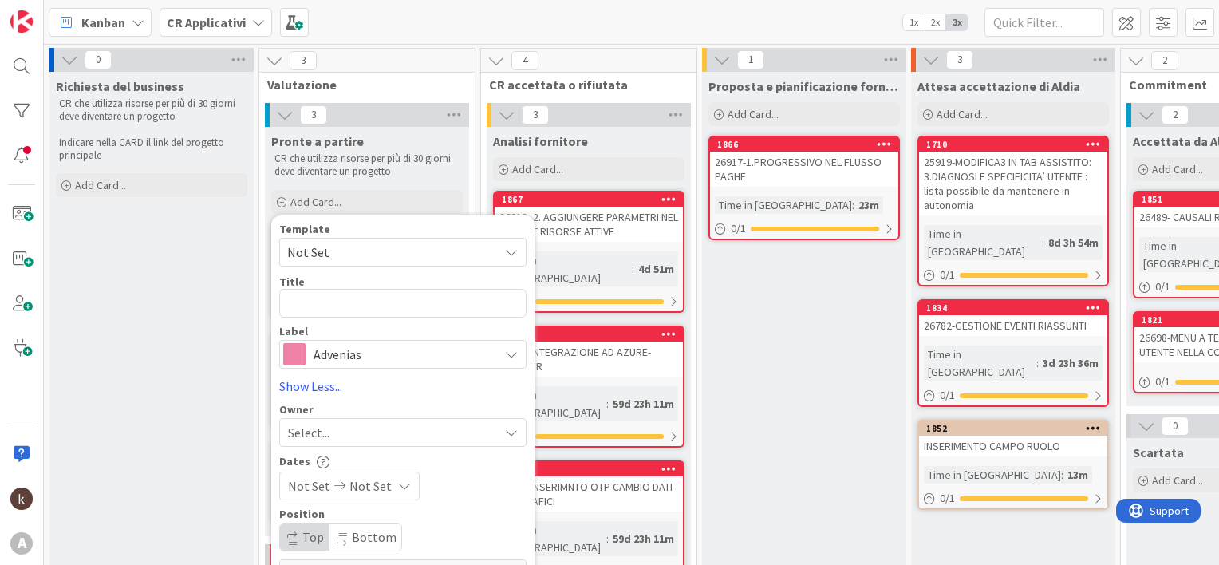
click at [318, 351] on span "Advenias" at bounding box center [402, 354] width 177 height 22
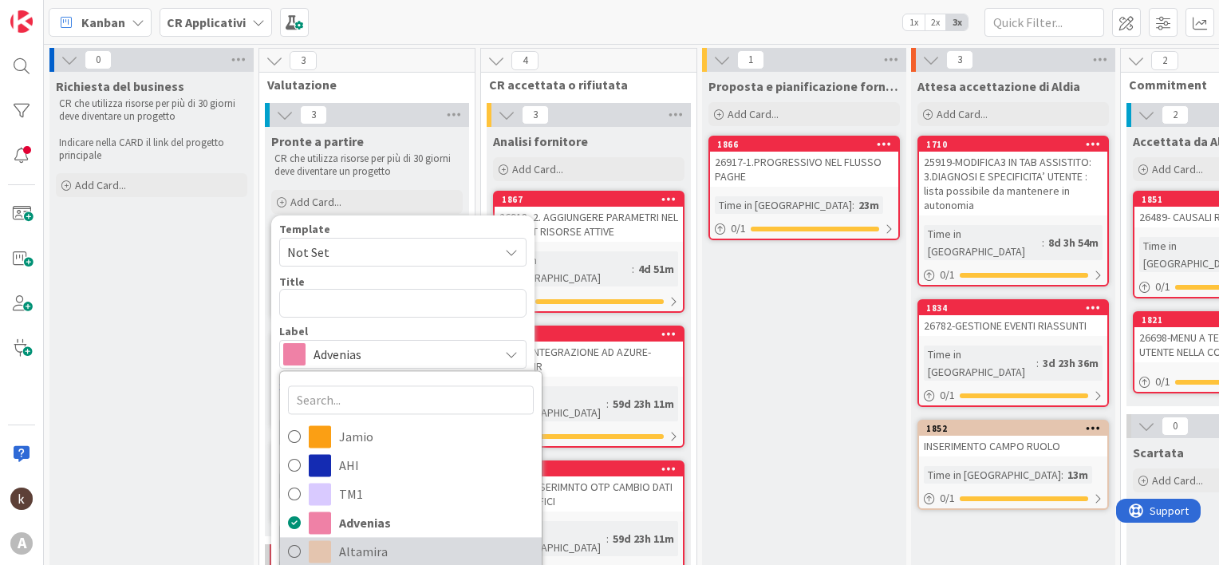
click at [339, 547] on span "Altamira" at bounding box center [436, 551] width 195 height 24
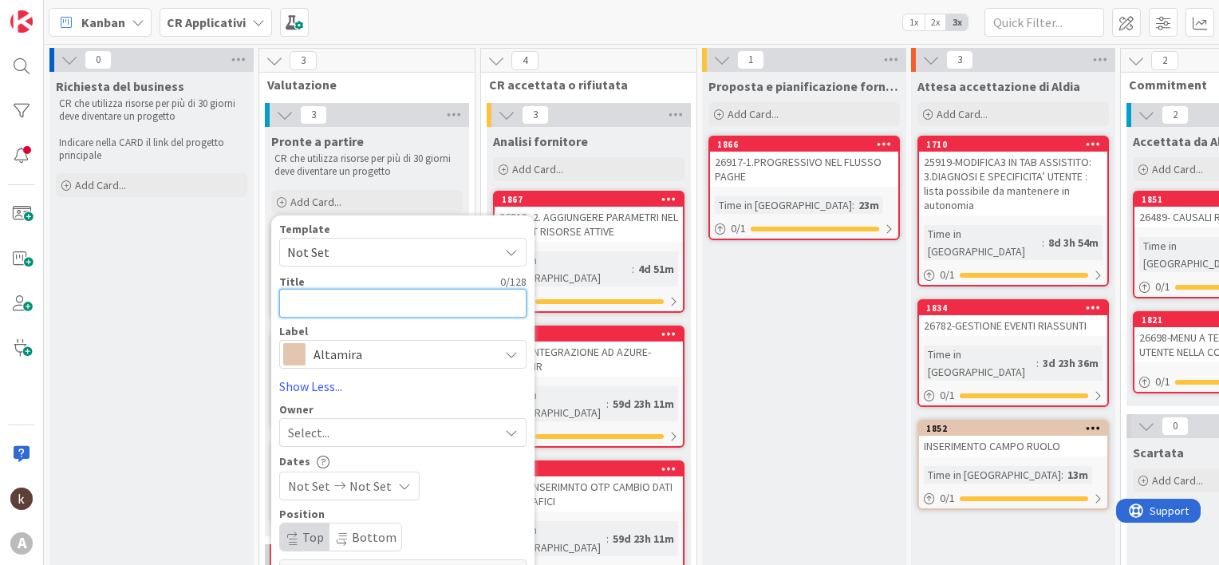
click at [348, 310] on textarea at bounding box center [402, 303] width 247 height 29
type textarea "x"
type textarea "n"
type textarea "x"
type textarea "nu"
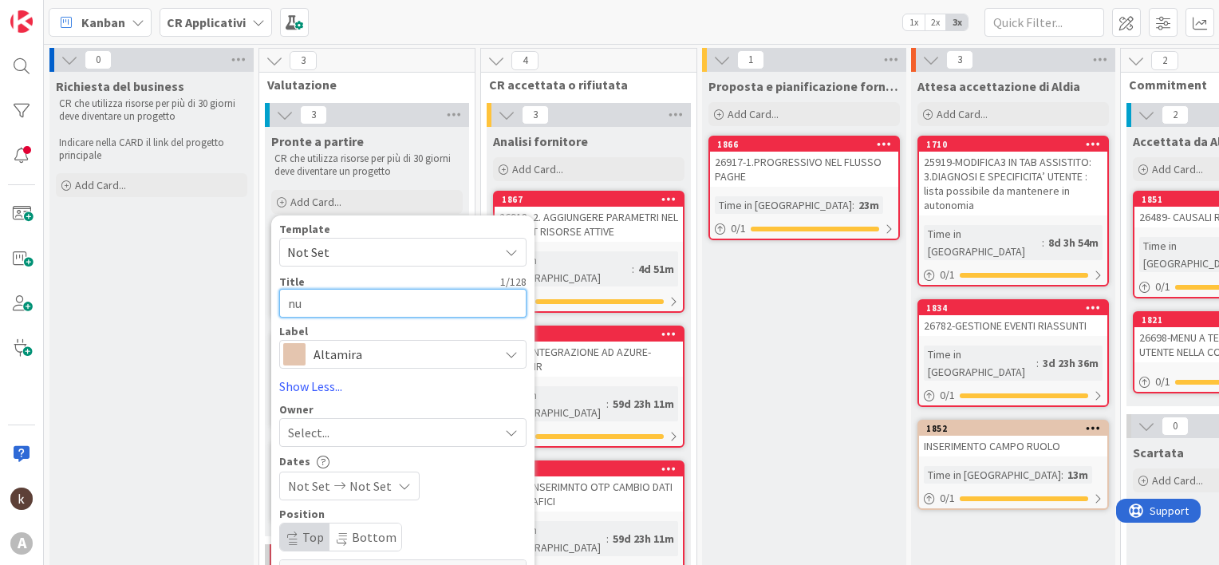
type textarea "x"
type textarea "nuo"
type textarea "x"
type textarea "nuov"
type textarea "x"
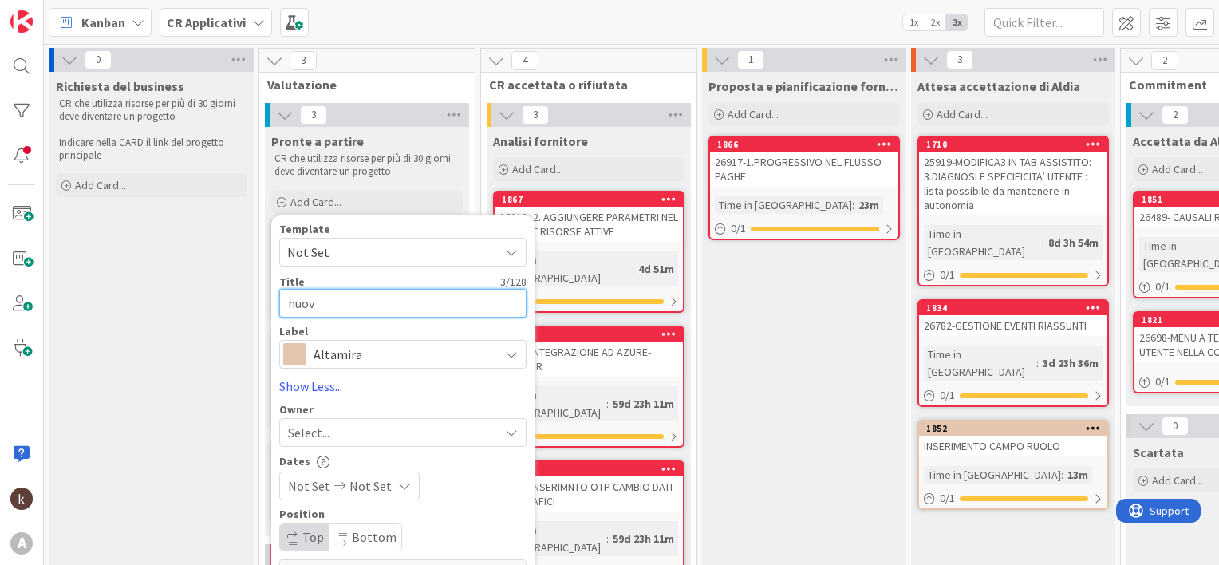
type textarea "nuovi"
type textarea "x"
type textarea "nuovi"
type textarea "x"
type textarea "nuovi s"
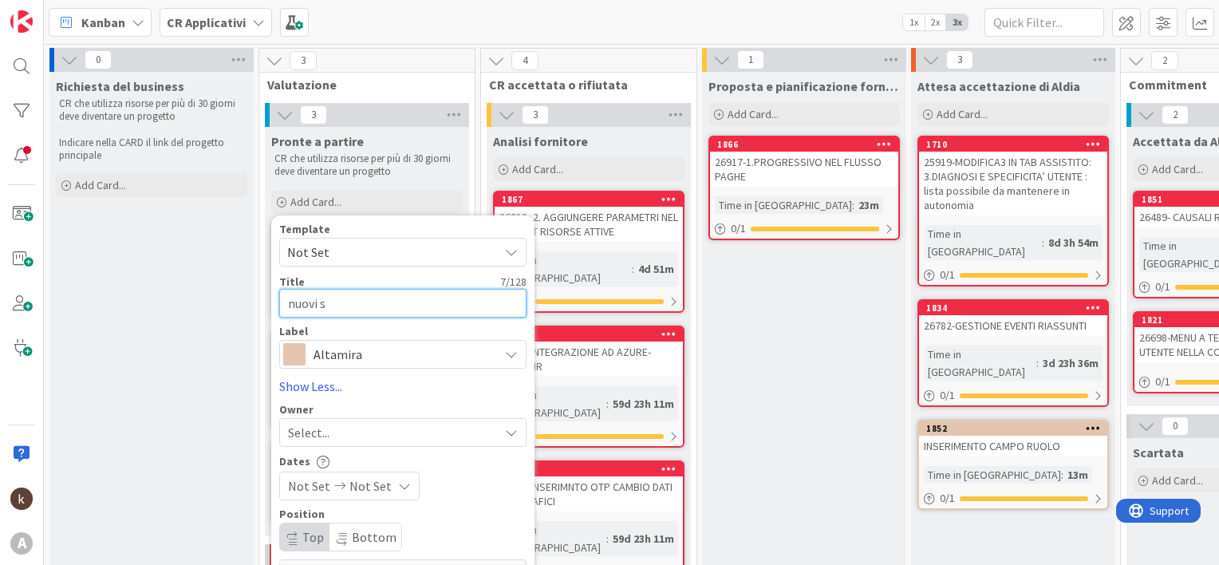
type textarea "x"
type textarea "nuovi st"
type textarea "x"
type textarea "nuovi stat"
type textarea "x"
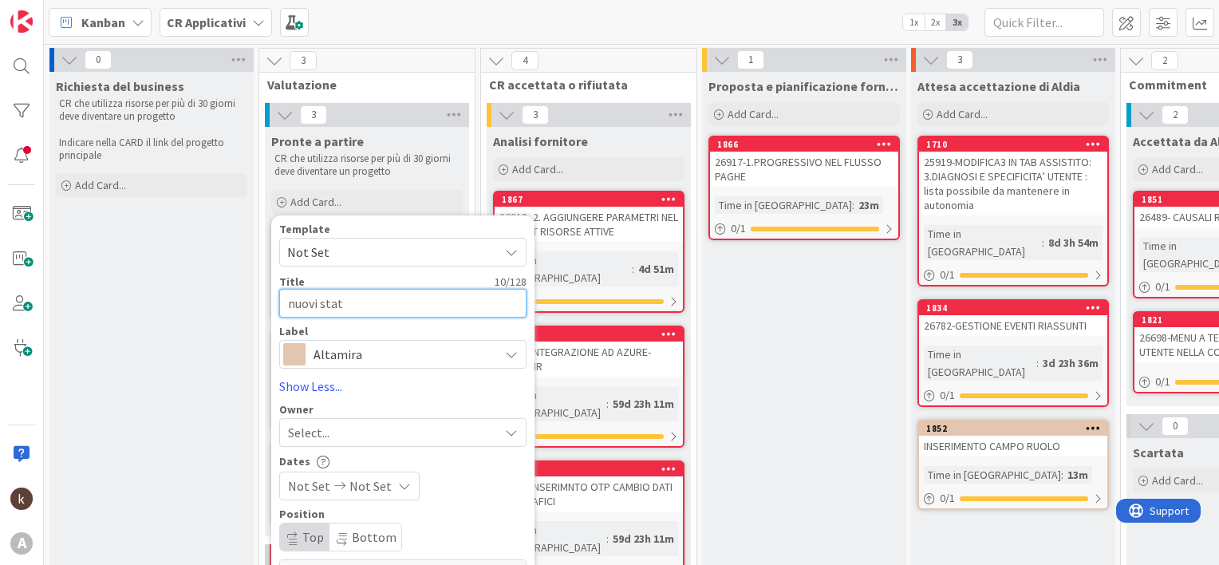
type textarea "nuovi statu"
type textarea "x"
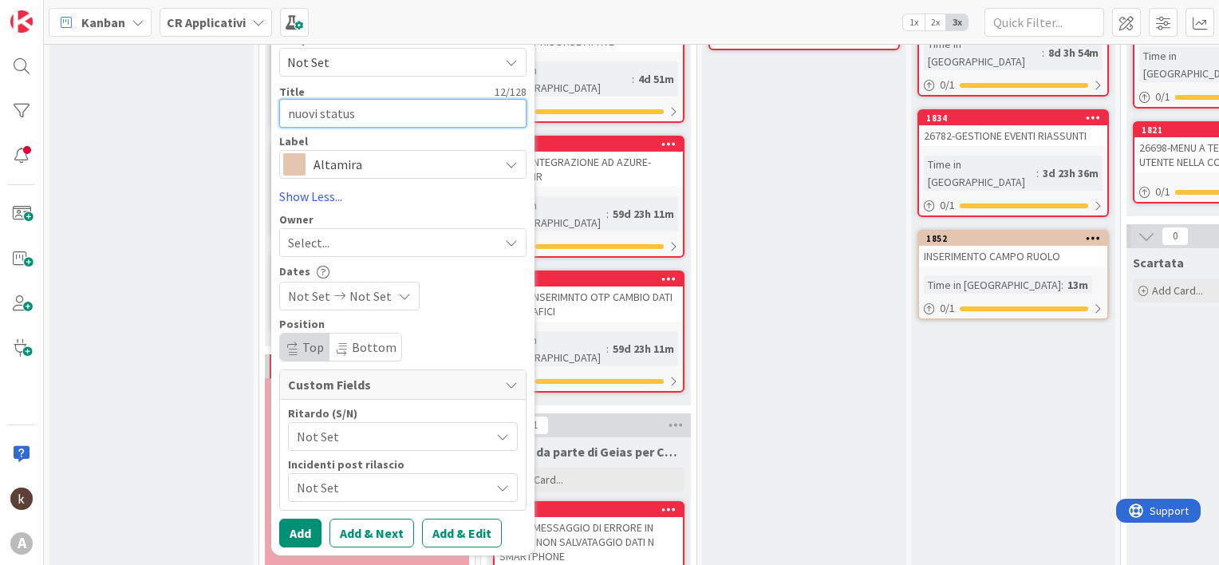
scroll to position [239, 0]
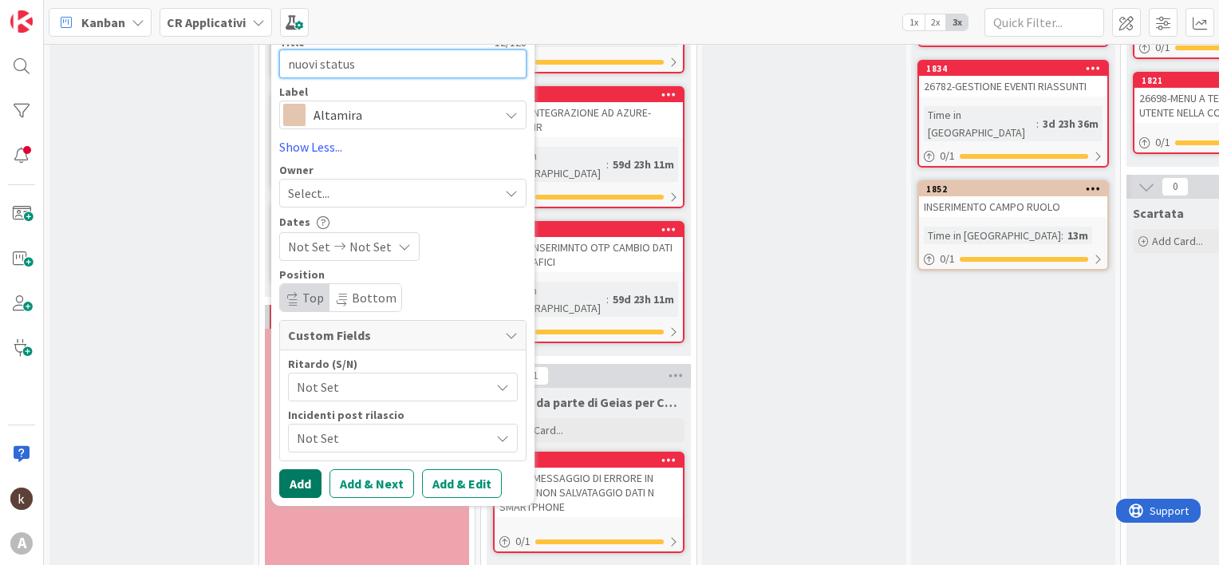
type textarea "nuovi status"
click at [310, 485] on button "Add" at bounding box center [300, 483] width 42 height 29
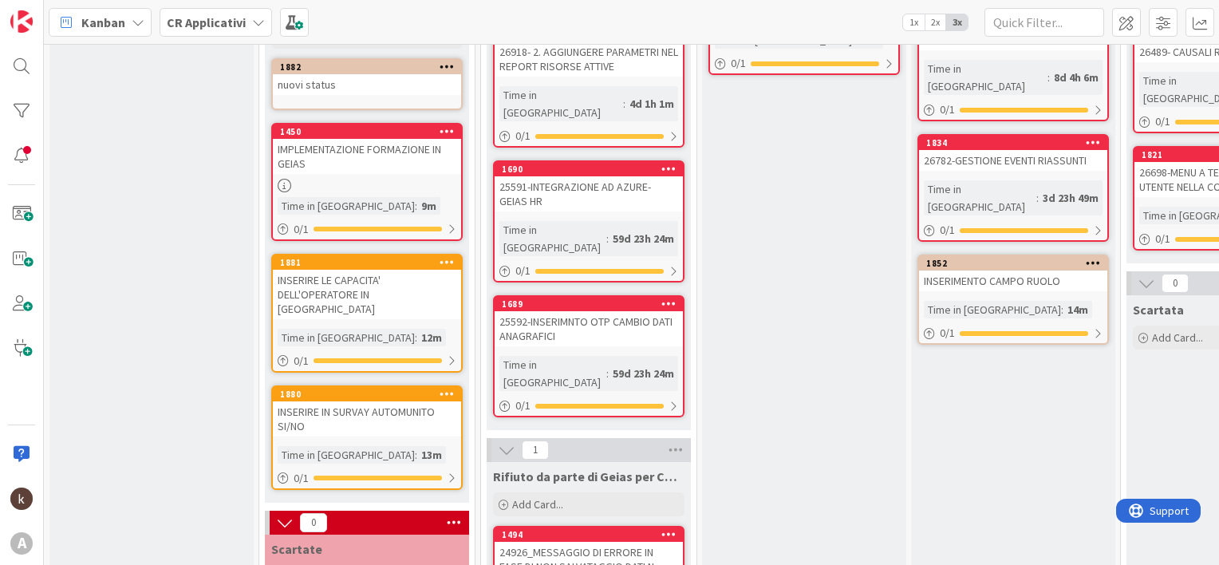
scroll to position [80, 0]
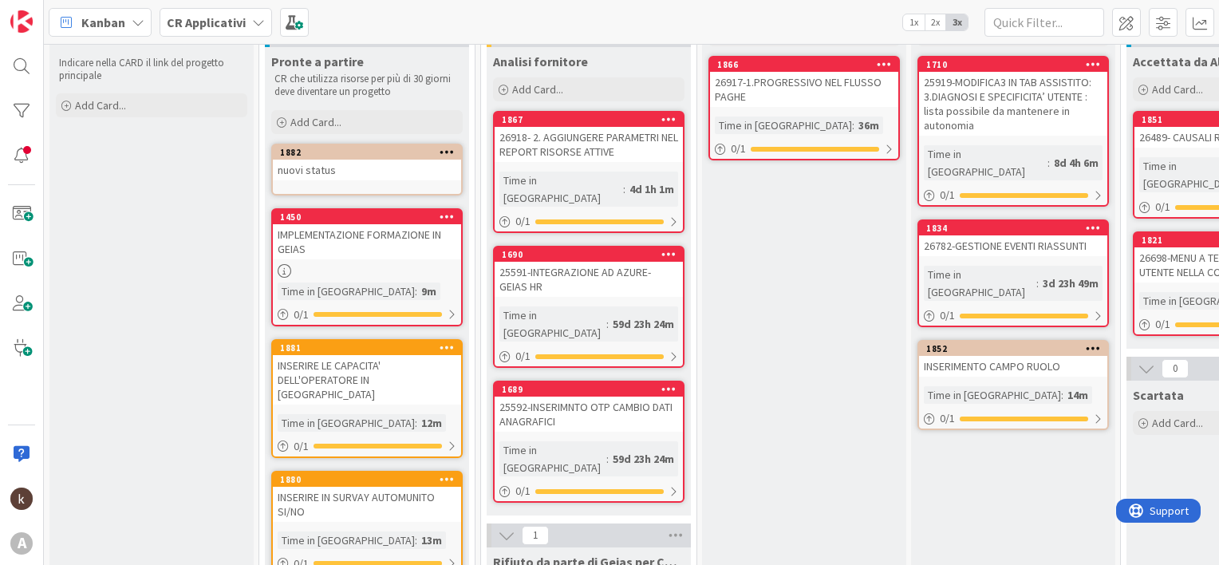
click at [361, 163] on div "nuovi status" at bounding box center [367, 170] width 188 height 21
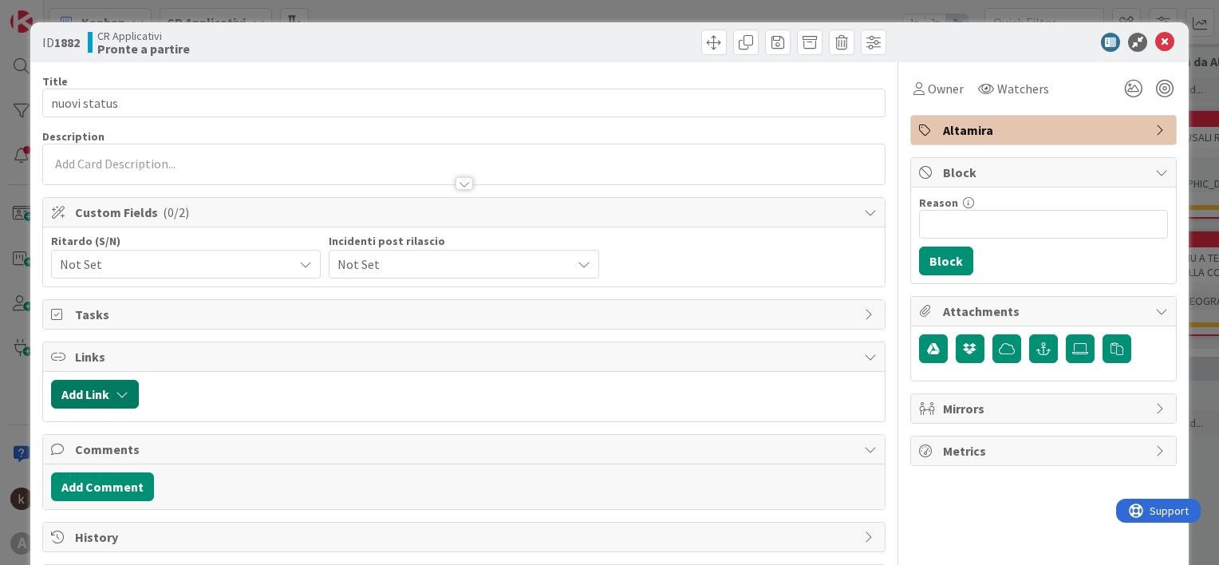
click at [94, 393] on button "Add Link" at bounding box center [95, 394] width 88 height 29
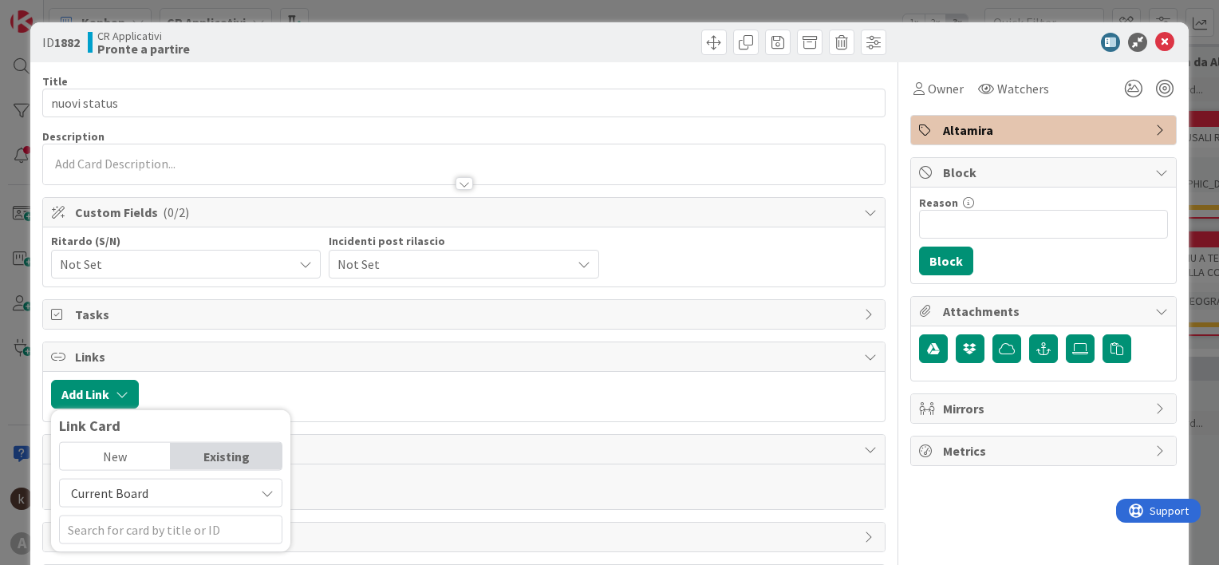
click at [97, 485] on span "Current Board" at bounding box center [109, 493] width 77 height 16
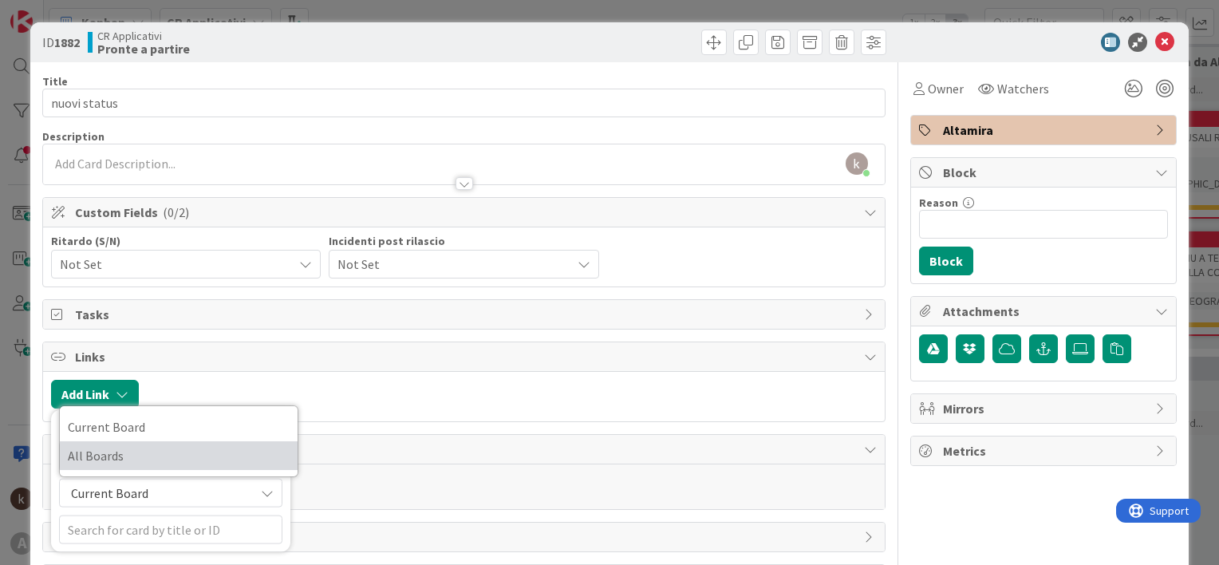
click at [101, 459] on span "All Boards" at bounding box center [179, 456] width 222 height 24
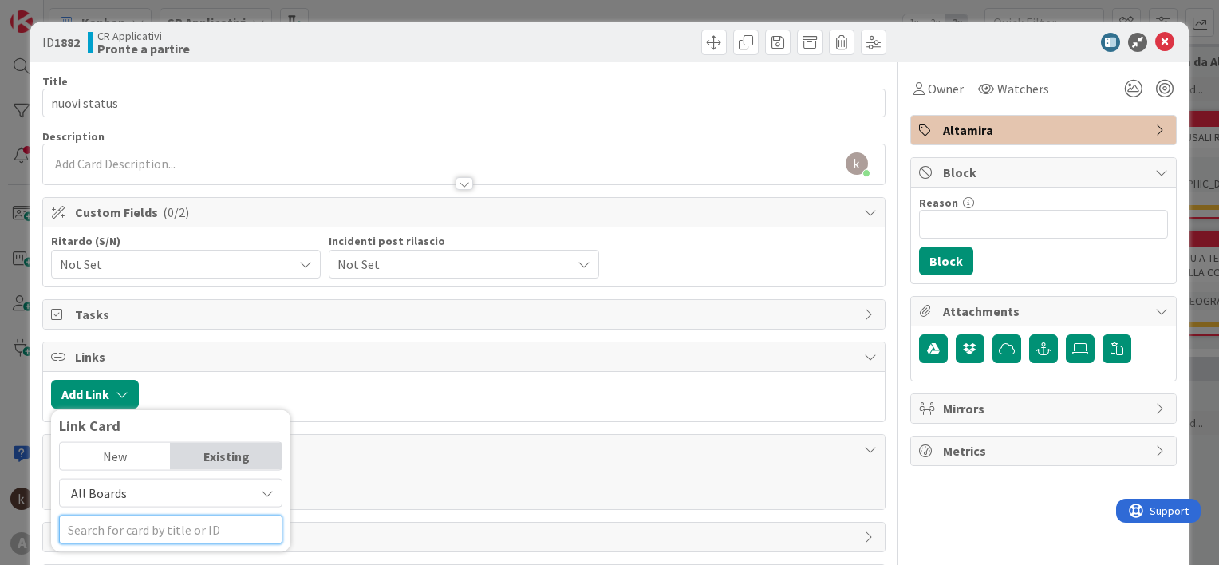
click at [106, 532] on input "text" at bounding box center [170, 529] width 223 height 29
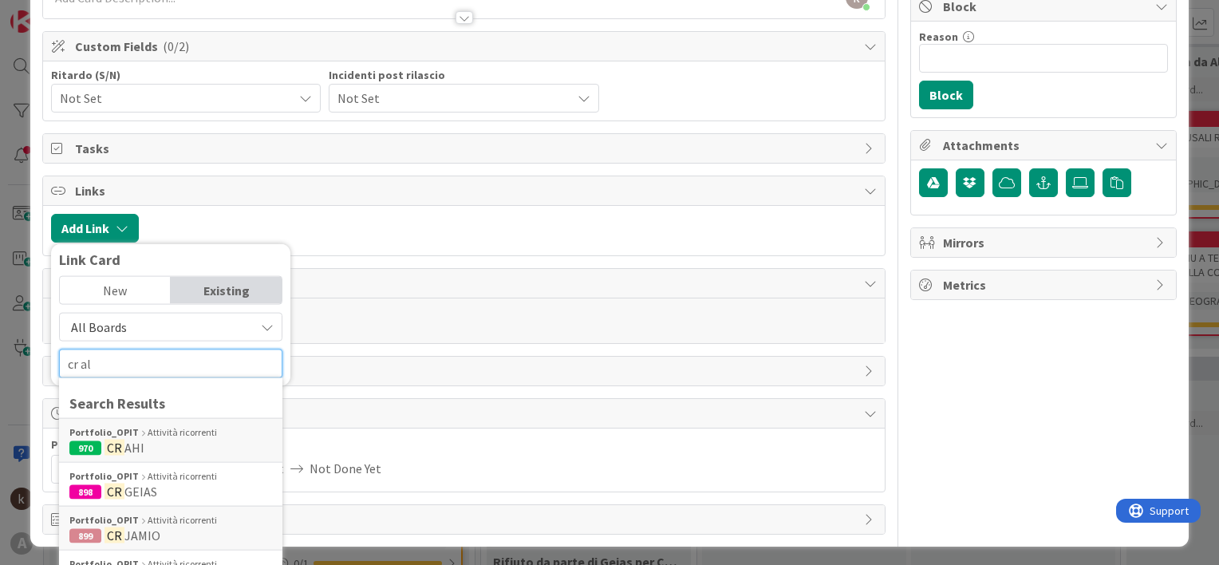
scroll to position [239, 0]
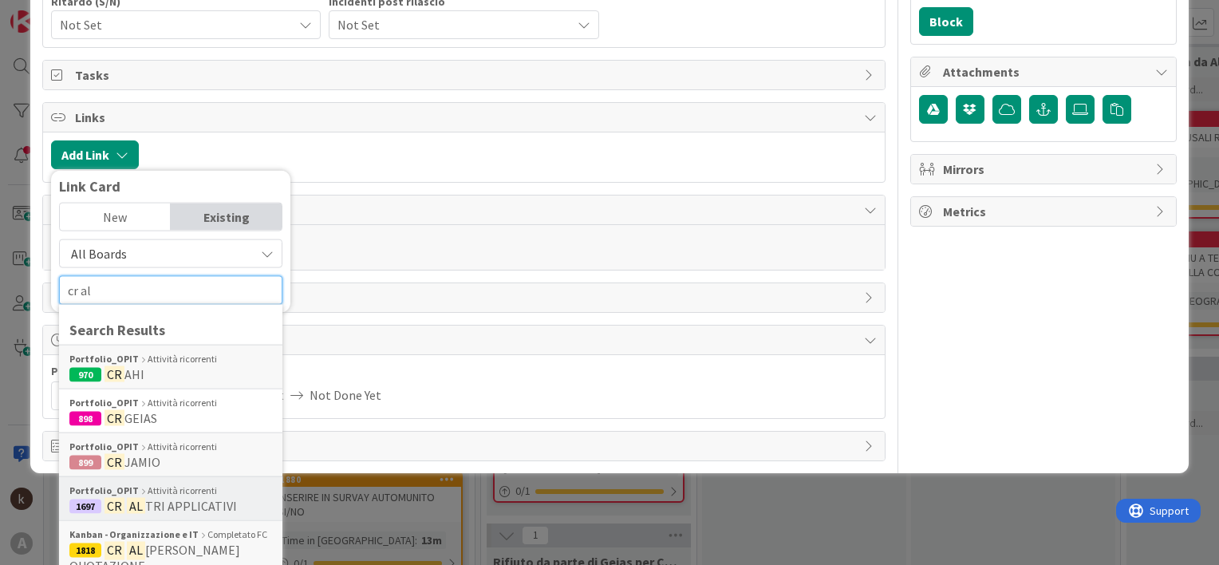
type input "cr al"
click at [169, 487] on div "Portfolio_OPIT Attività ricorrenti" at bounding box center [170, 490] width 203 height 14
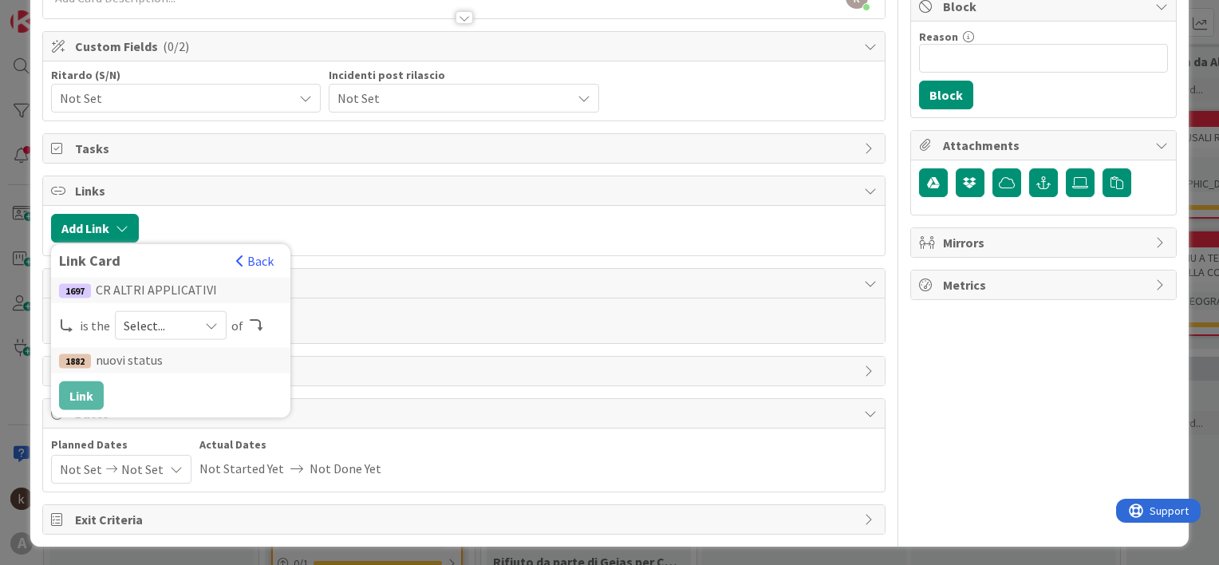
click at [207, 322] on icon at bounding box center [211, 325] width 13 height 13
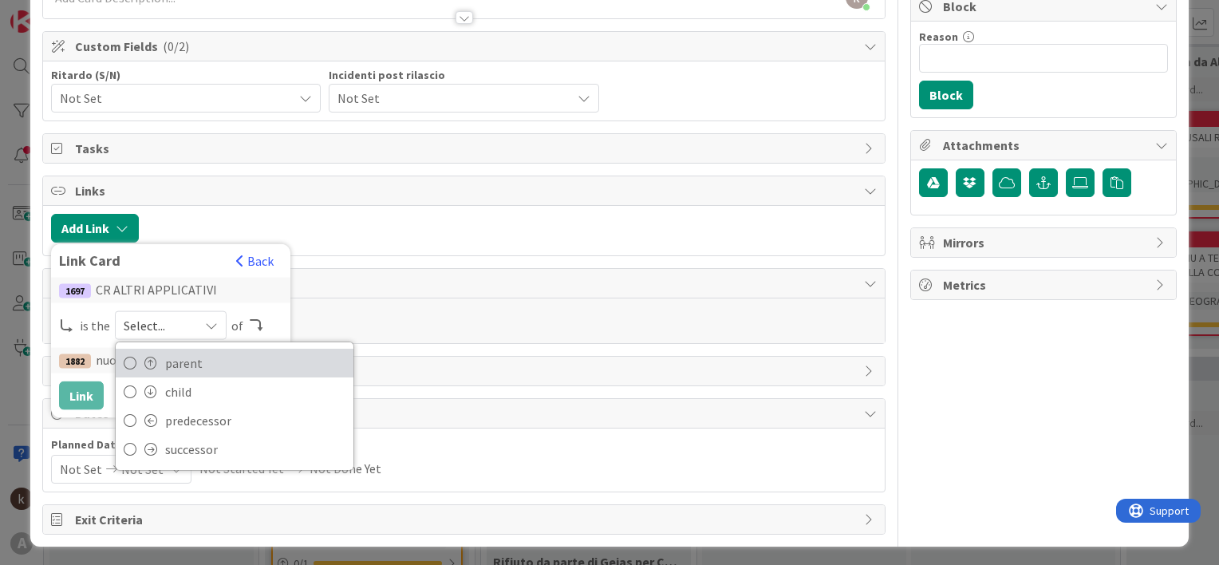
drag, startPoint x: 180, startPoint y: 364, endPoint x: 111, endPoint y: 380, distance: 70.4
click at [180, 364] on span "parent" at bounding box center [255, 363] width 180 height 24
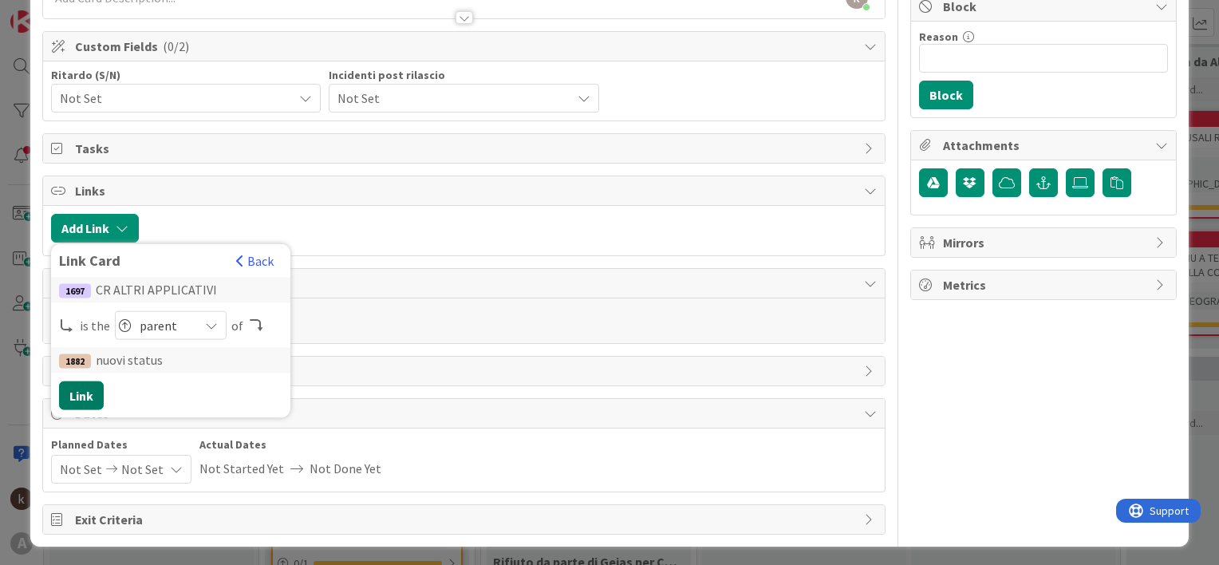
click at [72, 394] on button "Link" at bounding box center [81, 395] width 45 height 29
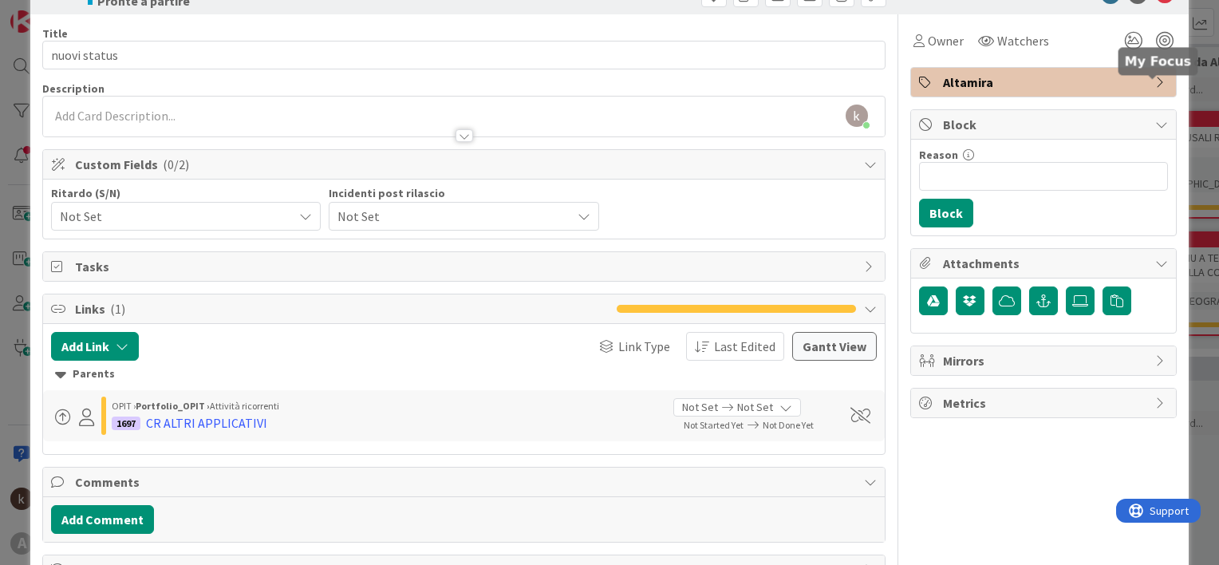
scroll to position [0, 0]
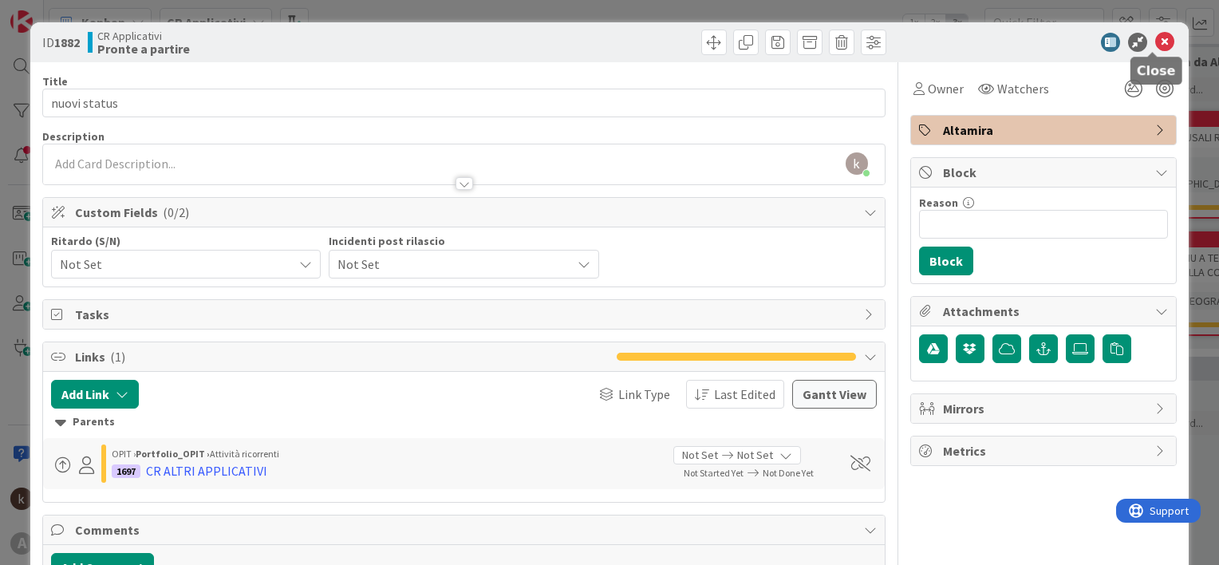
click at [1155, 45] on icon at bounding box center [1164, 42] width 19 height 19
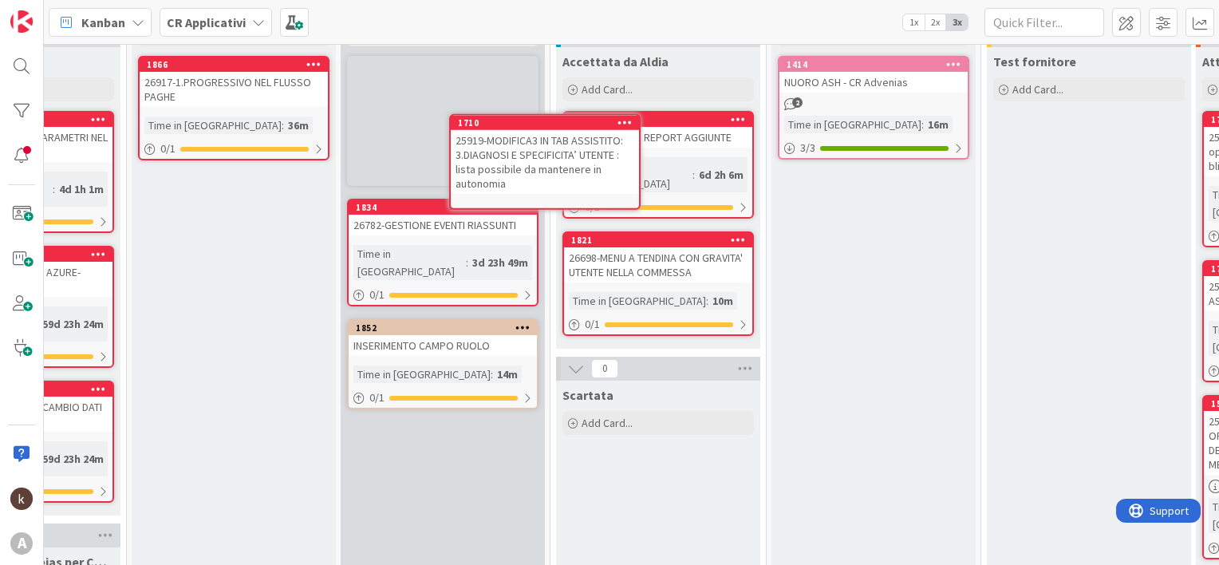
scroll to position [0, 570]
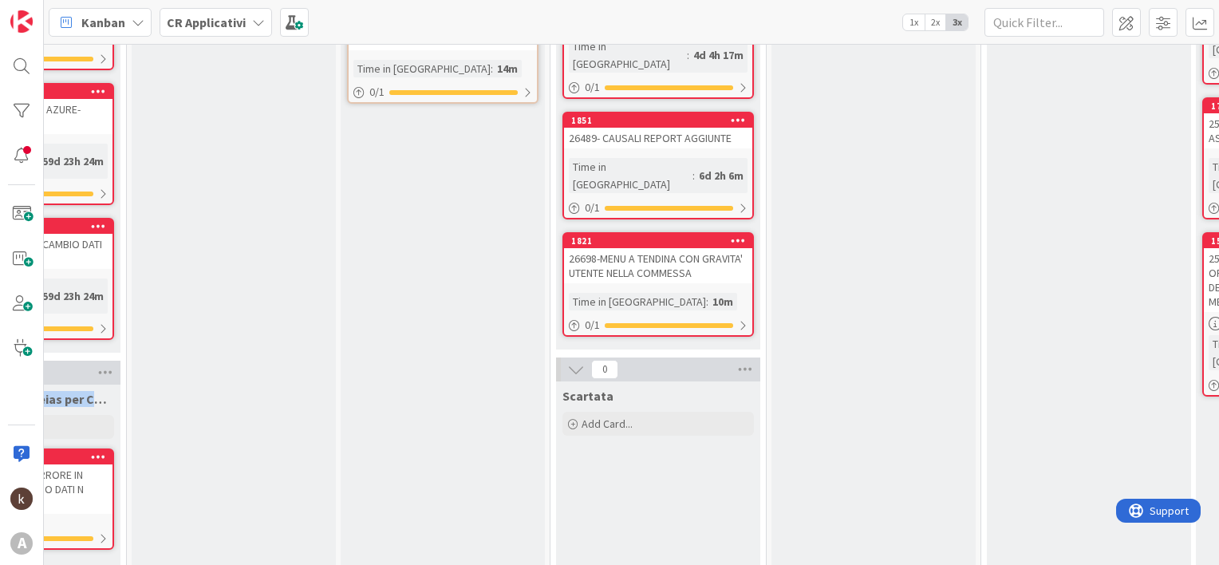
drag, startPoint x: 350, startPoint y: 552, endPoint x: 155, endPoint y: 568, distance: 196.1
click at [155, 564] on html "A Kanban CR Applicativi 1x 2x 3x 0 Richiesta del business CR che utilizza risor…" at bounding box center [609, 282] width 1219 height 565
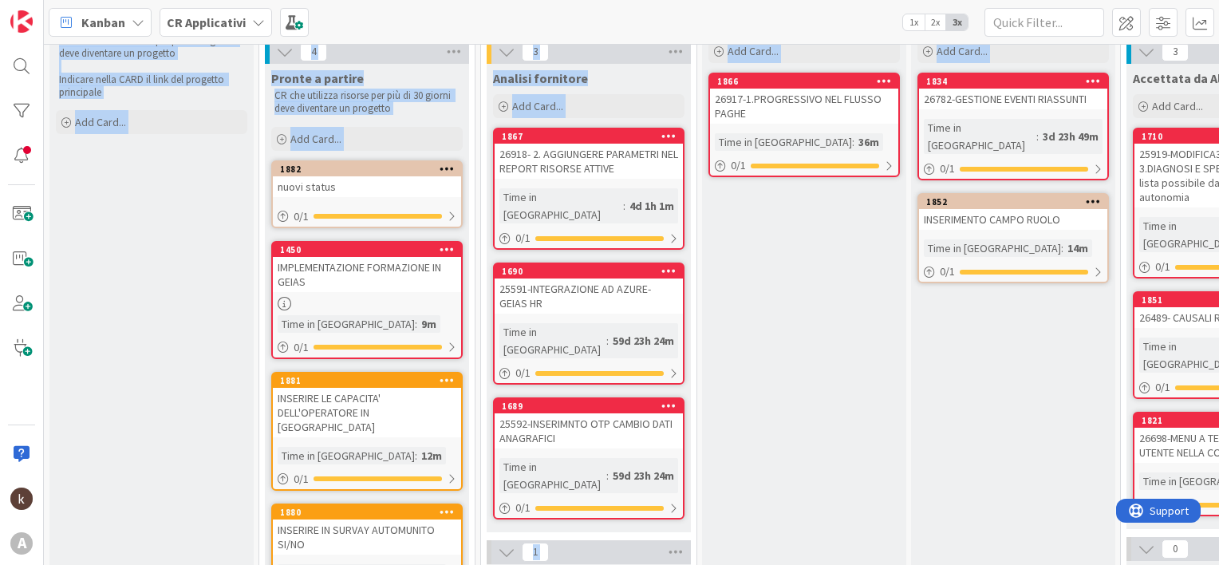
scroll to position [0, 0]
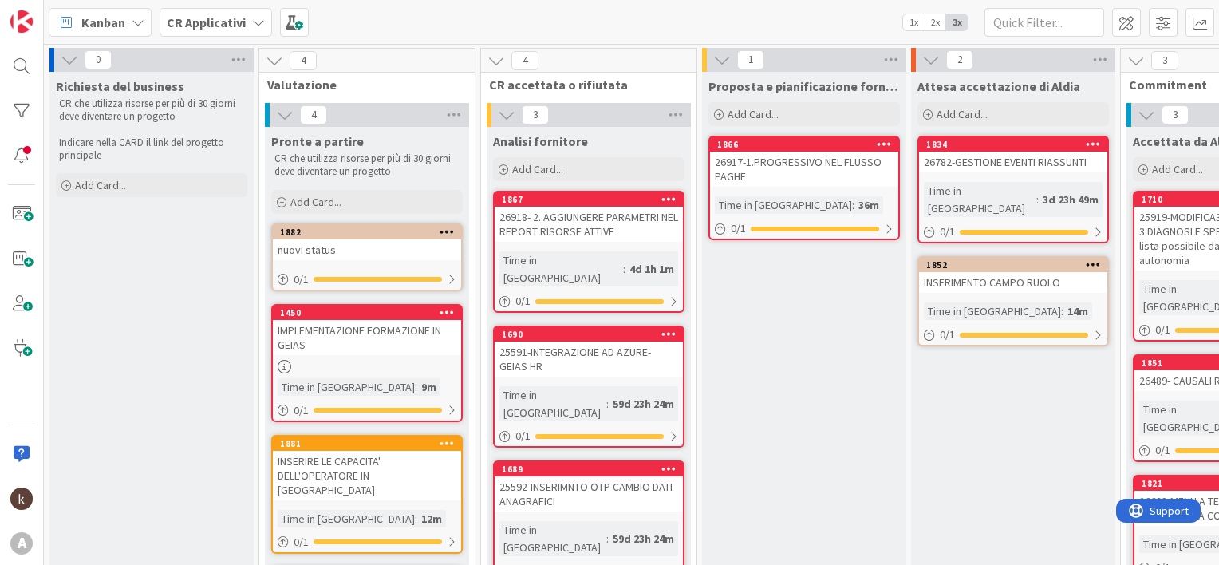
click at [200, 14] on b "CR Applicativi" at bounding box center [206, 22] width 79 height 16
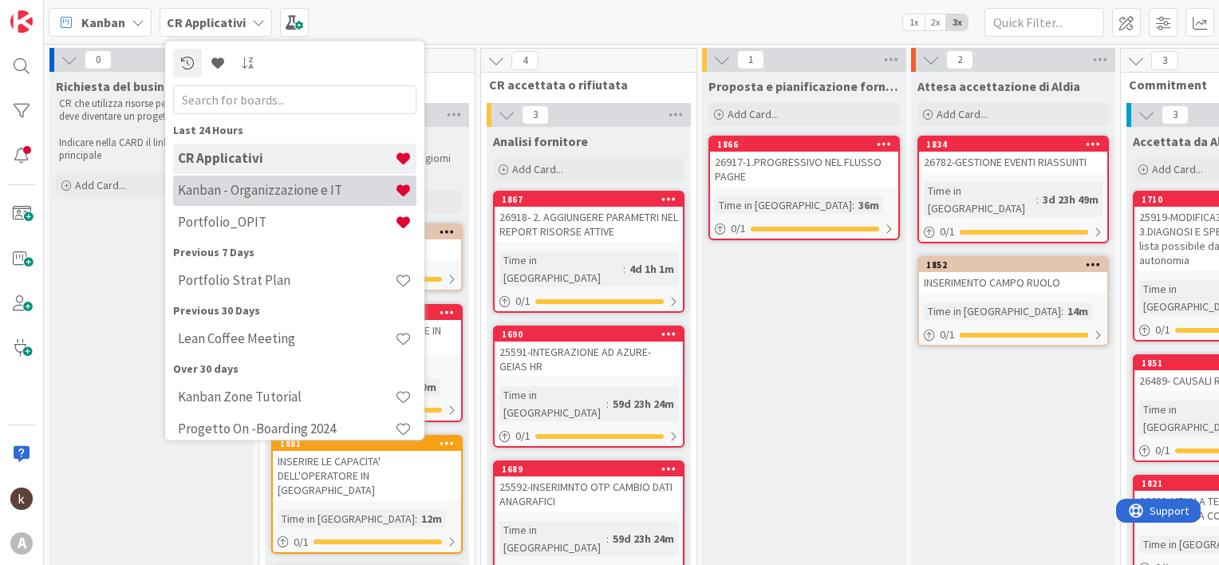
click at [246, 201] on div "Kanban - Organizzazione e IT" at bounding box center [294, 191] width 243 height 30
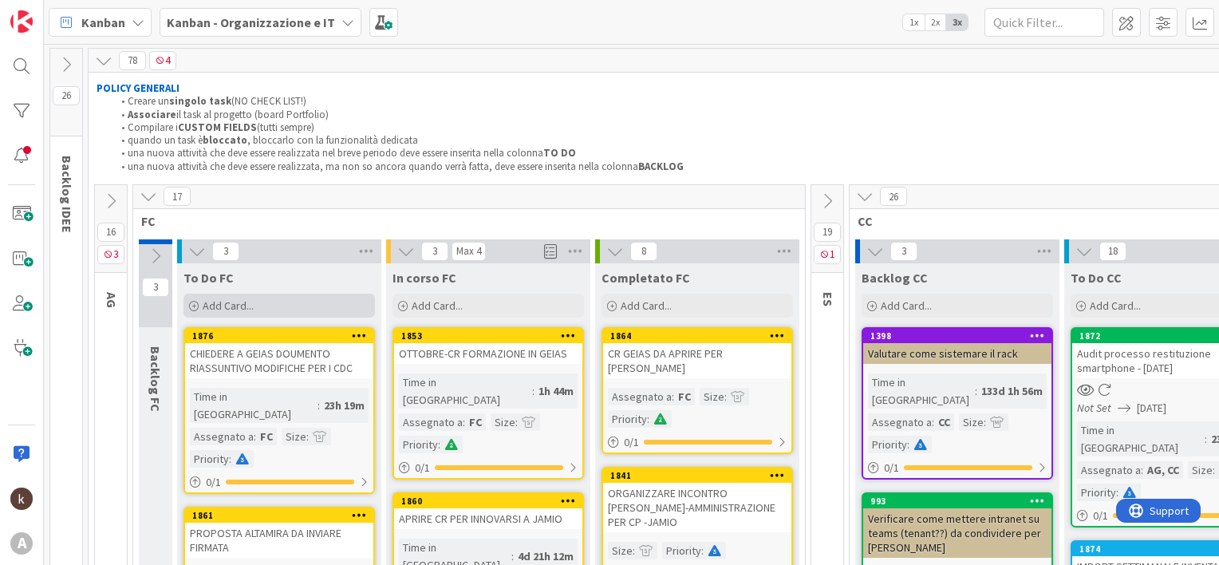
click at [265, 312] on div "Add Card..." at bounding box center [279, 306] width 191 height 24
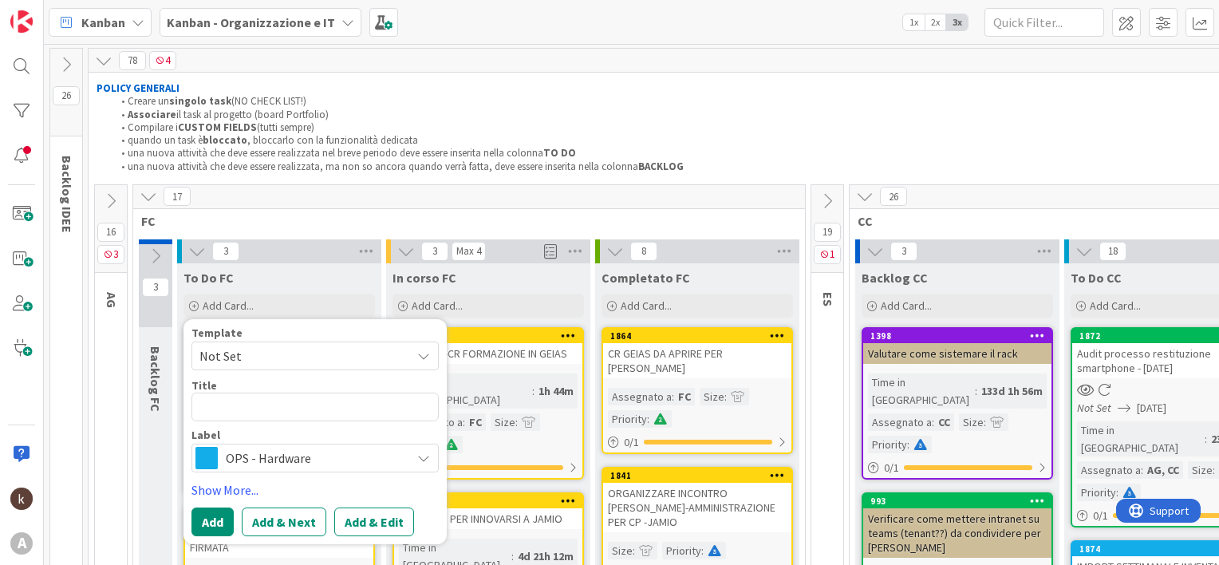
click at [291, 449] on span "OPS - Hardware" at bounding box center [314, 458] width 177 height 22
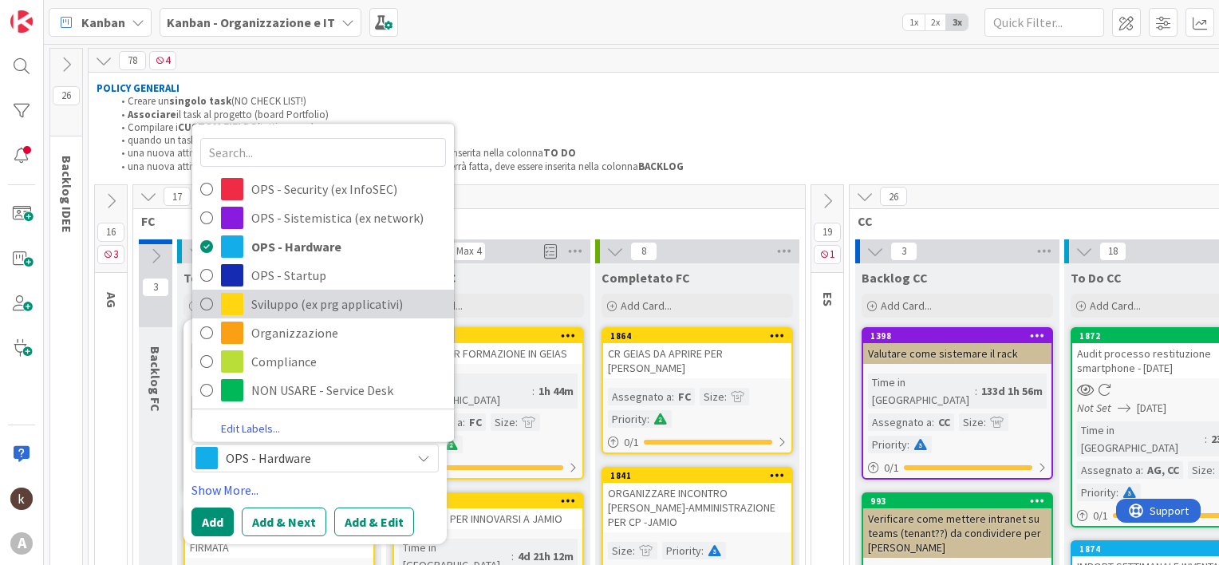
click at [294, 301] on span "Sviluppo (ex prg applicativi)" at bounding box center [348, 304] width 195 height 24
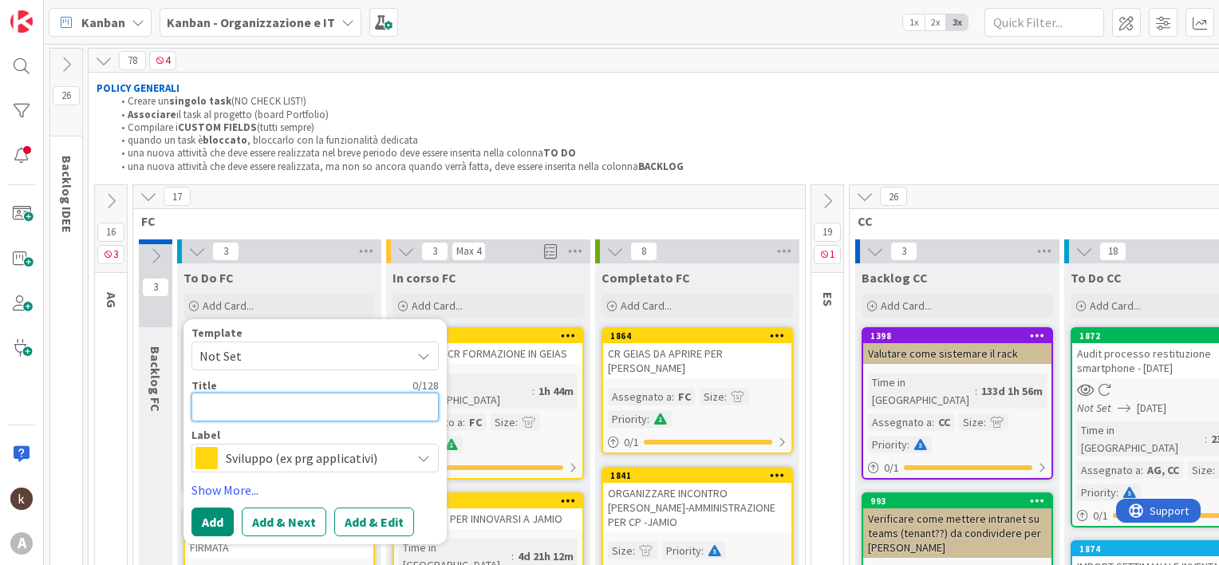
click at [235, 411] on textarea at bounding box center [314, 407] width 247 height 29
type textarea "x"
type textarea "M"
type textarea "x"
type textarea "MA"
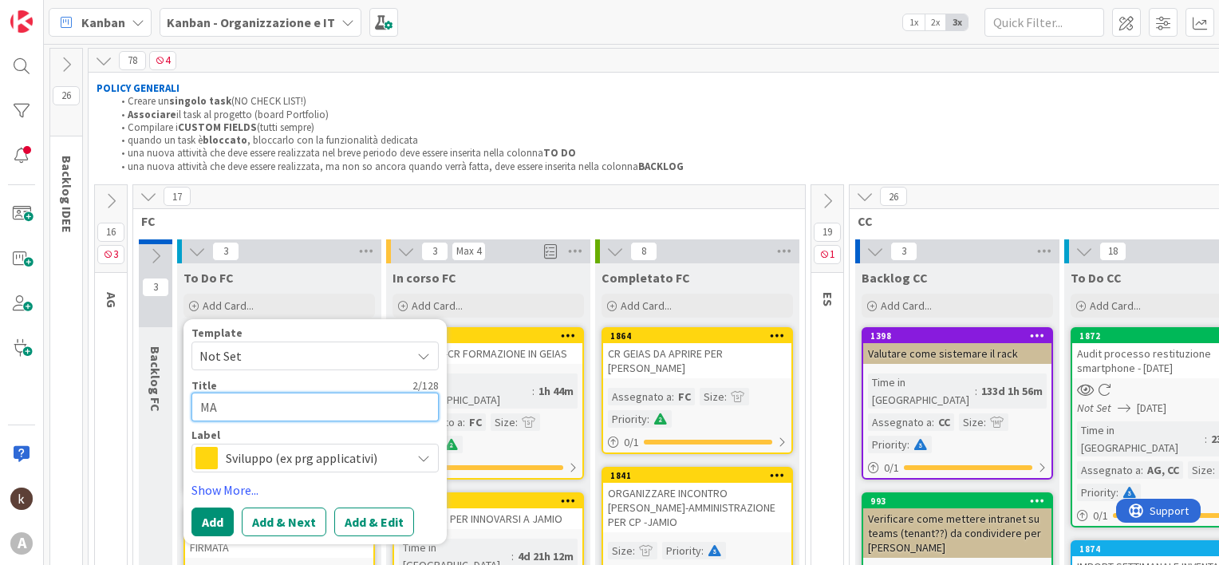
type textarea "x"
type textarea "MAI"
type textarea "x"
type textarea "MAIL"
type textarea "x"
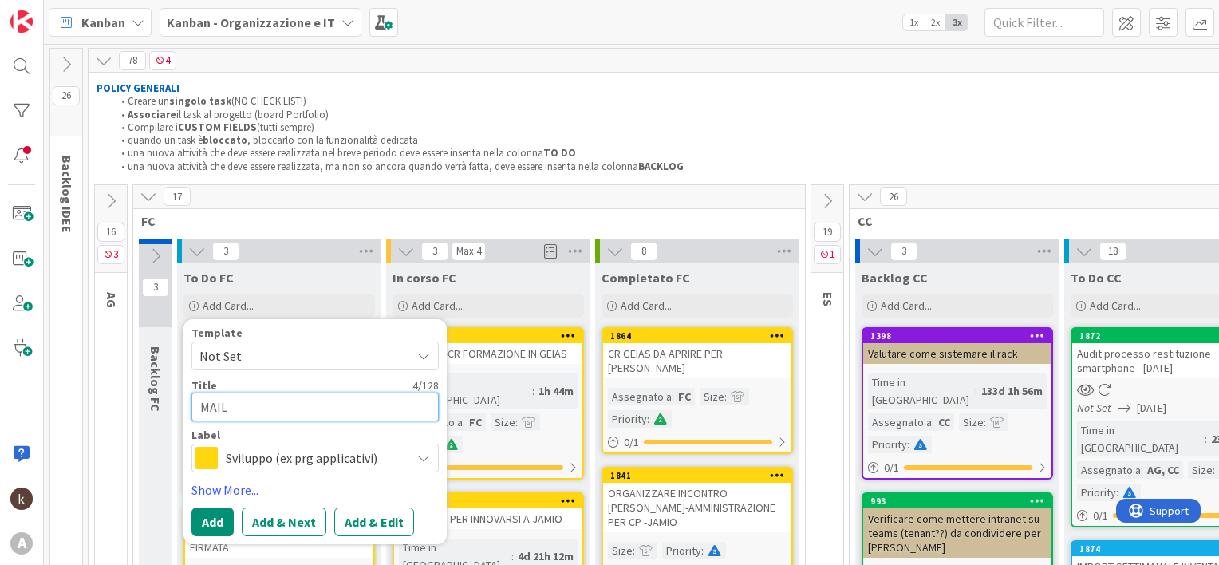
type textarea "MAIL"
type textarea "x"
type textarea "MAIL P"
type textarea "x"
type textarea "MAIL PE"
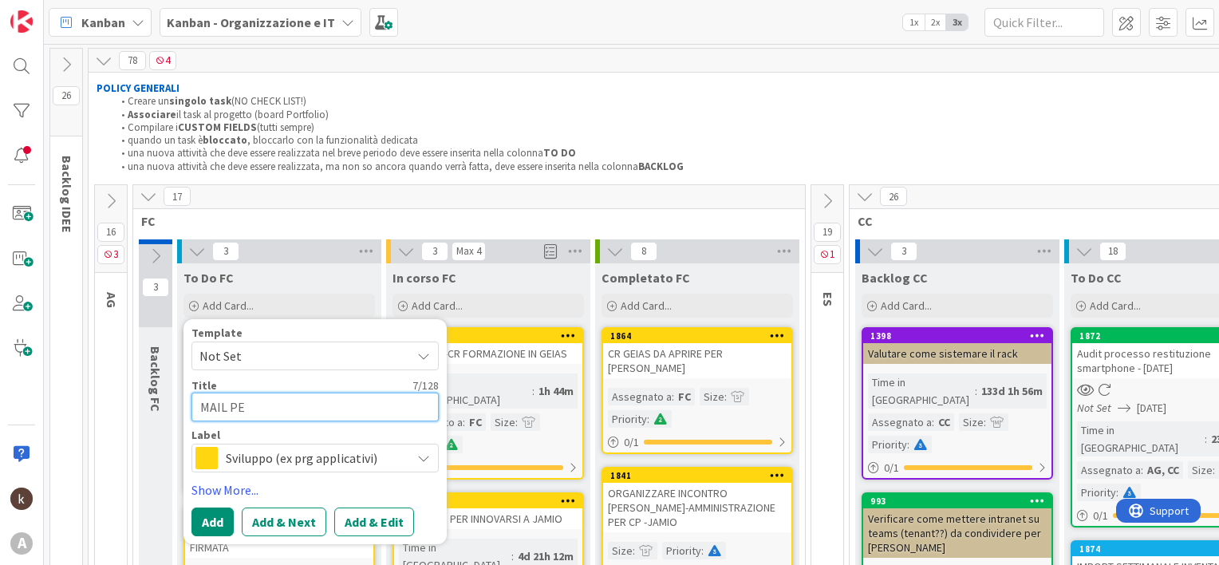
type textarea "x"
type textarea "MAIL PER"
type textarea "x"
type textarea "MAIL PER"
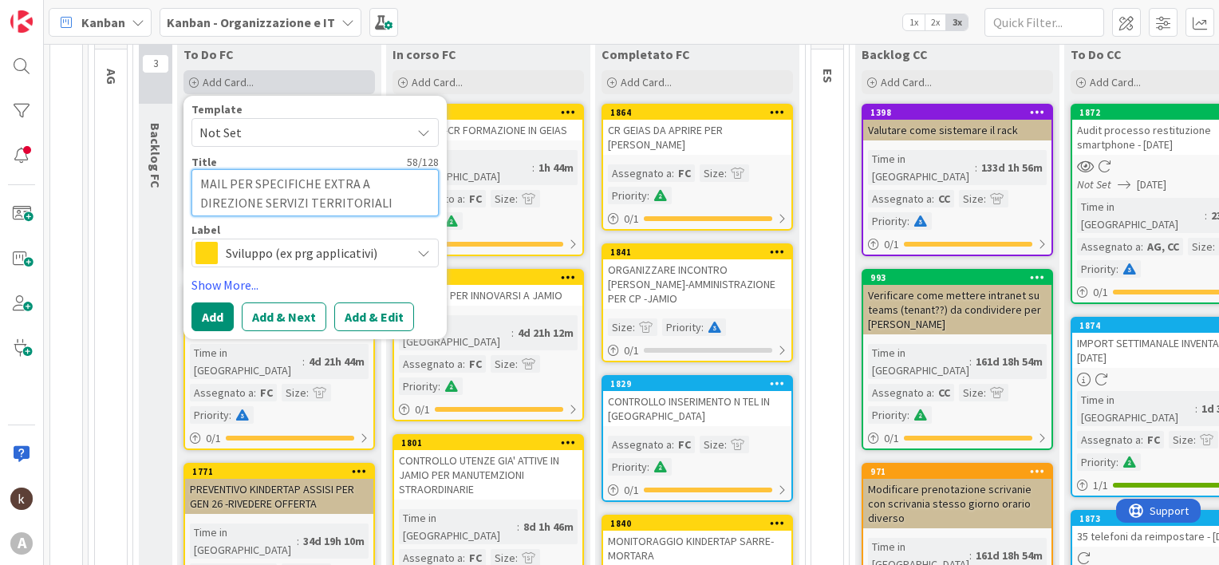
scroll to position [239, 0]
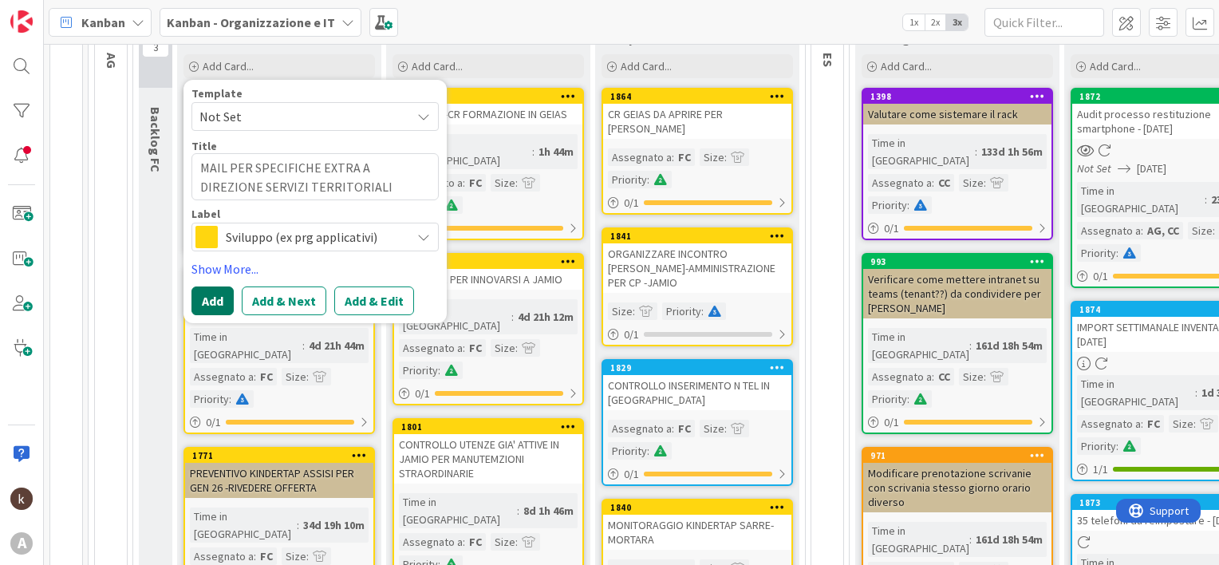
click at [213, 286] on button "Add" at bounding box center [212, 300] width 42 height 29
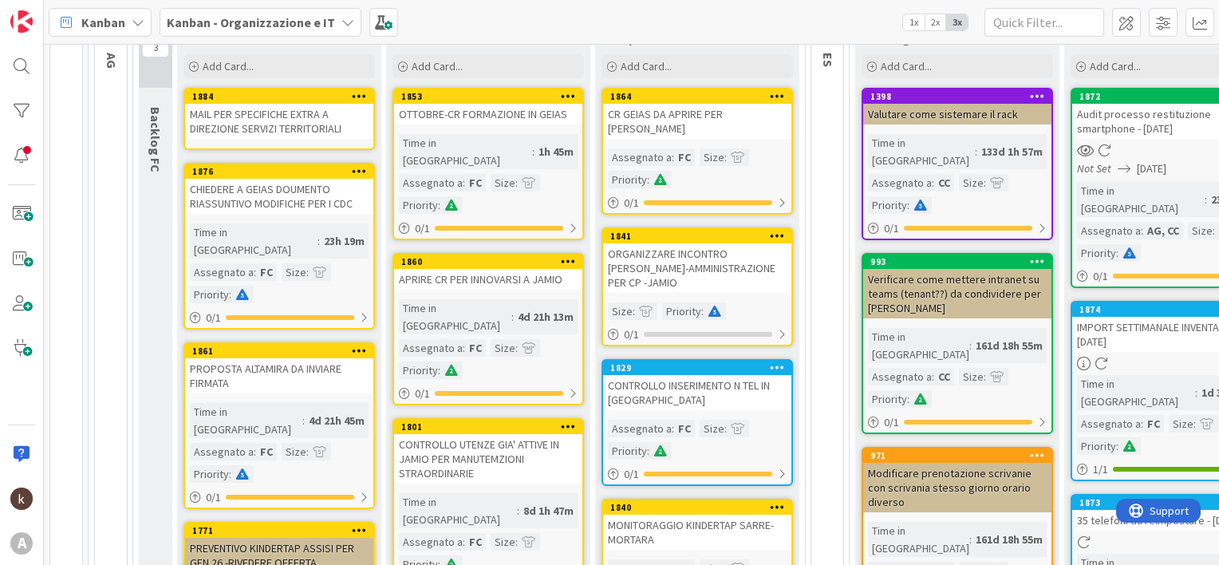
click at [224, 109] on div "MAIL PER SPECIFICHE EXTRA A DIREZIONE SERVIZI TERRITORIALI" at bounding box center [279, 121] width 188 height 35
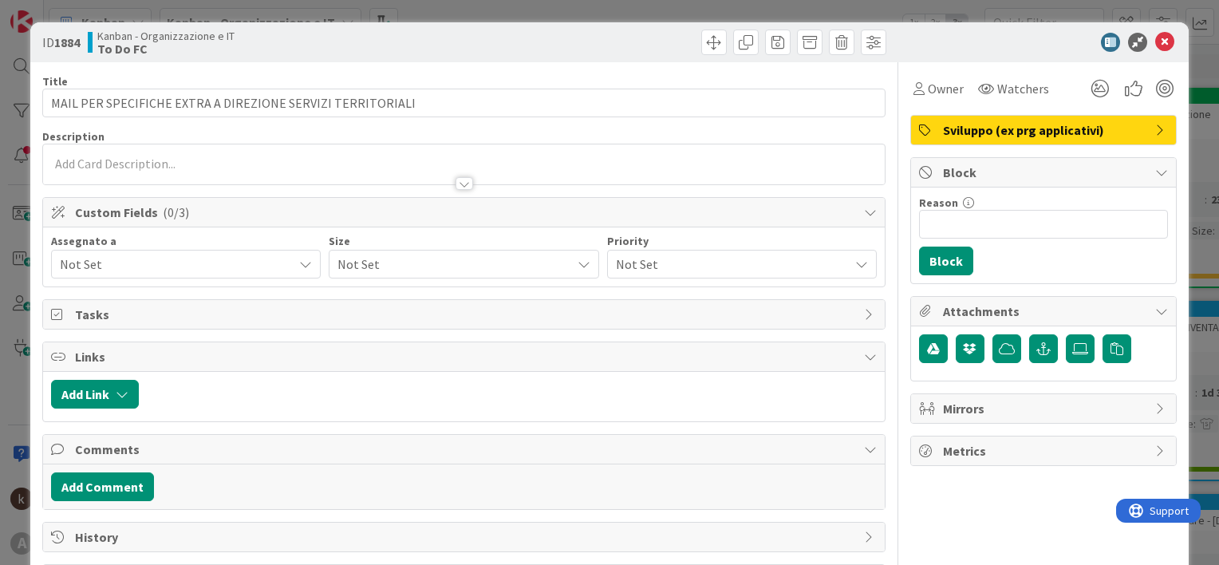
scroll to position [80, 0]
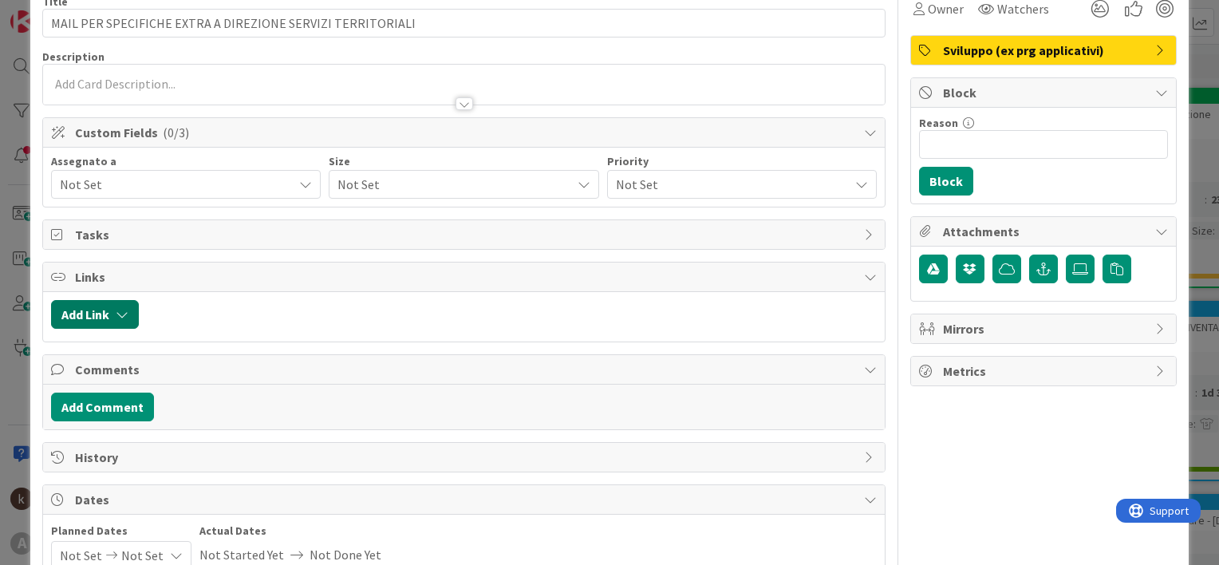
click at [77, 313] on button "Add Link" at bounding box center [95, 314] width 88 height 29
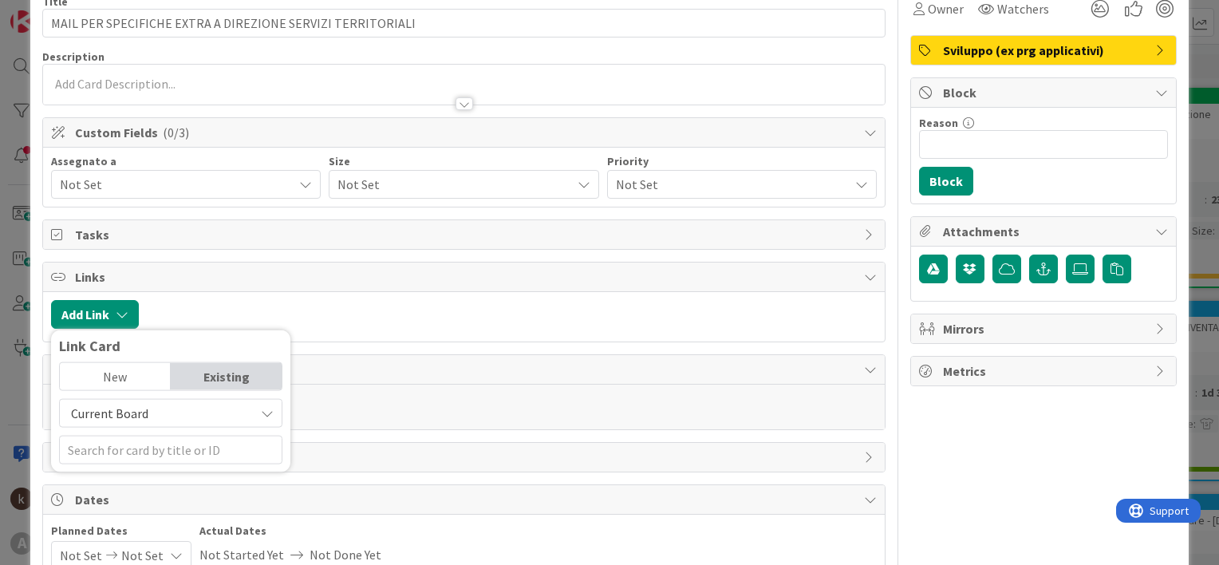
click at [109, 406] on span "Current Board" at bounding box center [109, 413] width 77 height 16
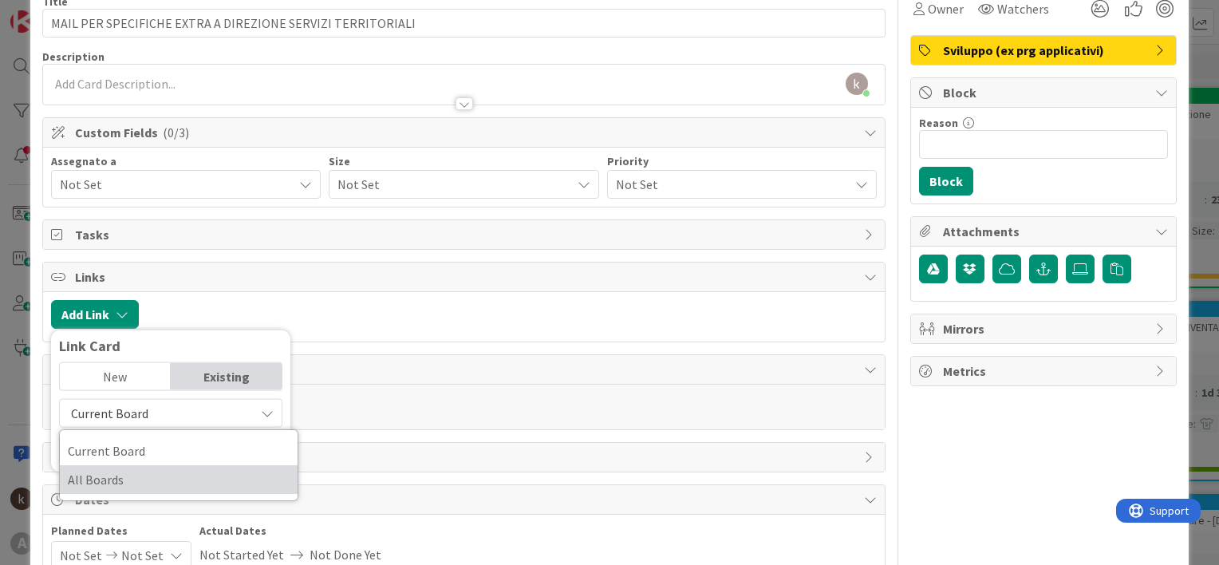
click at [117, 485] on span "All Boards" at bounding box center [179, 480] width 222 height 24
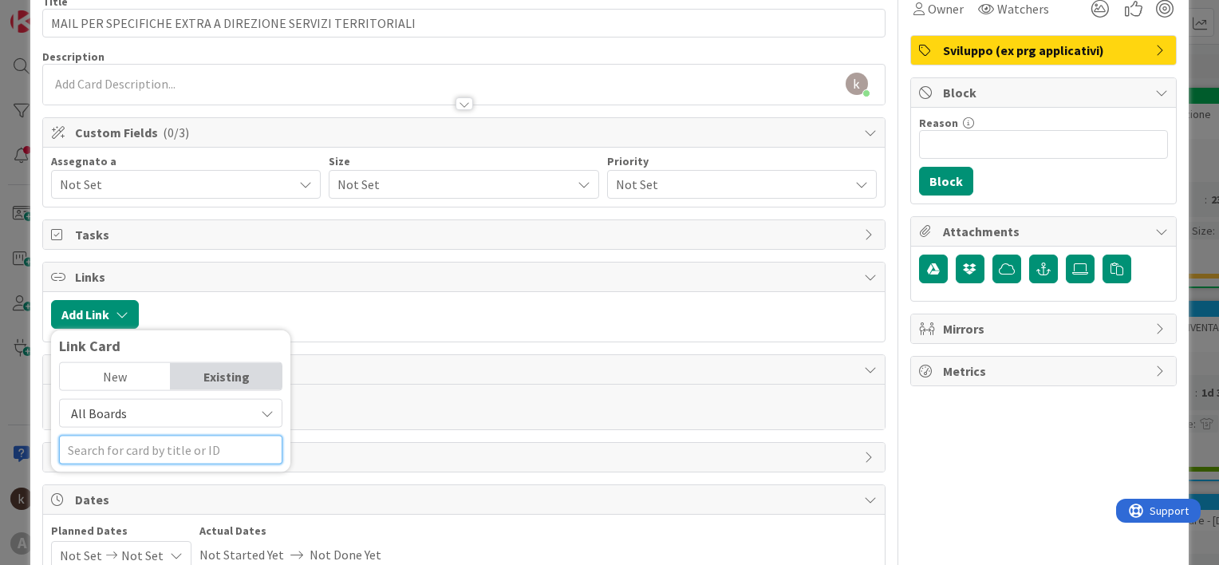
click at [120, 457] on input "text" at bounding box center [170, 450] width 223 height 29
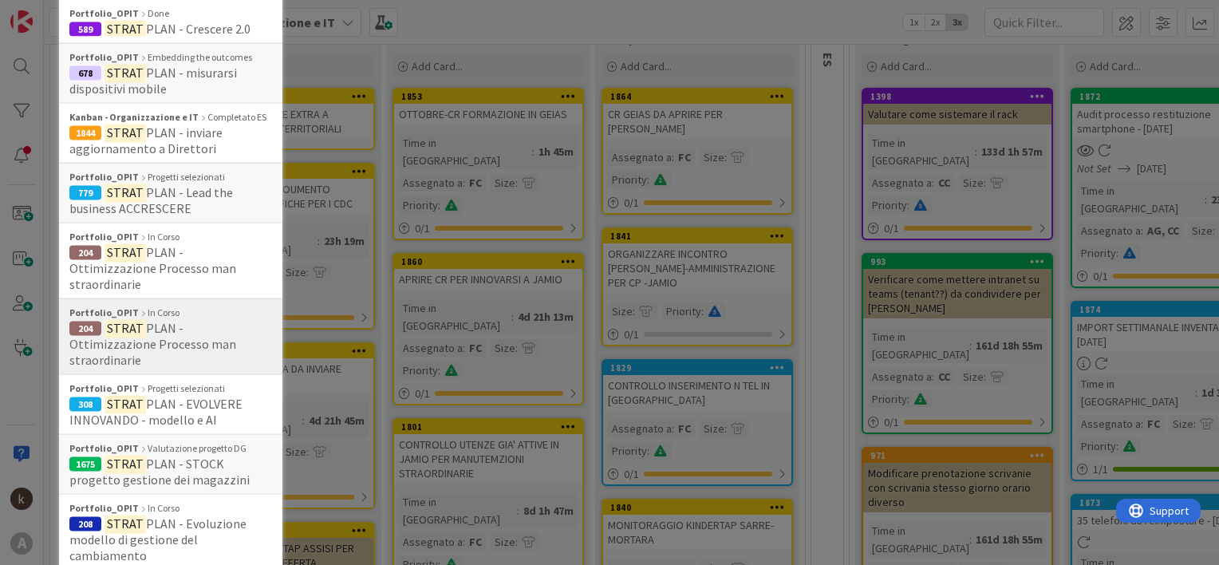
scroll to position [878, 0]
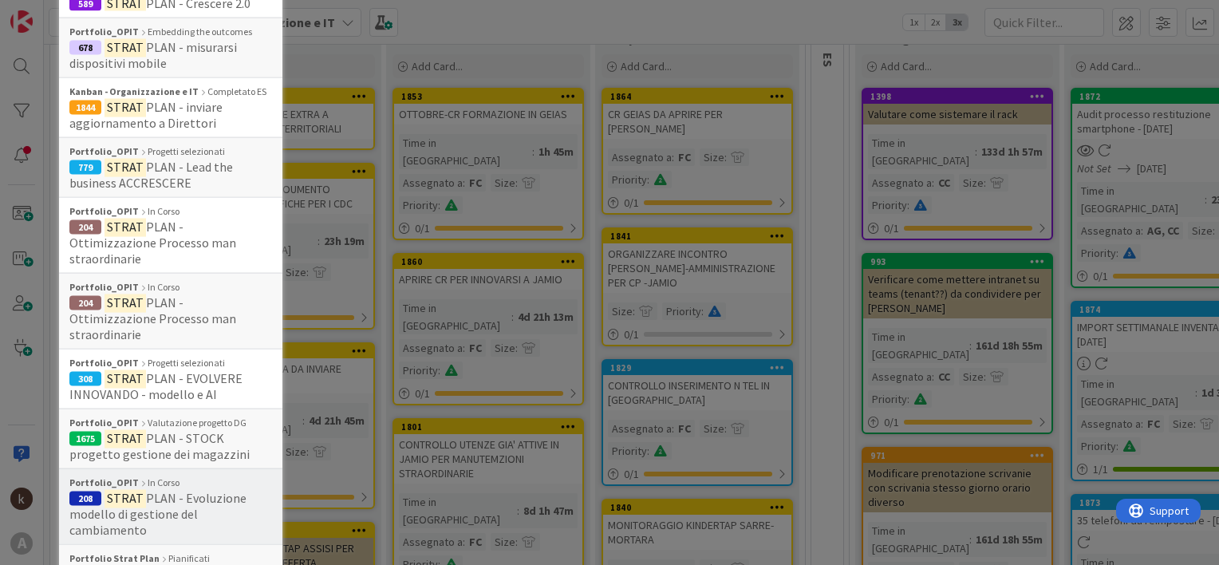
click at [181, 490] on span "PLAN - Evoluzione modello di gestione del cambiamento" at bounding box center [157, 514] width 177 height 48
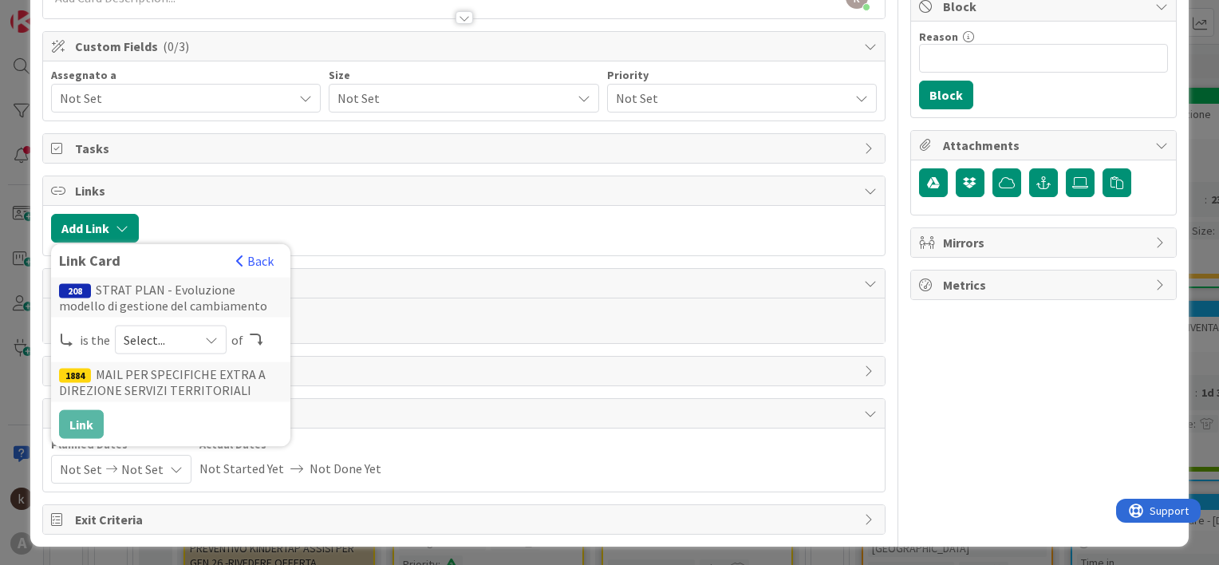
click at [183, 333] on span "Select..." at bounding box center [157, 340] width 67 height 22
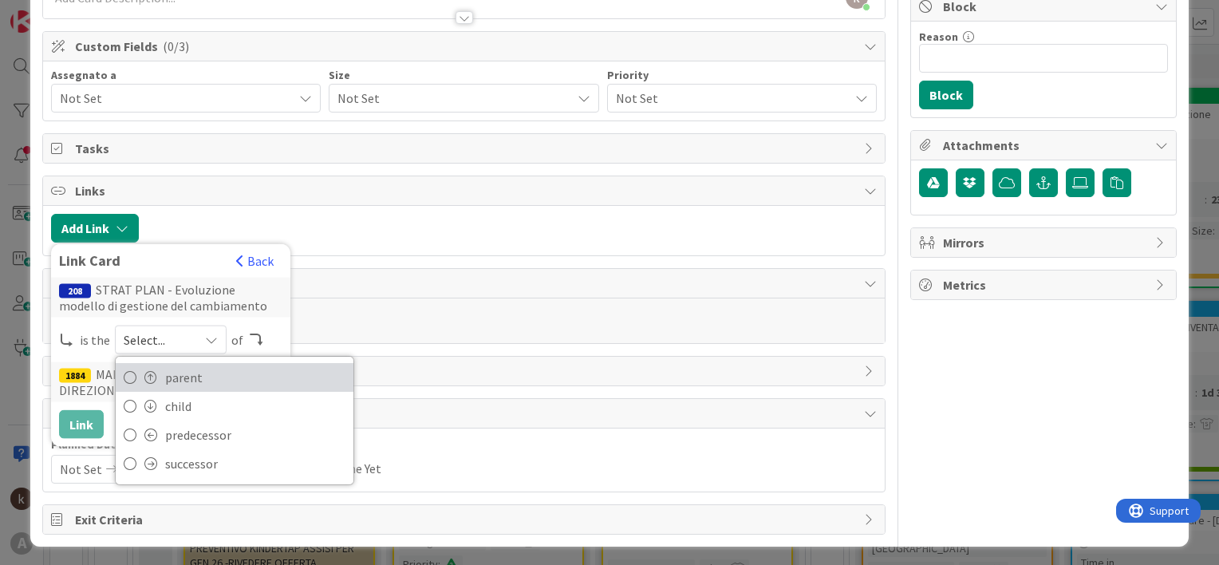
click at [176, 369] on span "parent" at bounding box center [255, 377] width 180 height 24
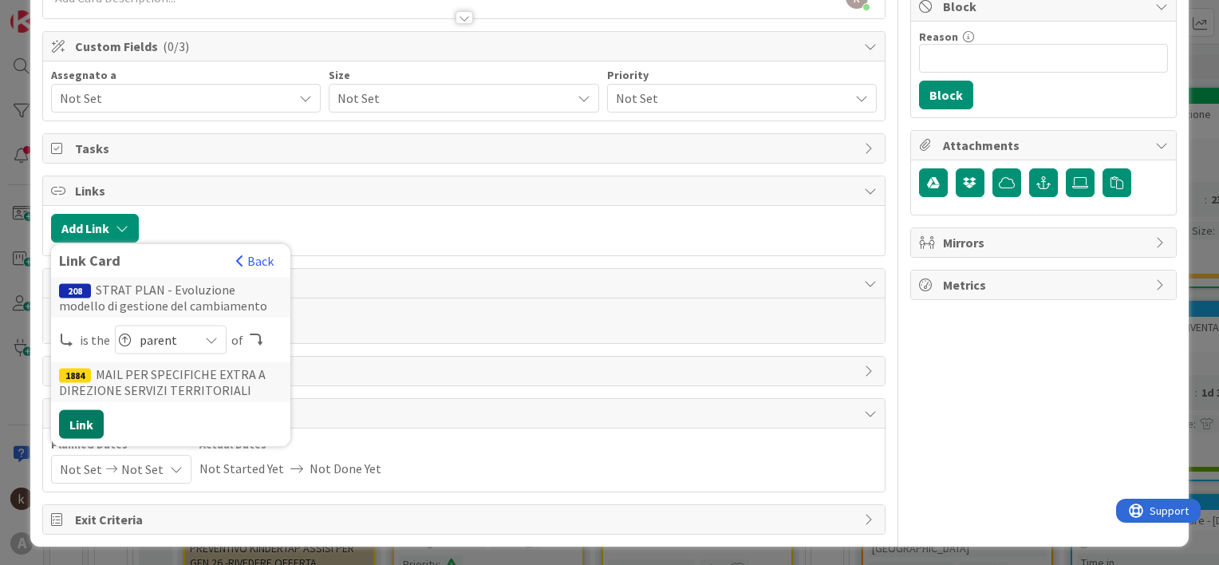
click at [85, 422] on button "Link" at bounding box center [81, 424] width 45 height 29
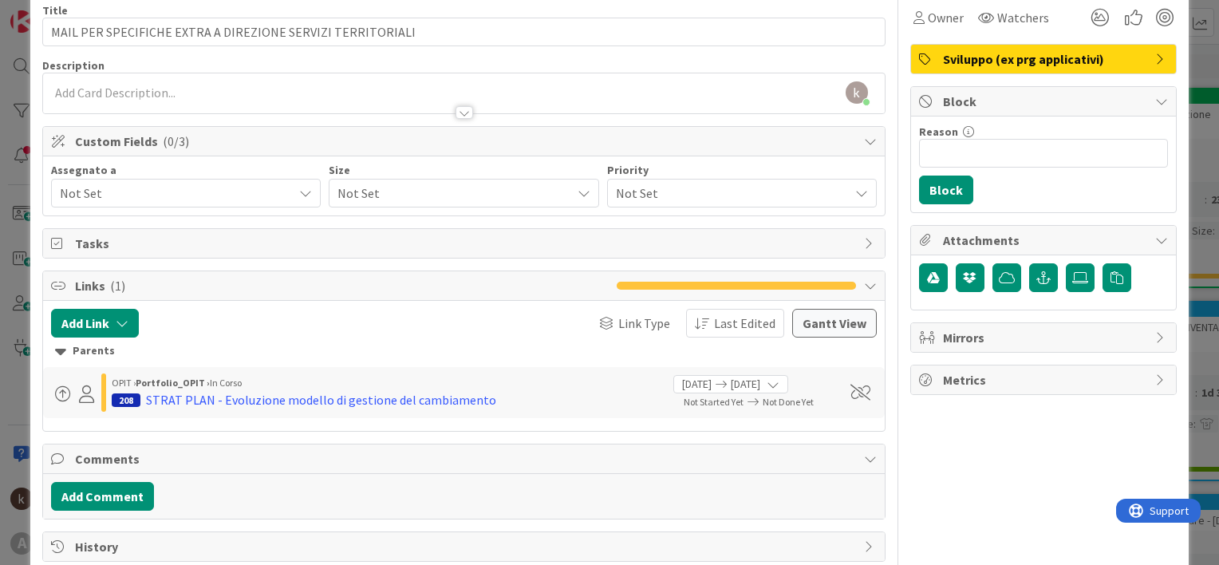
scroll to position [6, 0]
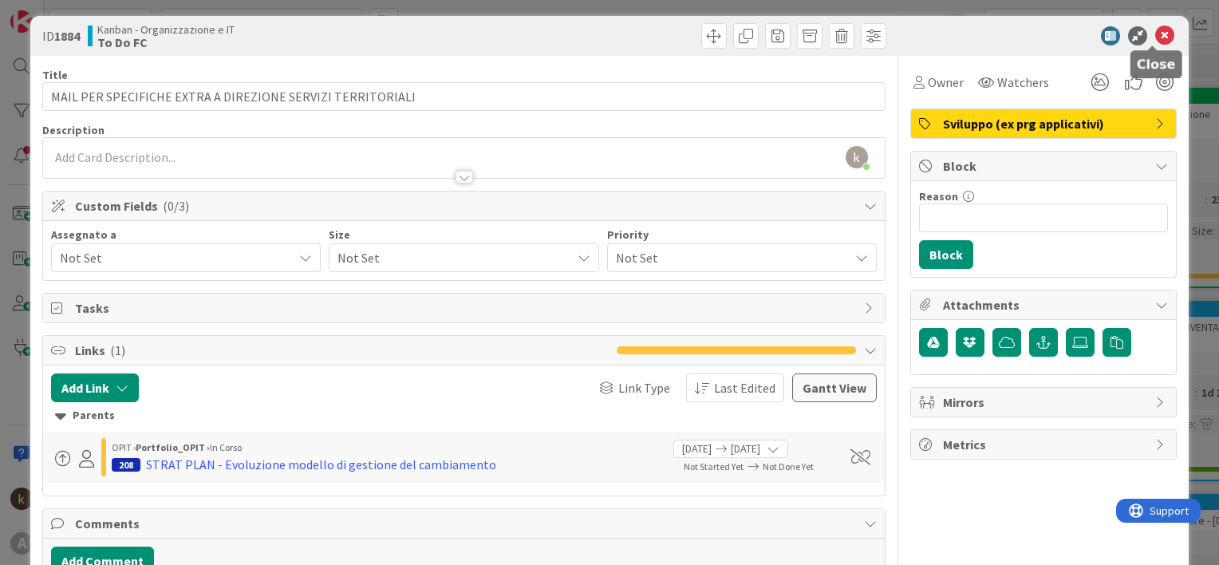
click at [1155, 44] on icon at bounding box center [1164, 35] width 19 height 19
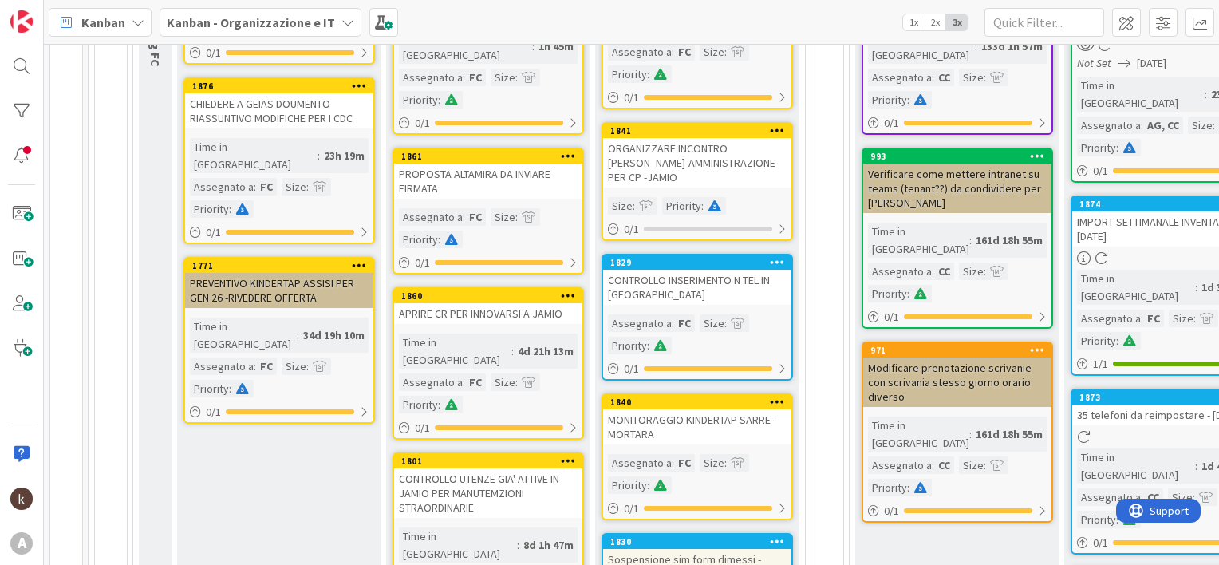
scroll to position [318, 0]
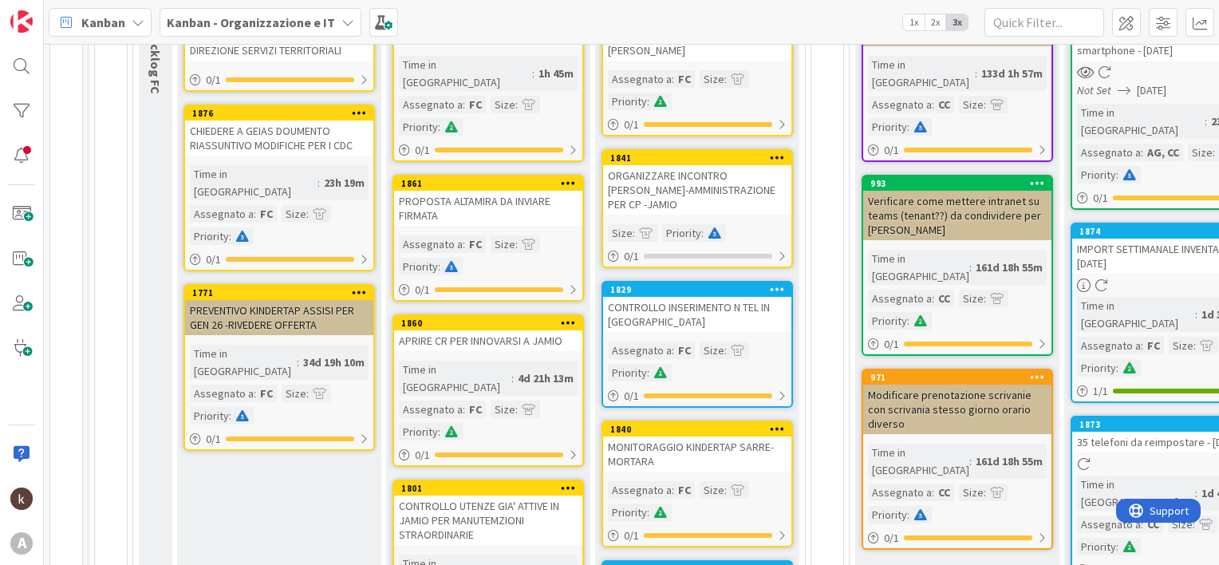
click at [520, 330] on div "APRIRE CR PER INNOVARSI A JAMIO" at bounding box center [488, 340] width 188 height 21
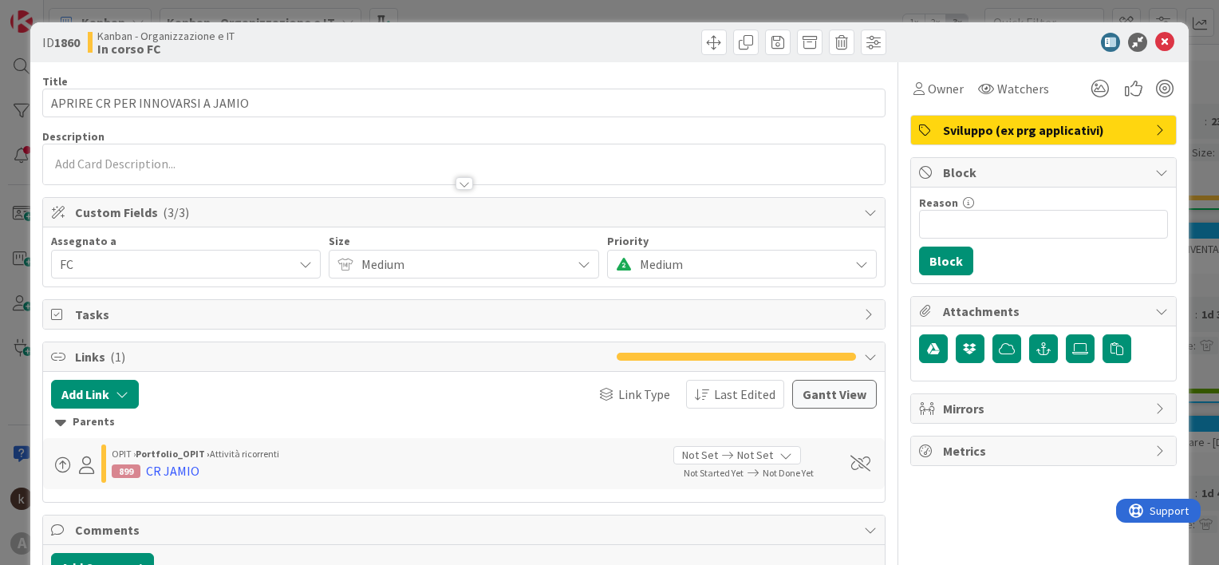
click at [464, 184] on div at bounding box center [465, 183] width 18 height 13
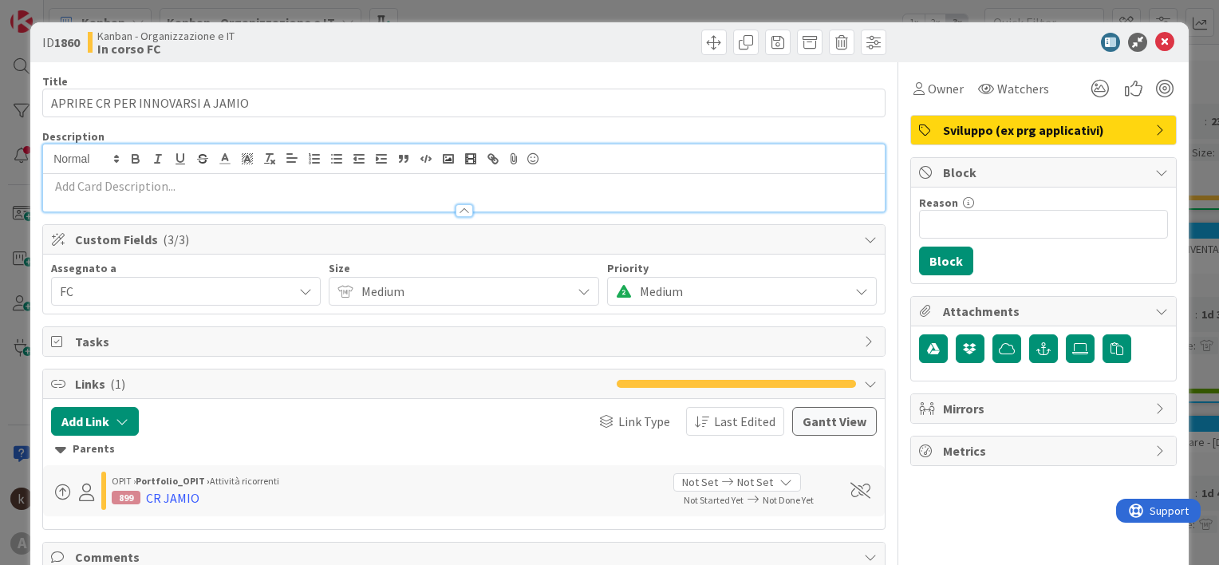
click at [262, 185] on p at bounding box center [464, 186] width 826 height 18
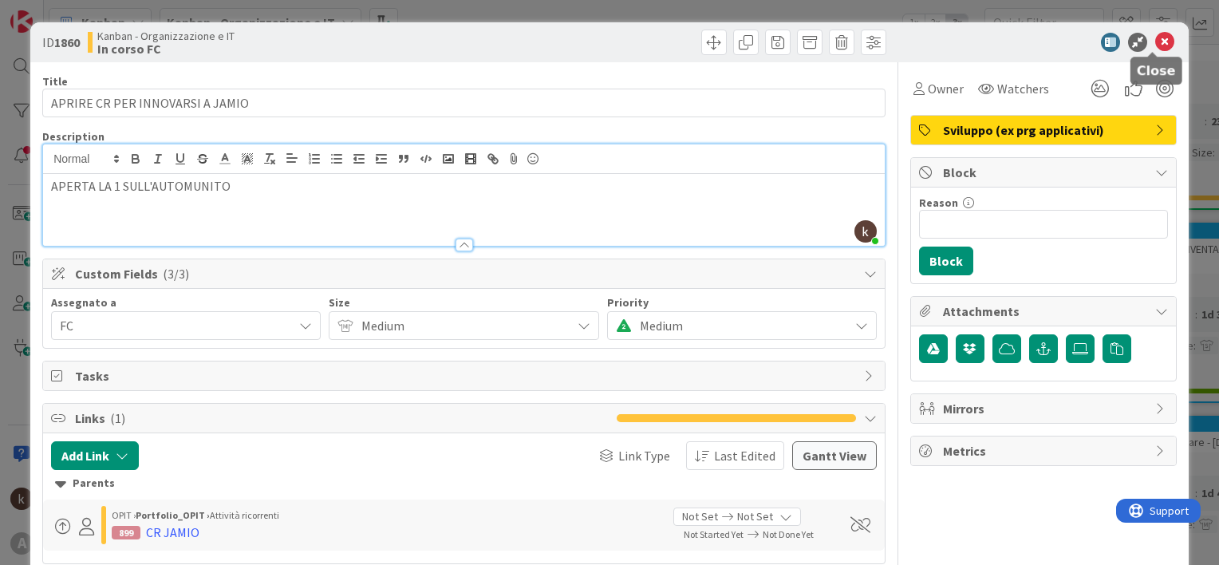
click at [1155, 35] on icon at bounding box center [1164, 42] width 19 height 19
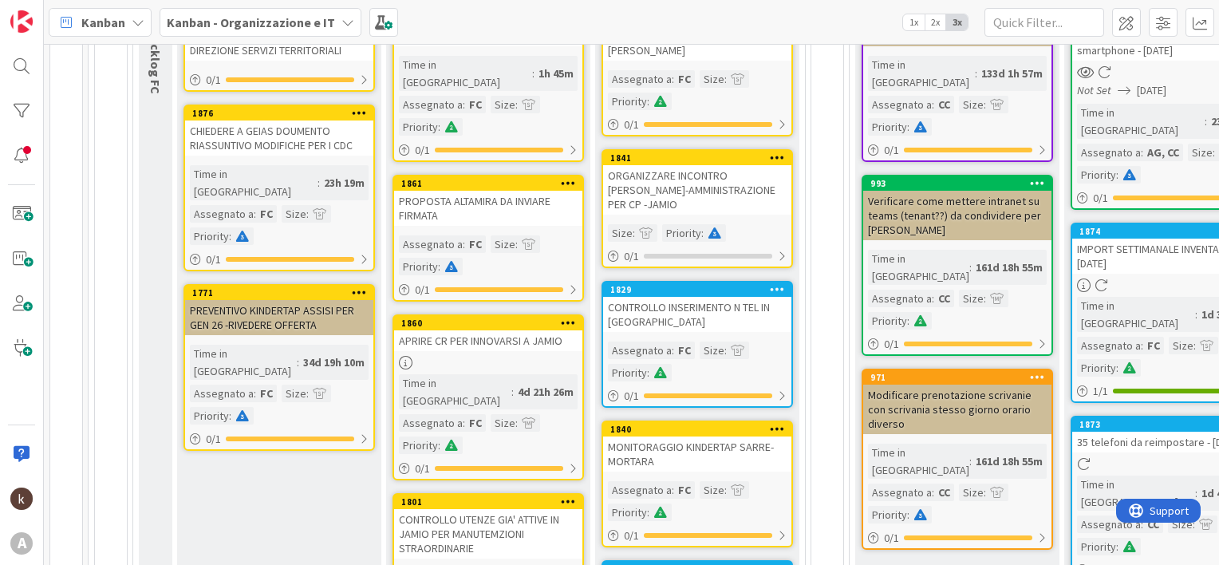
click at [535, 356] on div at bounding box center [488, 363] width 188 height 14
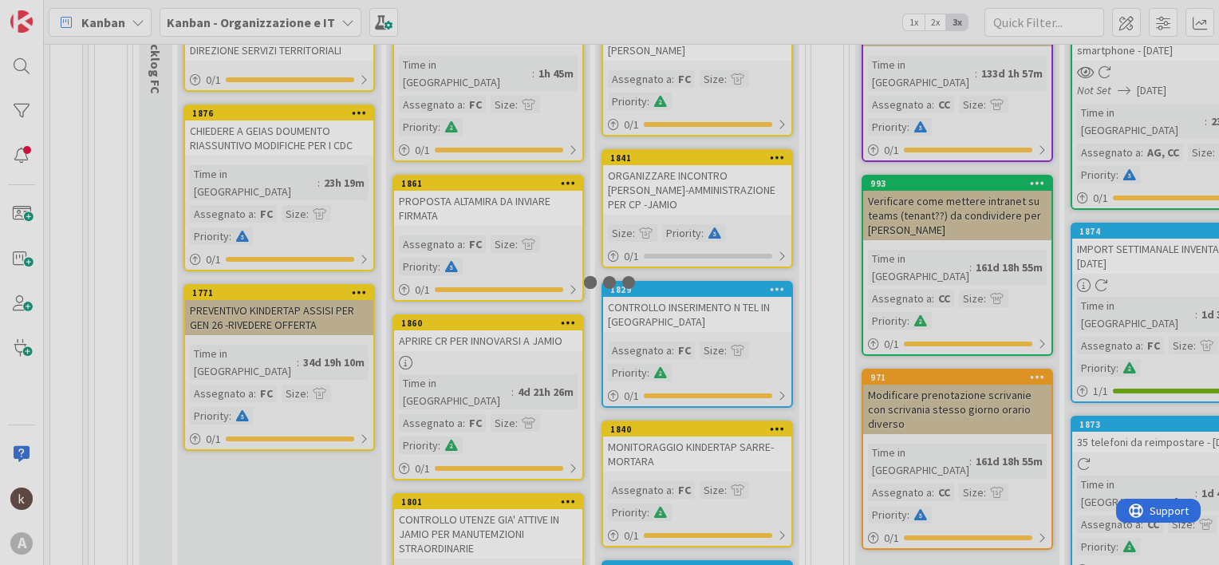
click at [535, 335] on div at bounding box center [609, 282] width 1219 height 565
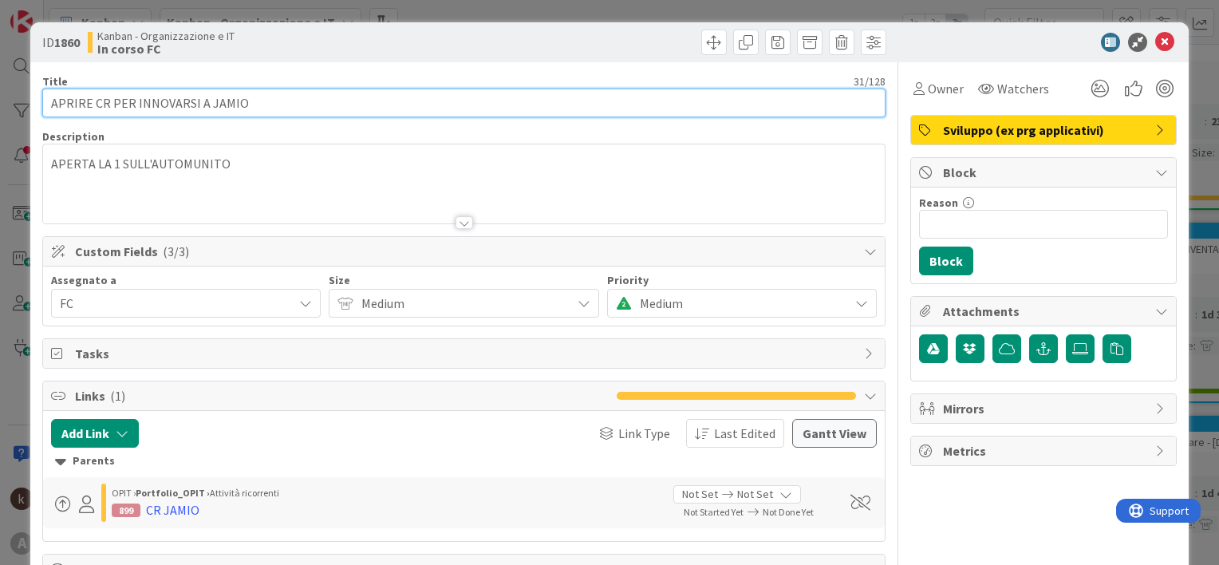
click at [251, 108] on input "APRIRE CR PER INNOVARSI A JAMIO" at bounding box center [463, 103] width 843 height 29
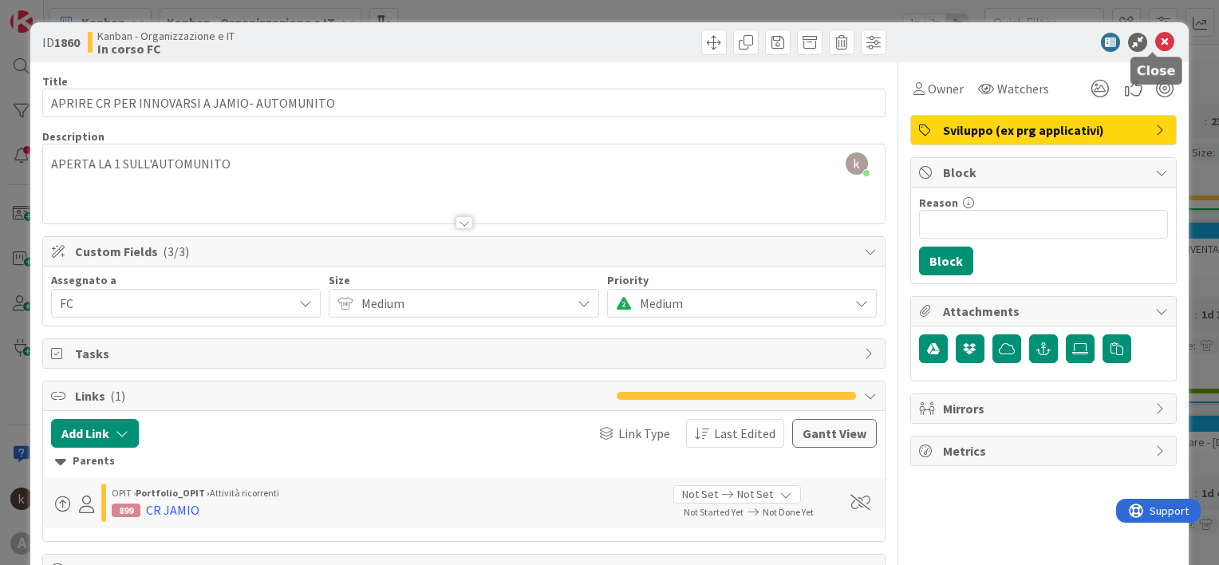
click at [1155, 41] on icon at bounding box center [1164, 42] width 19 height 19
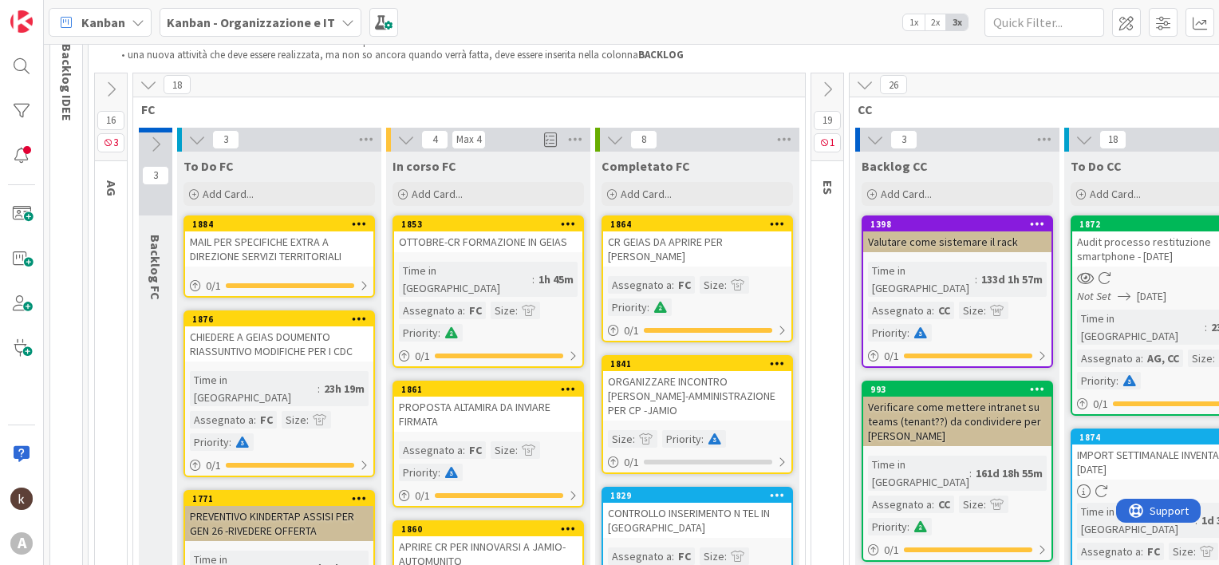
scroll to position [78, 0]
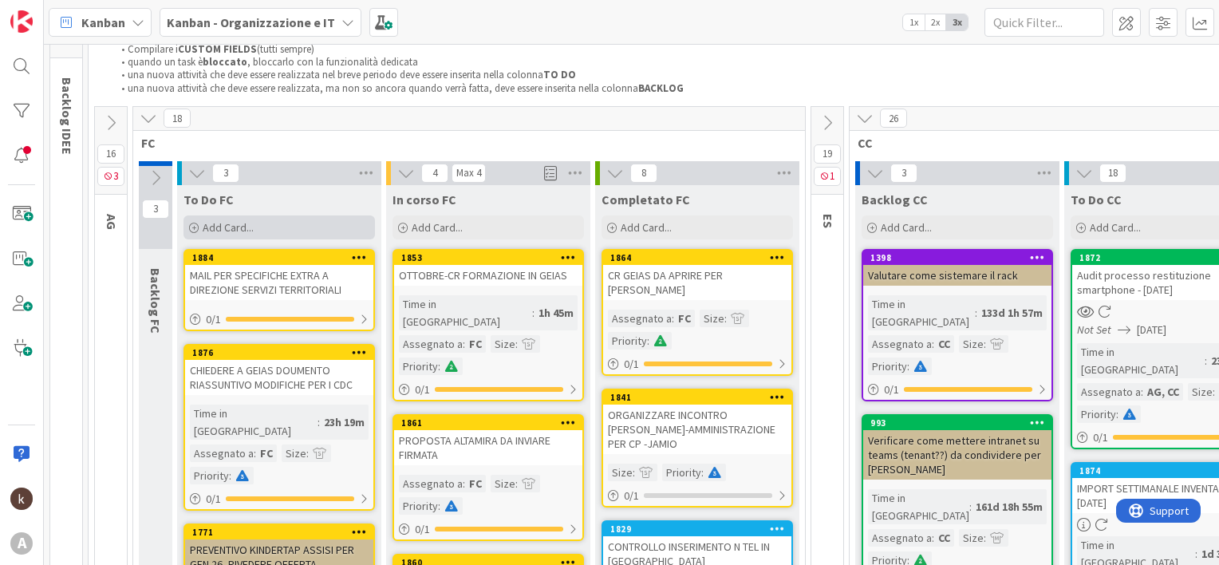
click at [251, 222] on span "Add Card..." at bounding box center [228, 227] width 51 height 14
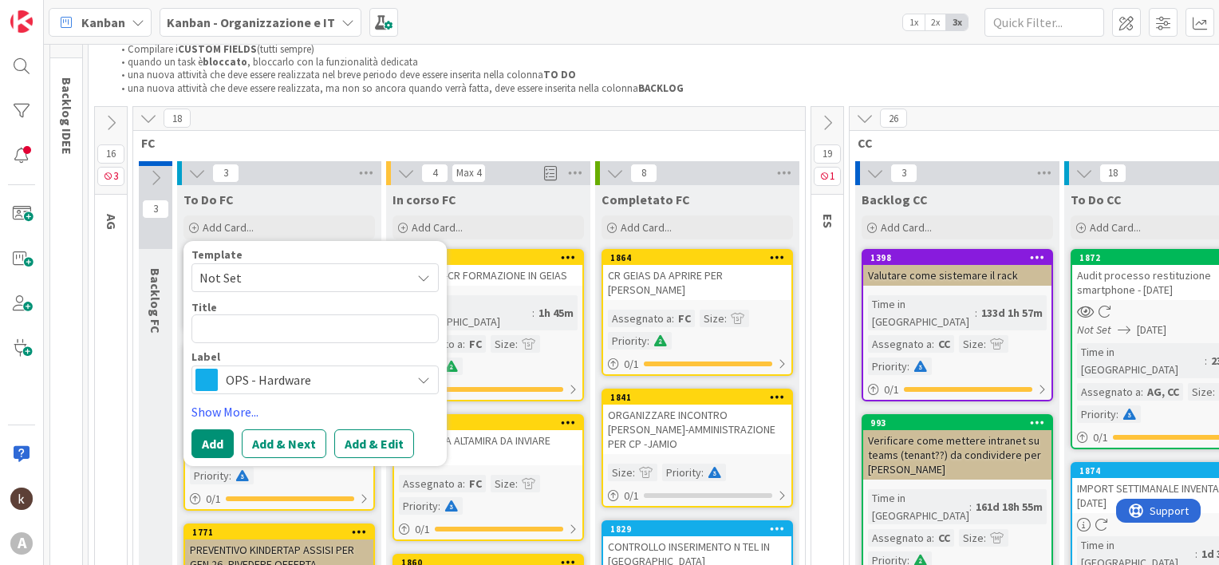
click at [285, 377] on span "OPS - Hardware" at bounding box center [314, 380] width 177 height 22
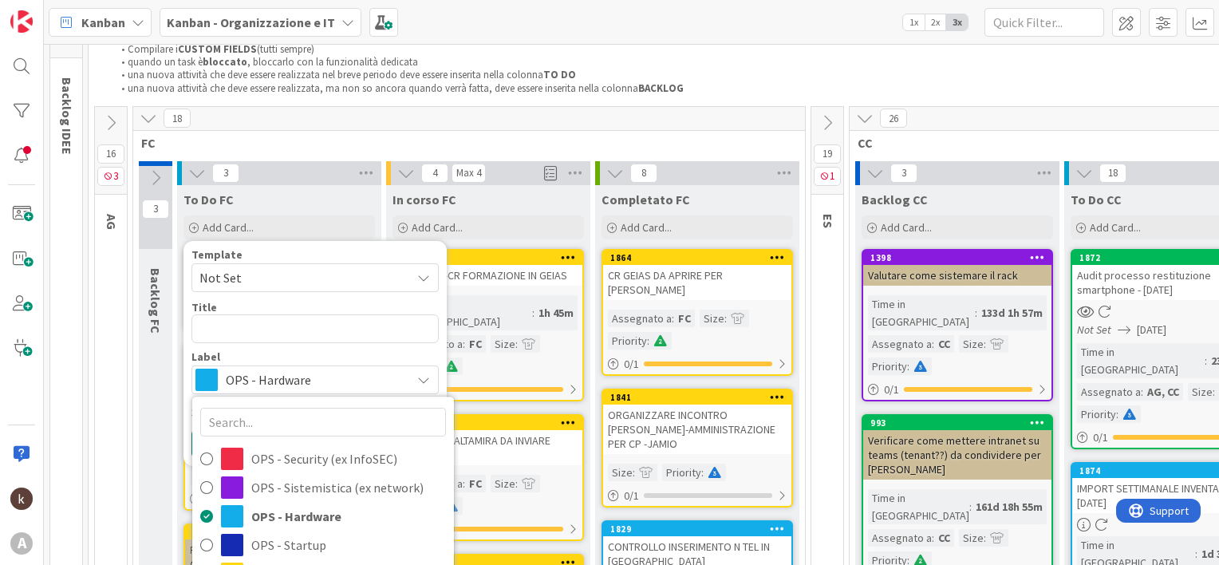
scroll to position [238, 0]
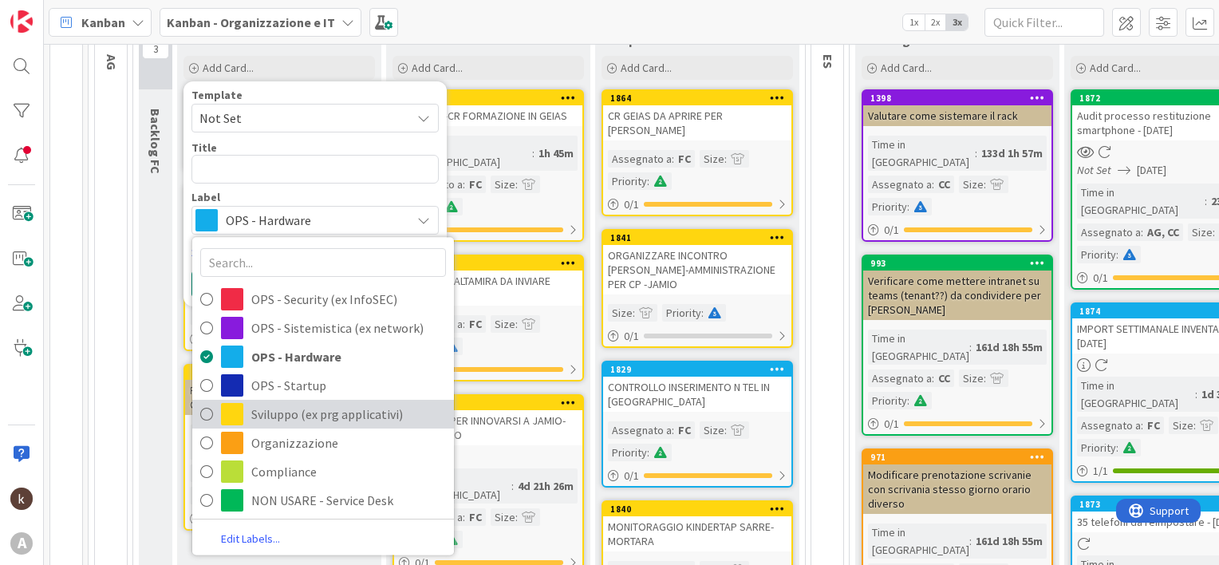
click at [333, 412] on span "Sviluppo (ex prg applicativi)" at bounding box center [348, 414] width 195 height 24
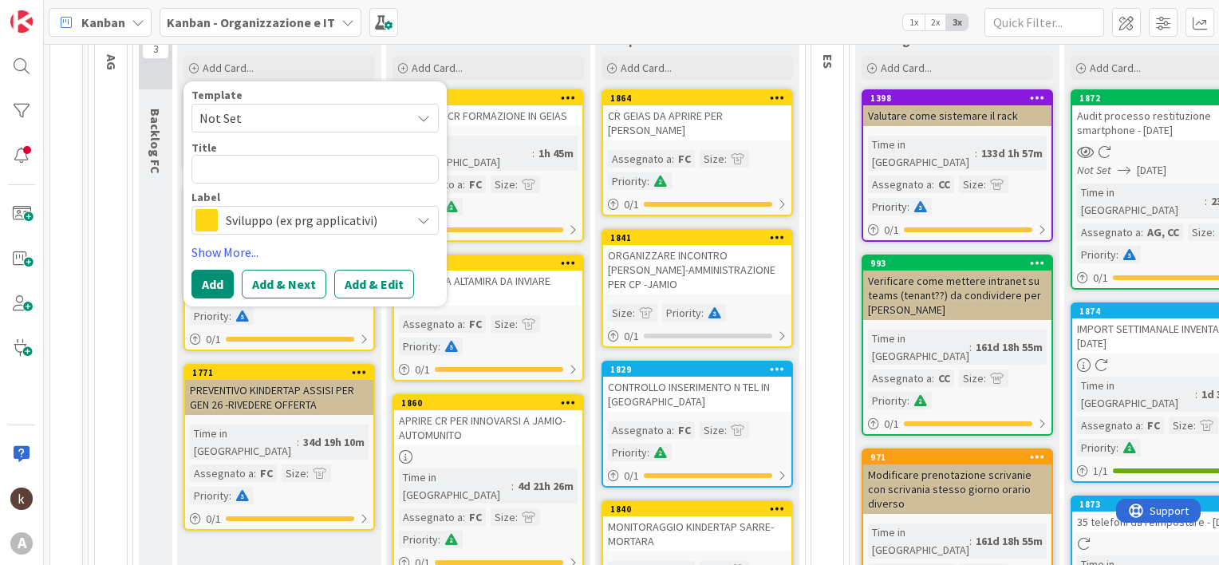
click at [259, 183] on div "Template Not Set Title 0 / 128 Label Sviluppo (ex prg applicativi) OPS - Securi…" at bounding box center [314, 161] width 247 height 145
click at [258, 173] on textarea at bounding box center [314, 169] width 247 height 29
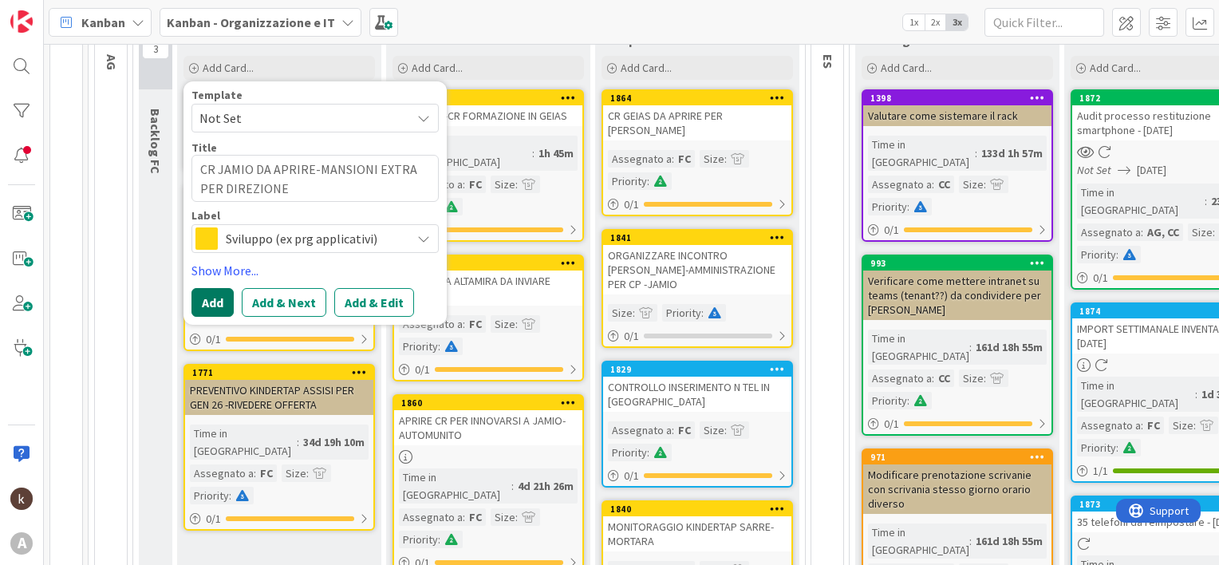
click at [215, 297] on button "Add" at bounding box center [212, 302] width 42 height 29
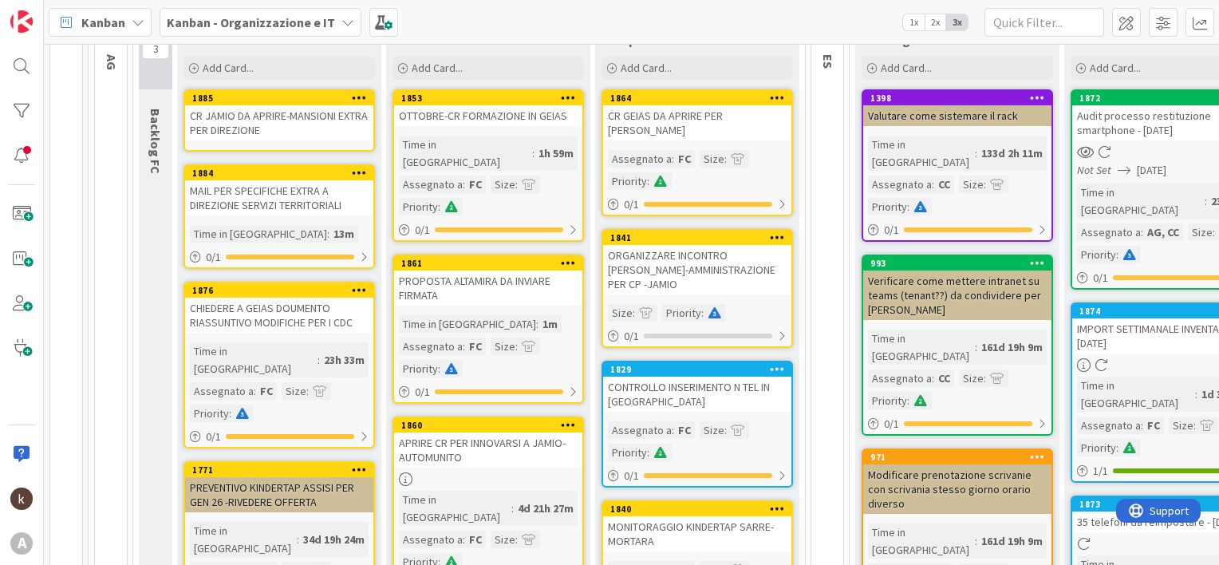
click at [255, 116] on div "CR JAMIO DA APRIRE-MANSIONI EXTRA PER DIREZIONE" at bounding box center [279, 122] width 188 height 35
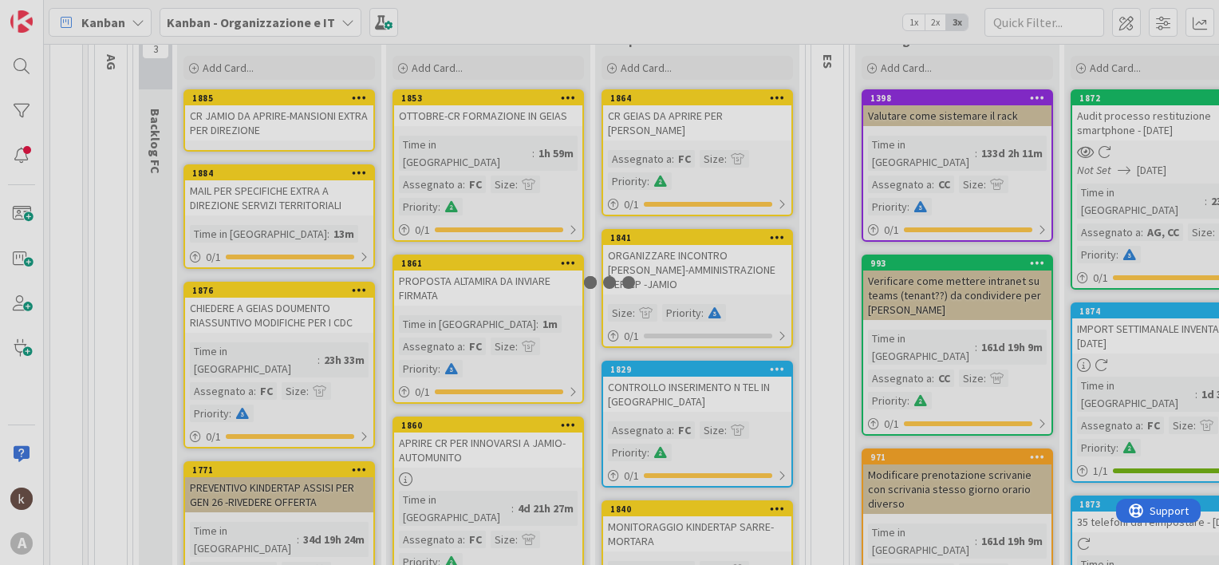
click at [255, 116] on div at bounding box center [609, 282] width 1219 height 565
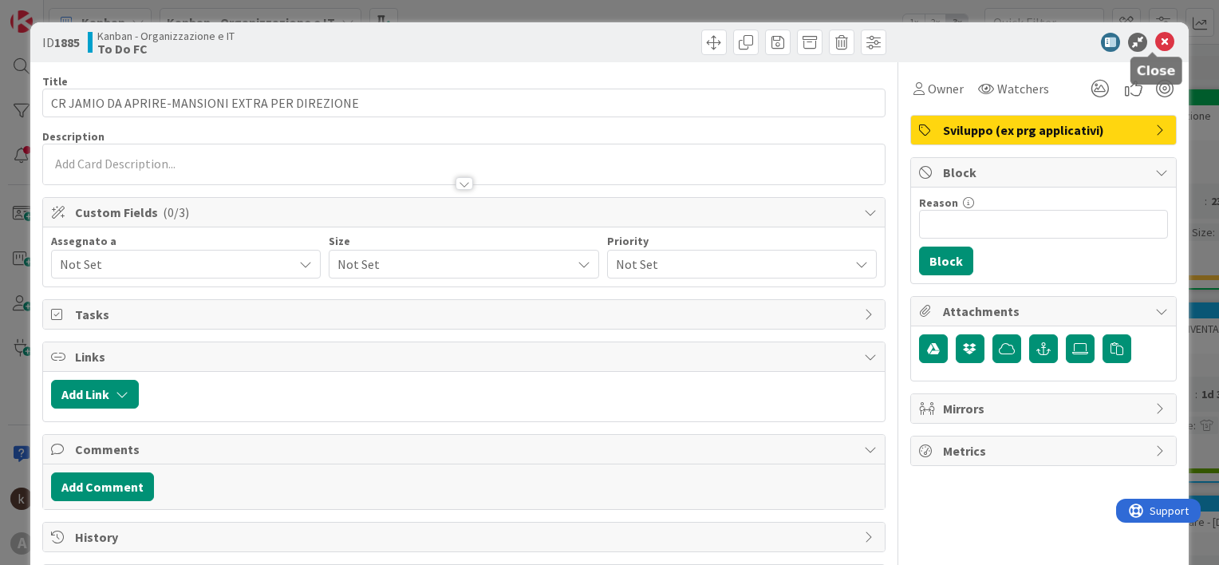
click at [1160, 49] on icon at bounding box center [1164, 42] width 19 height 19
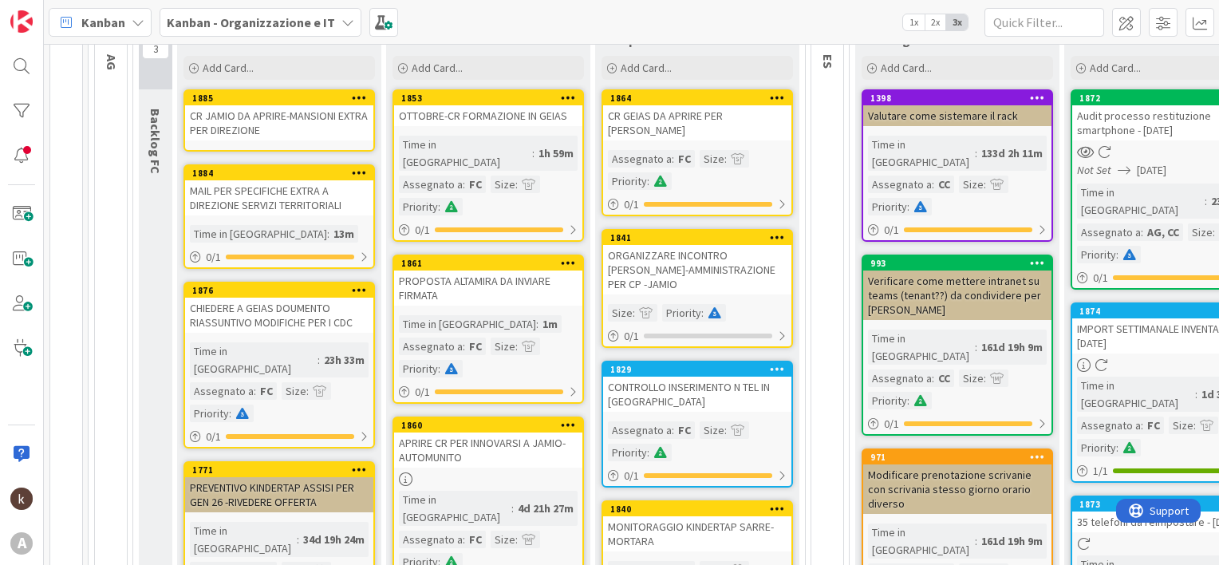
click at [440, 432] on div "APRIRE CR PER INNOVARSI A JAMIO- AUTOMUNITO" at bounding box center [488, 449] width 188 height 35
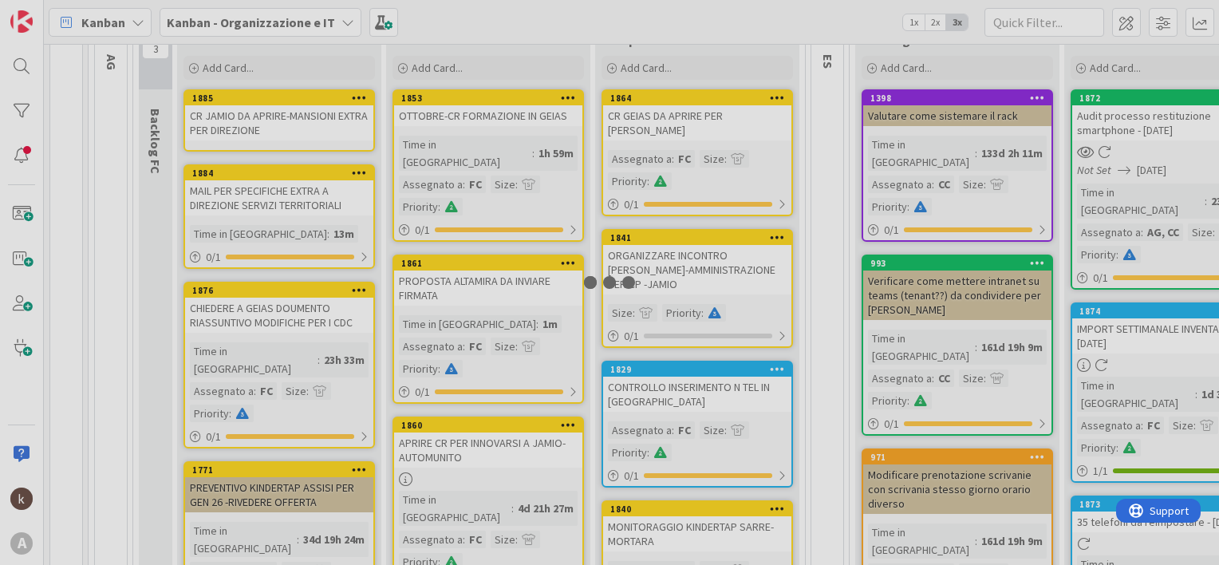
click at [440, 428] on div at bounding box center [609, 282] width 1219 height 565
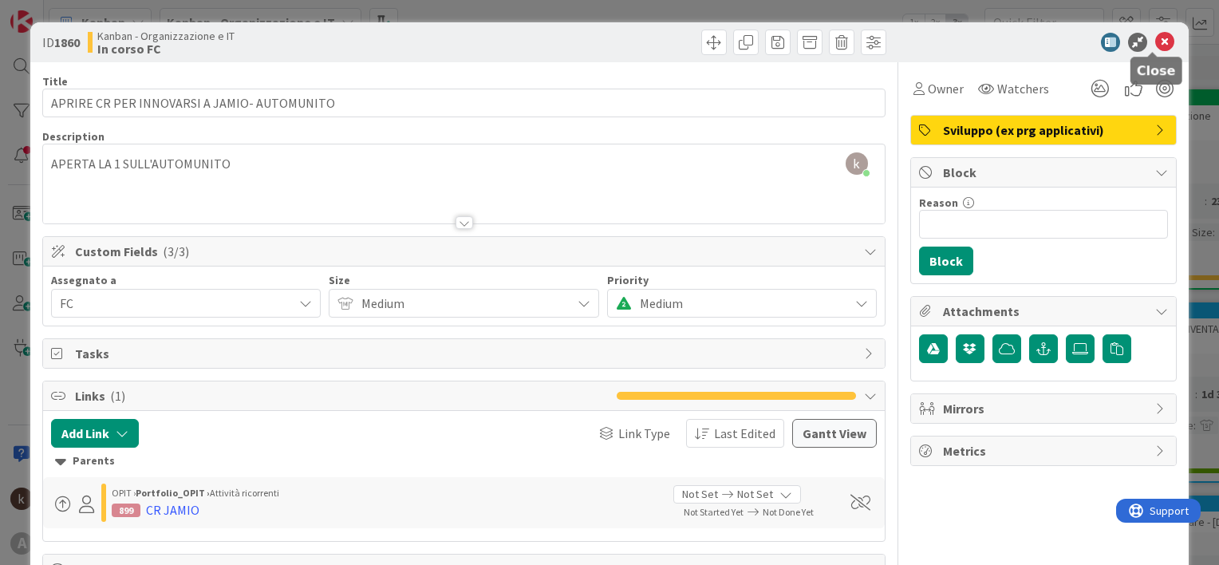
click at [1155, 39] on icon at bounding box center [1164, 42] width 19 height 19
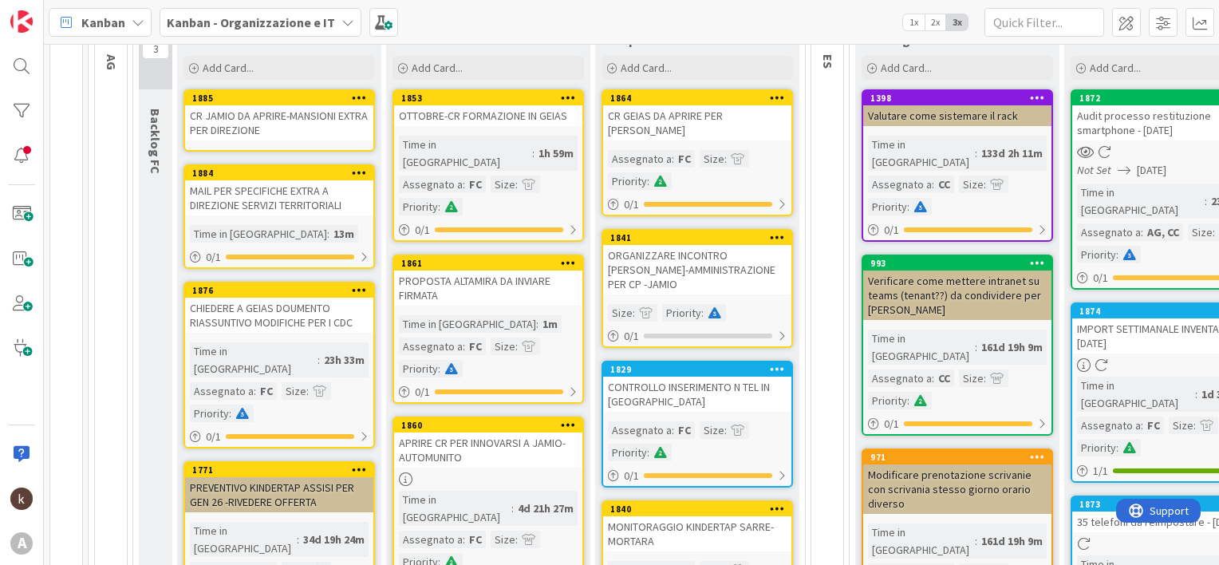
click at [222, 120] on div "CR JAMIO DA APRIRE-MANSIONI EXTRA PER DIREZIONE" at bounding box center [279, 122] width 188 height 35
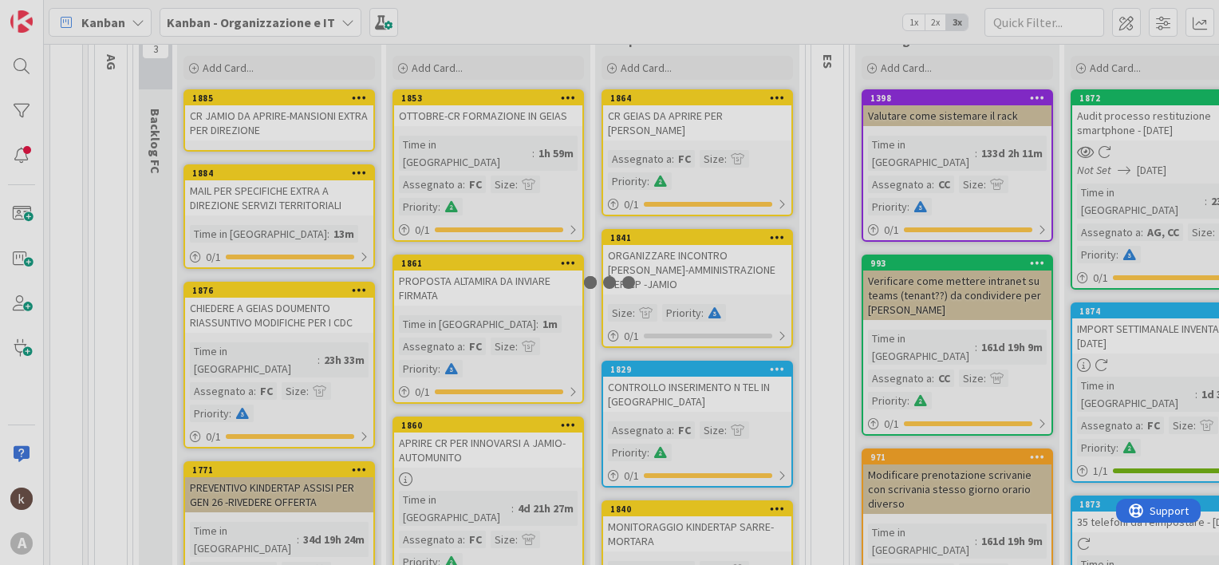
click at [222, 120] on div at bounding box center [609, 282] width 1219 height 565
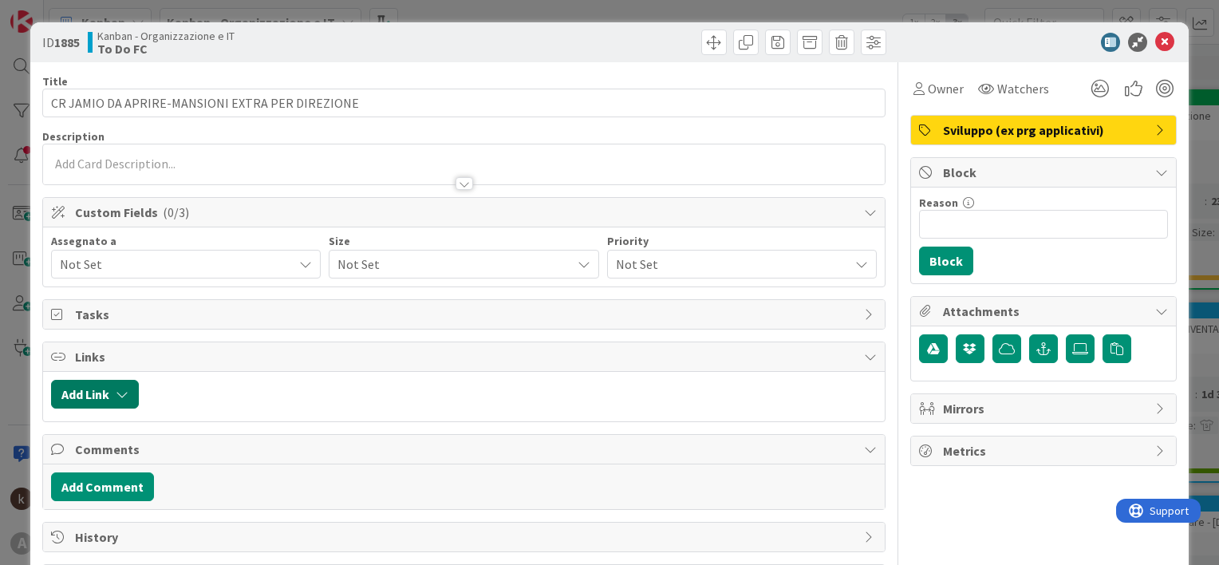
click at [114, 393] on button "Add Link" at bounding box center [95, 394] width 88 height 29
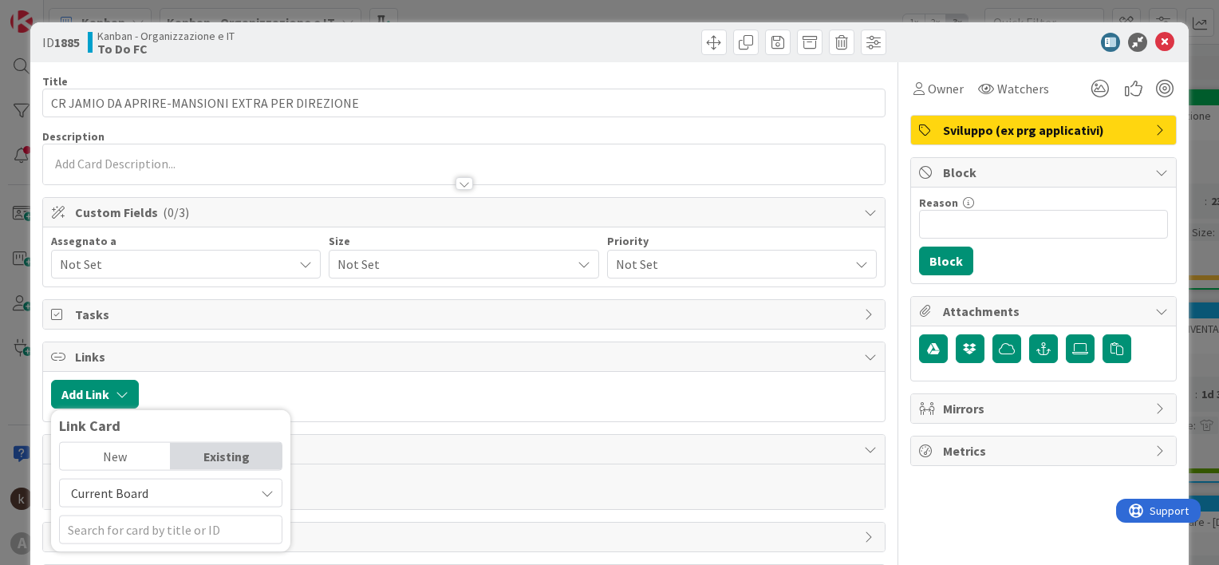
click at [136, 489] on span "Current Board" at bounding box center [109, 493] width 77 height 16
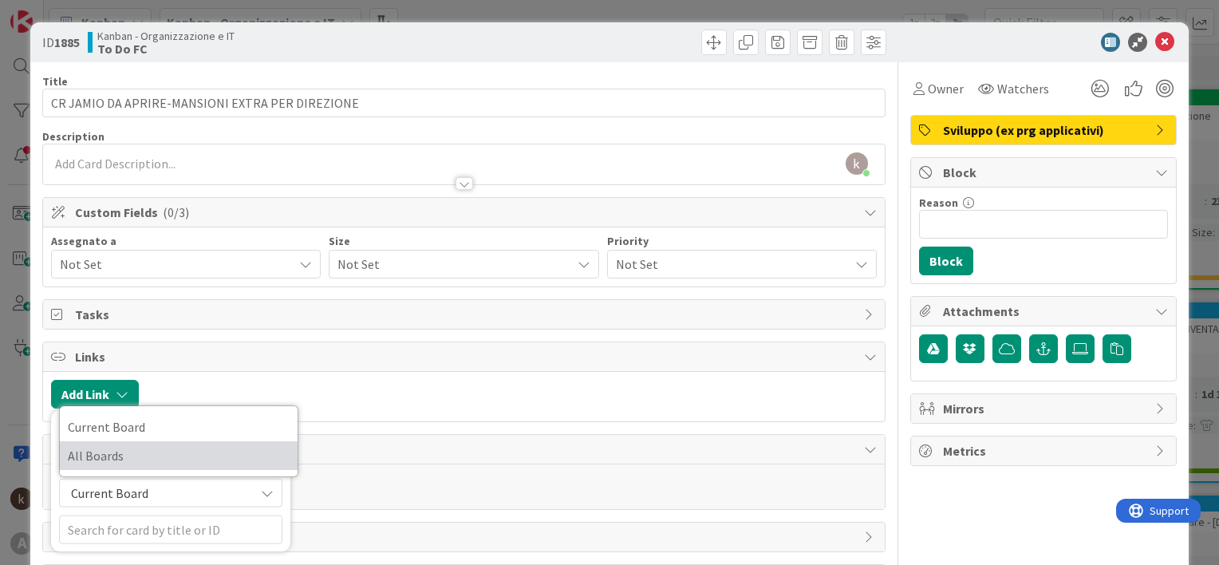
click at [125, 455] on span "All Boards" at bounding box center [179, 456] width 222 height 24
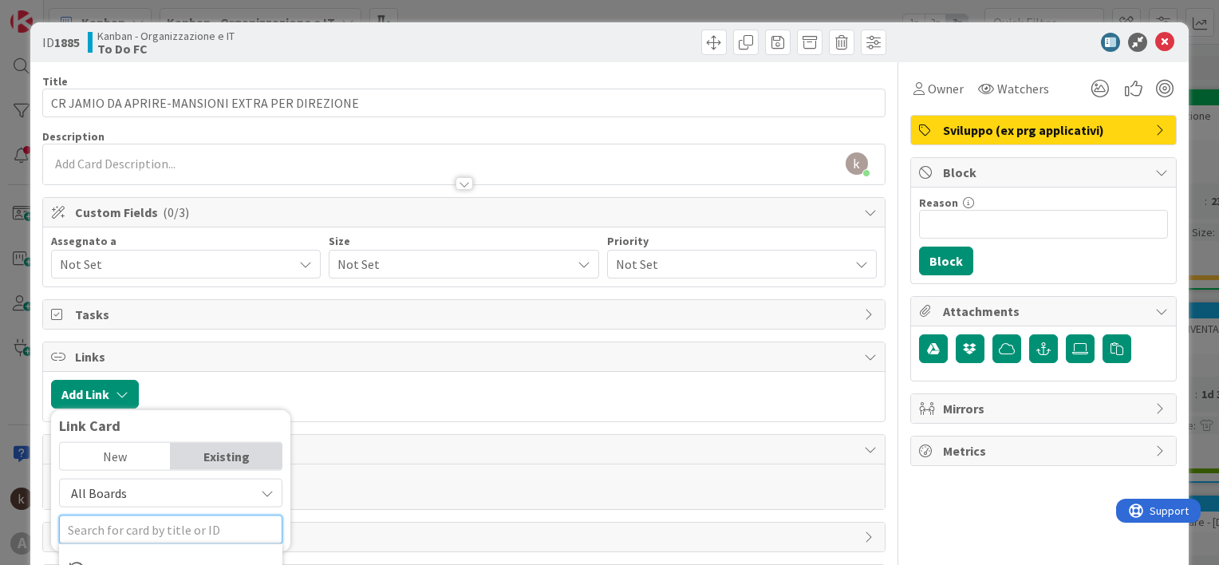
click at [144, 539] on input "text" at bounding box center [170, 529] width 223 height 29
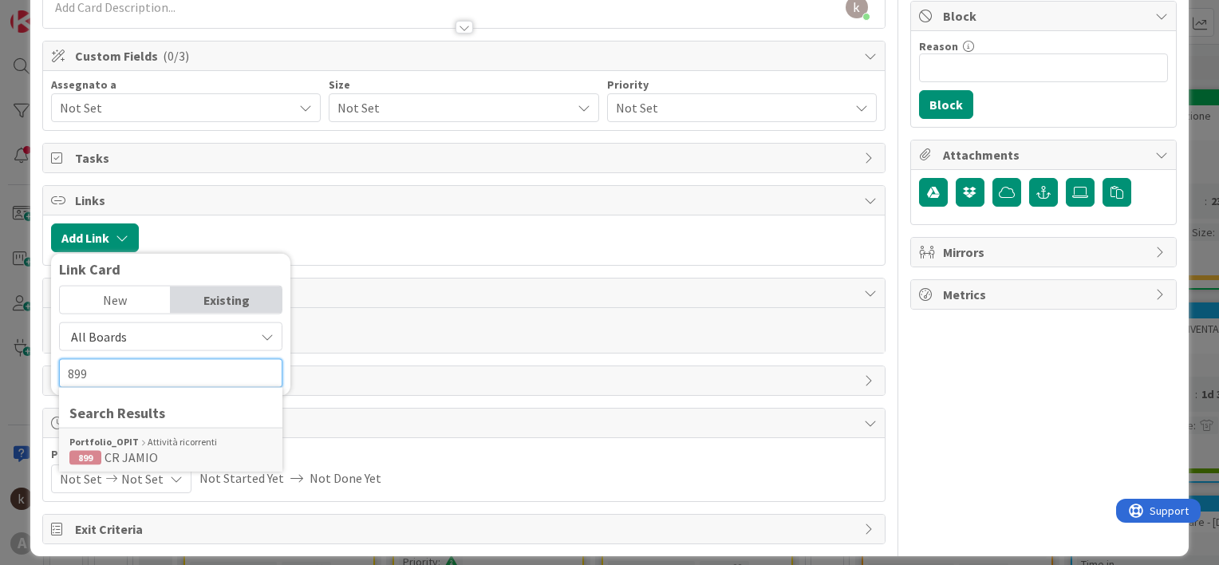
scroll to position [160, 0]
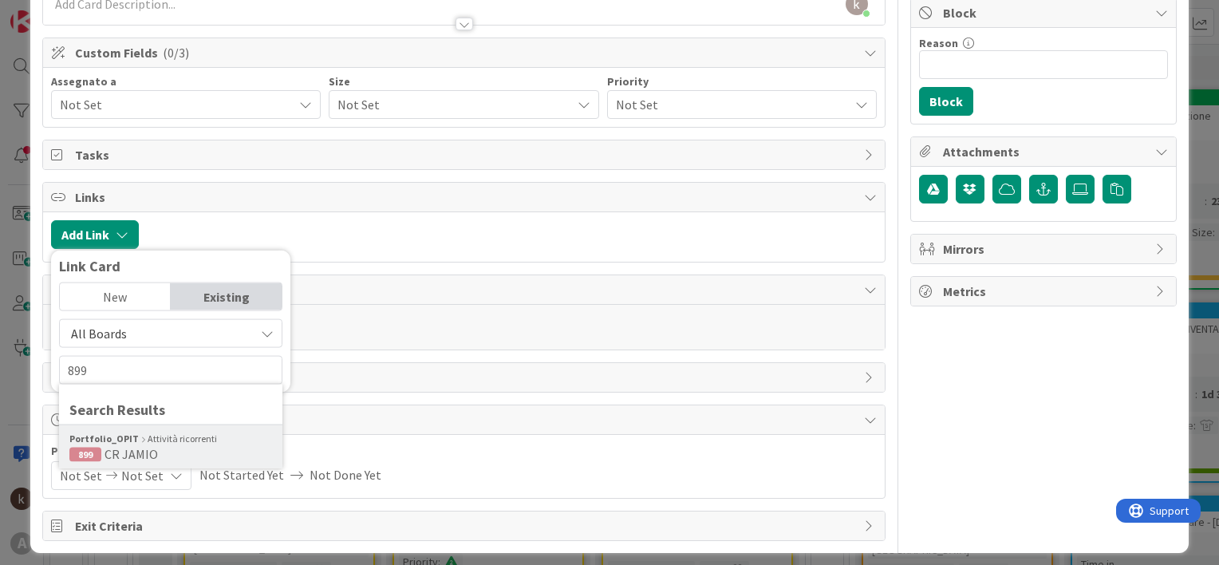
click at [115, 453] on span "CR JAMIO" at bounding box center [131, 454] width 53 height 16
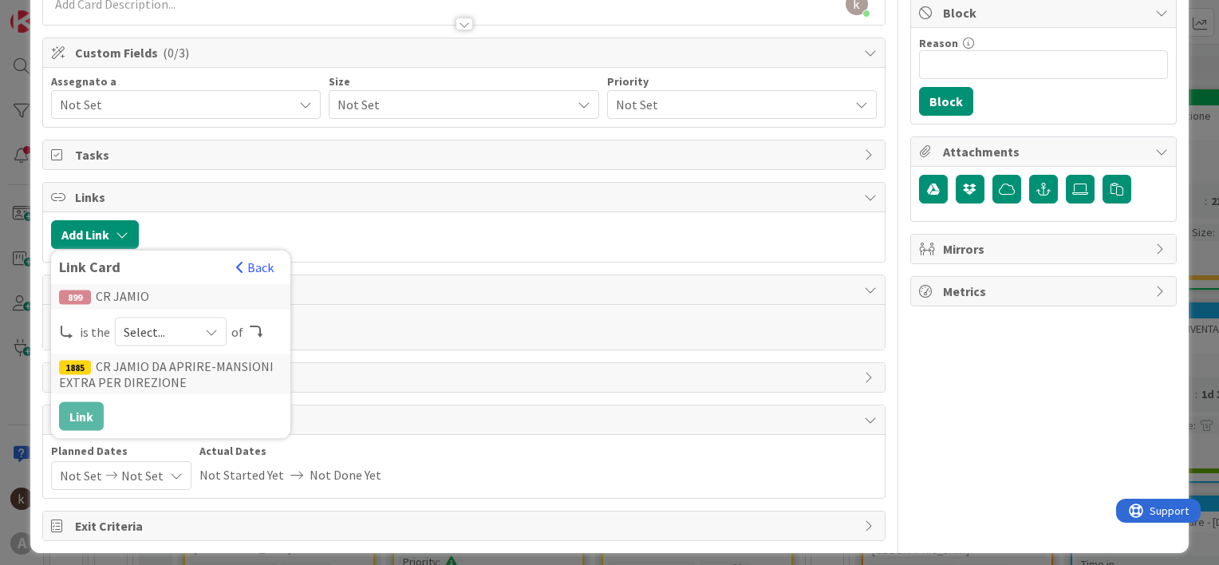
click at [153, 343] on div "899 CR JAMIO is the Select... of 1885 CR JAMIO DA APRIRE-MANSIONI EXTRA PER DIR…" at bounding box center [170, 357] width 223 height 147
click at [153, 330] on span "Select..." at bounding box center [157, 332] width 67 height 22
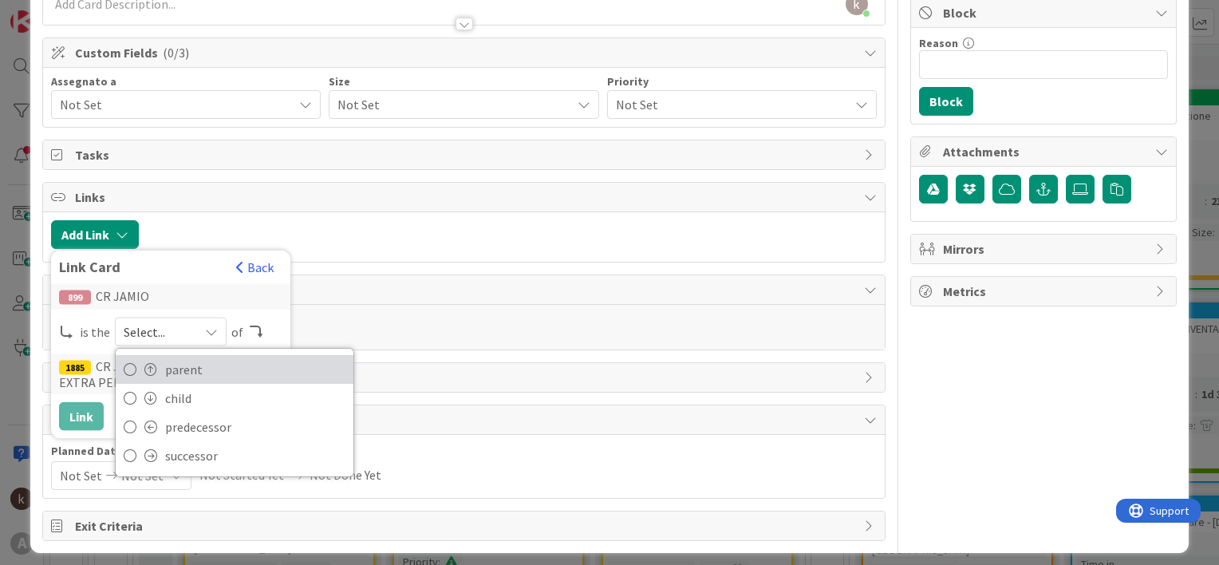
click at [149, 363] on span at bounding box center [150, 369] width 13 height 13
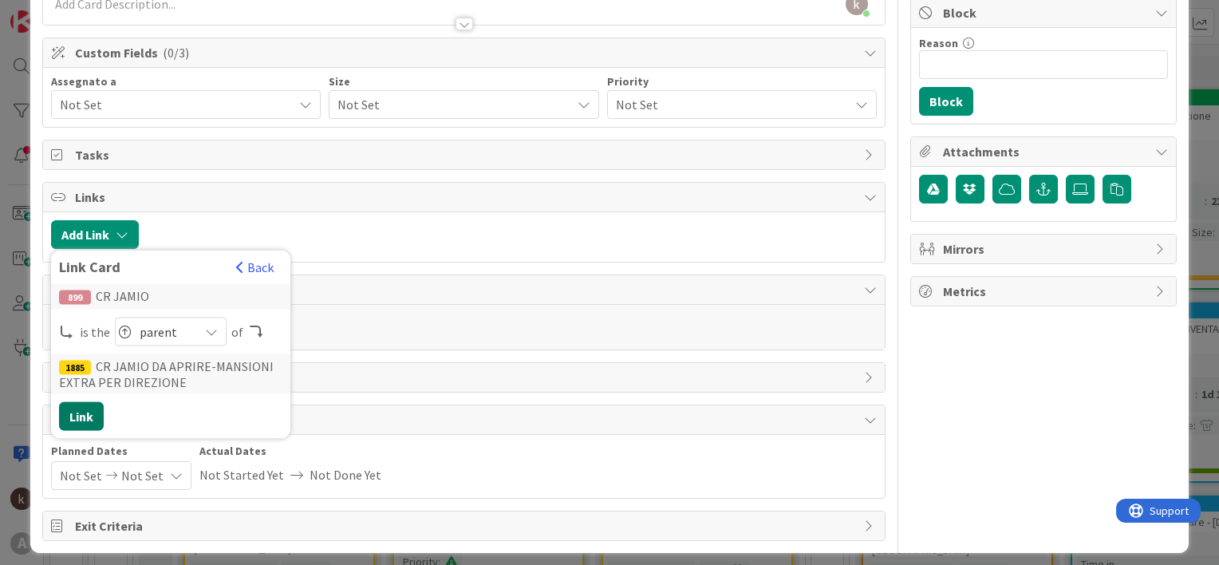
click at [75, 415] on button "Link" at bounding box center [81, 416] width 45 height 29
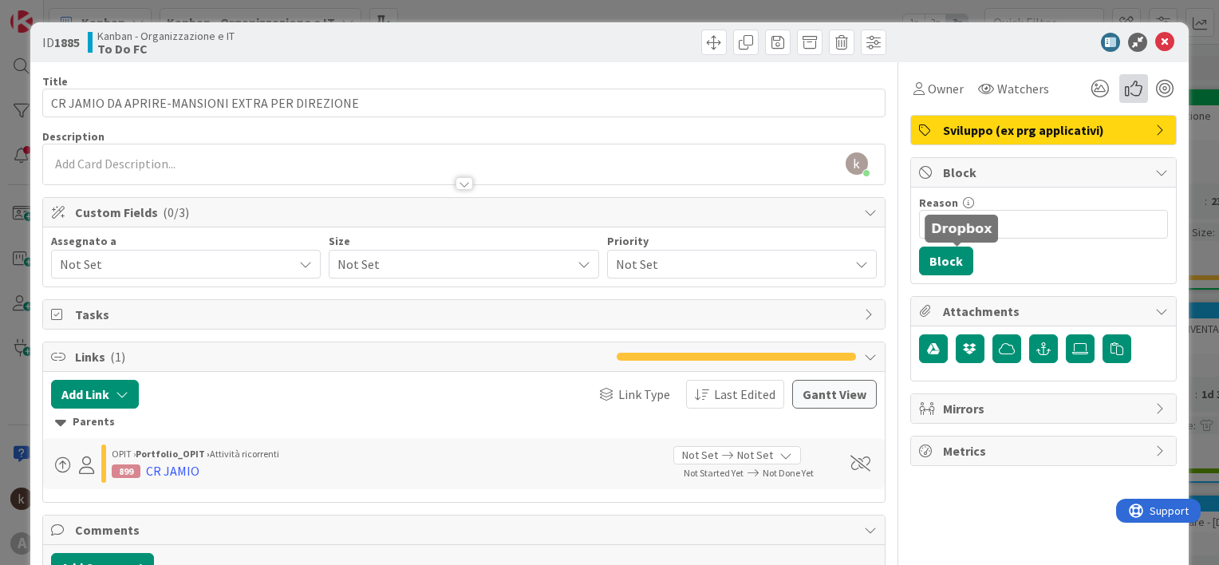
scroll to position [0, 0]
click at [1161, 36] on icon at bounding box center [1164, 42] width 19 height 19
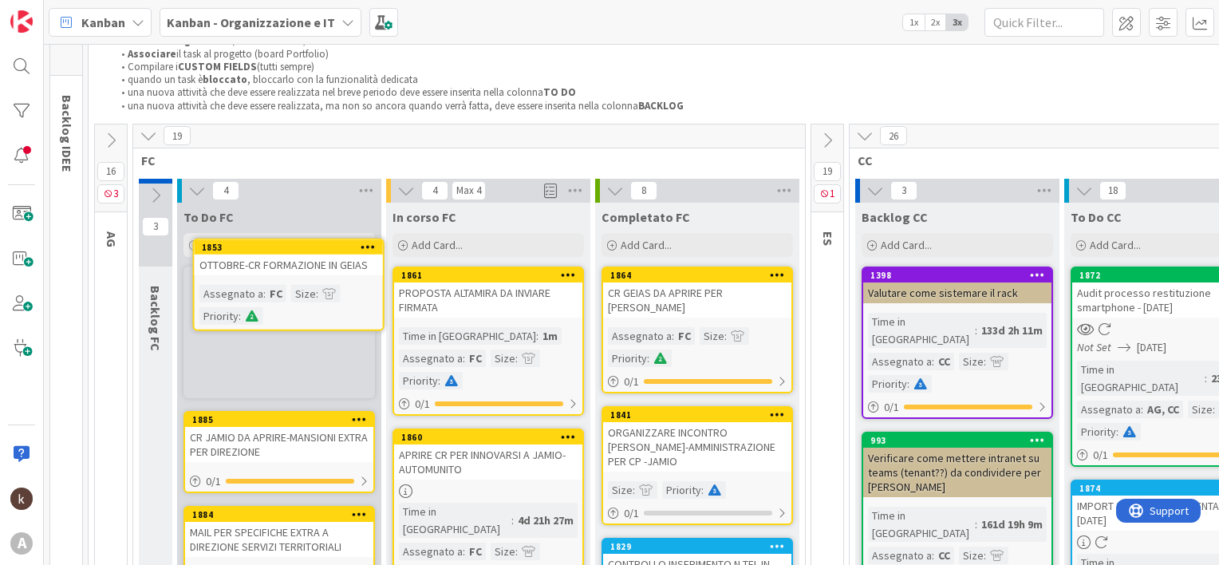
scroll to position [59, 0]
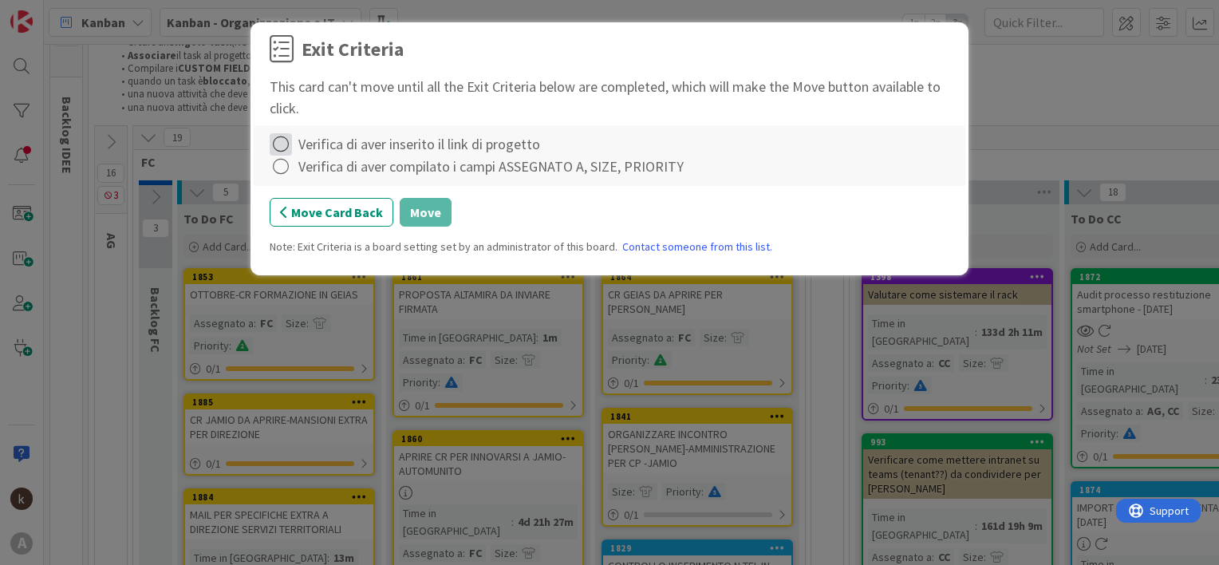
click at [276, 144] on icon at bounding box center [281, 144] width 22 height 22
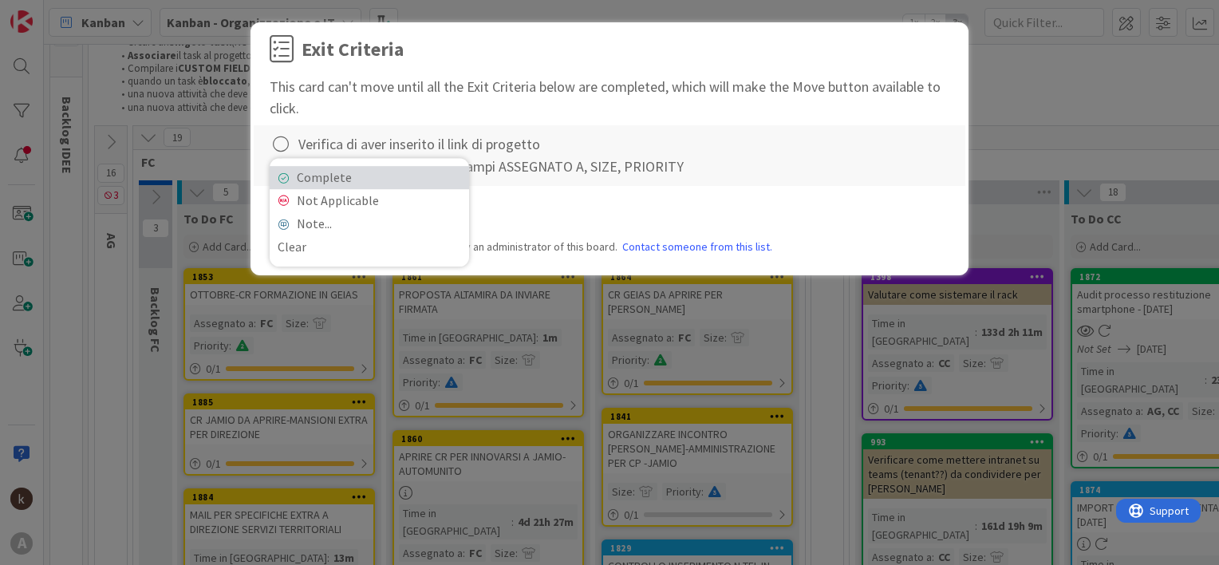
click at [281, 173] on icon at bounding box center [283, 178] width 11 height 10
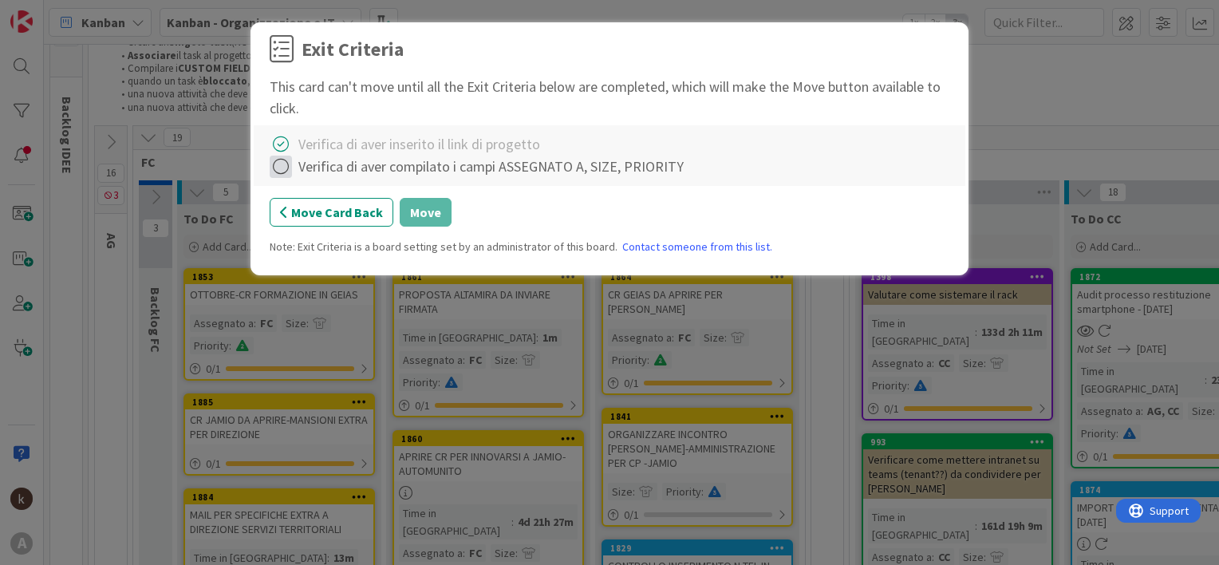
click at [281, 172] on icon at bounding box center [281, 167] width 22 height 22
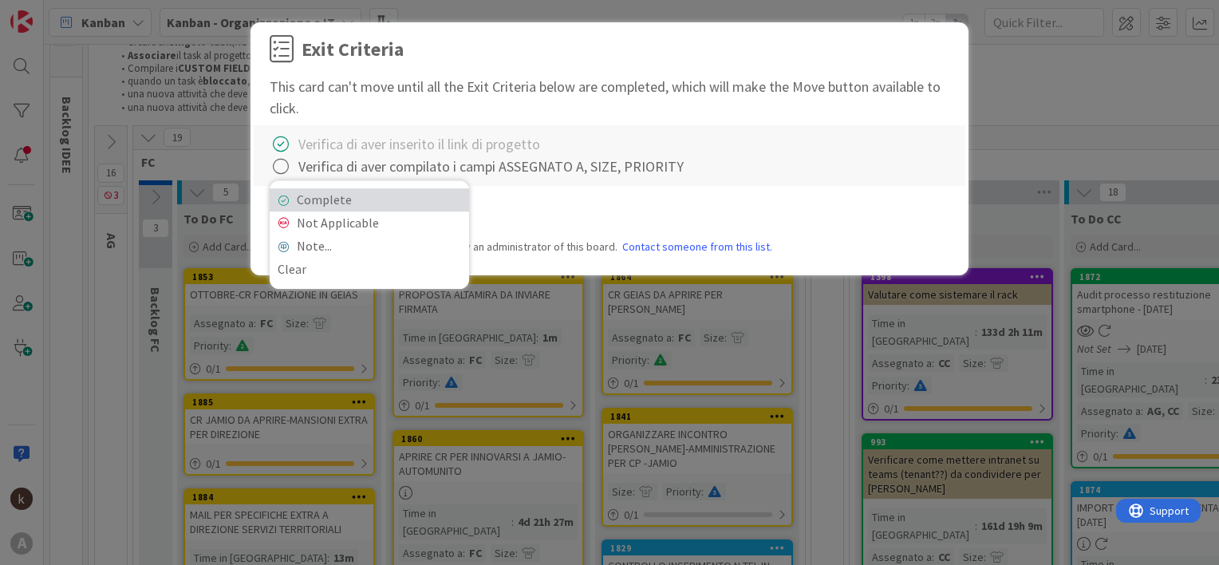
click at [306, 205] on link "Complete" at bounding box center [369, 199] width 199 height 23
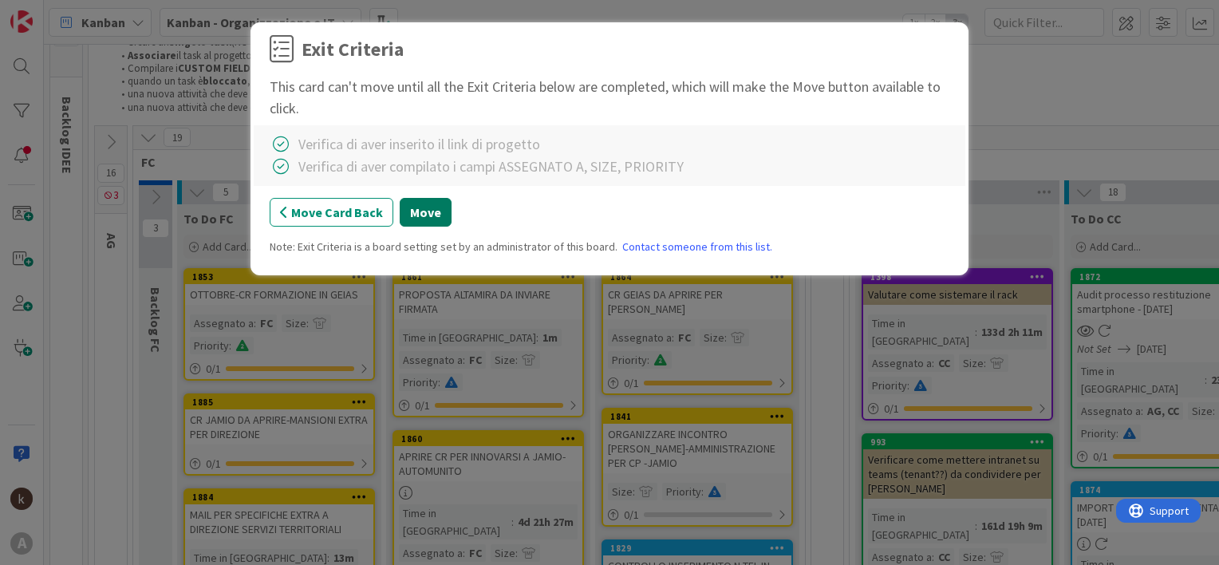
click at [436, 211] on button "Move" at bounding box center [426, 212] width 52 height 29
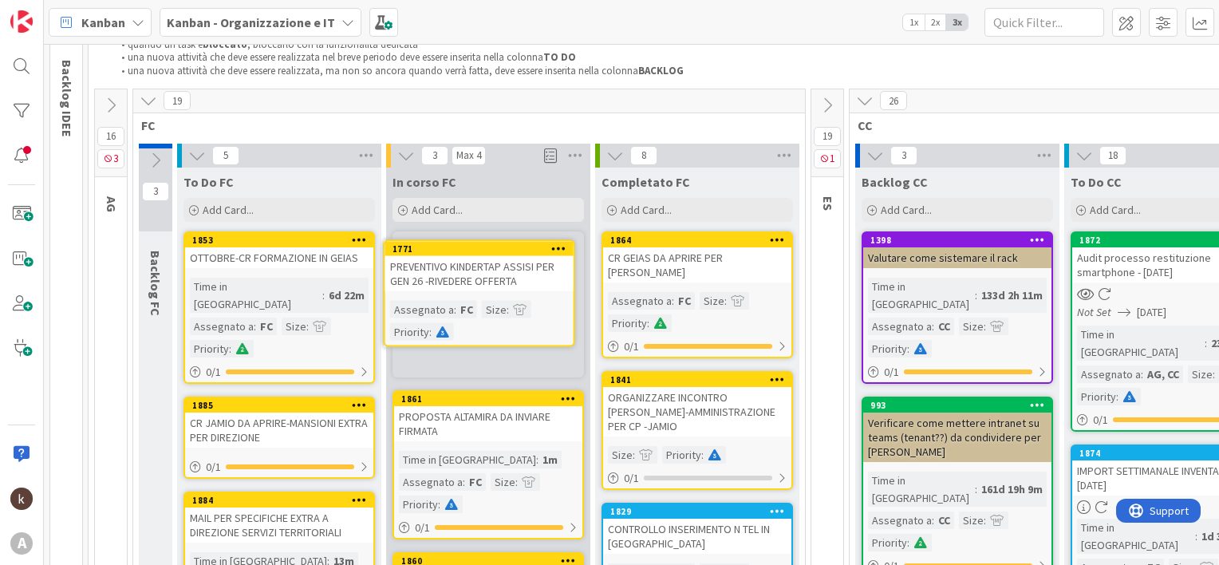
scroll to position [81, 0]
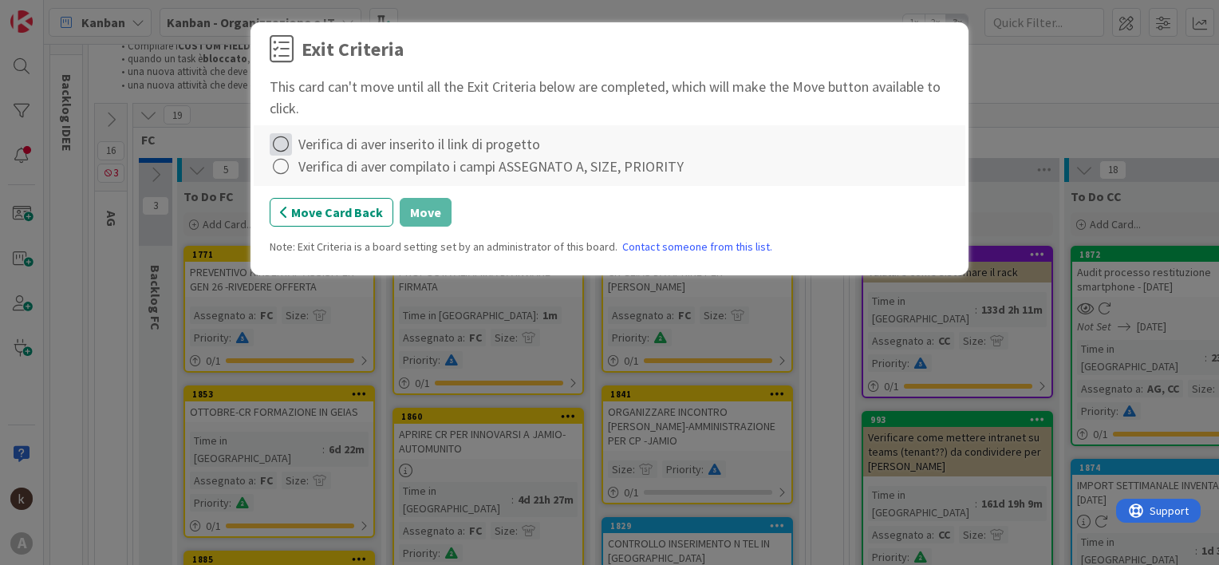
click at [282, 148] on icon at bounding box center [281, 144] width 22 height 22
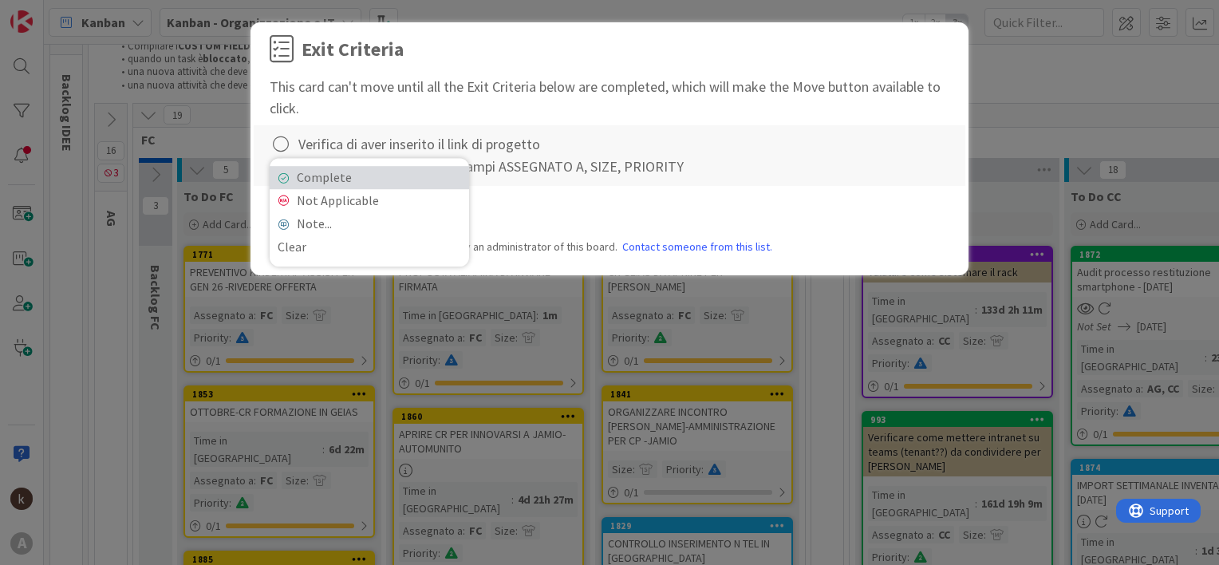
click at [286, 167] on link "Complete" at bounding box center [369, 177] width 199 height 23
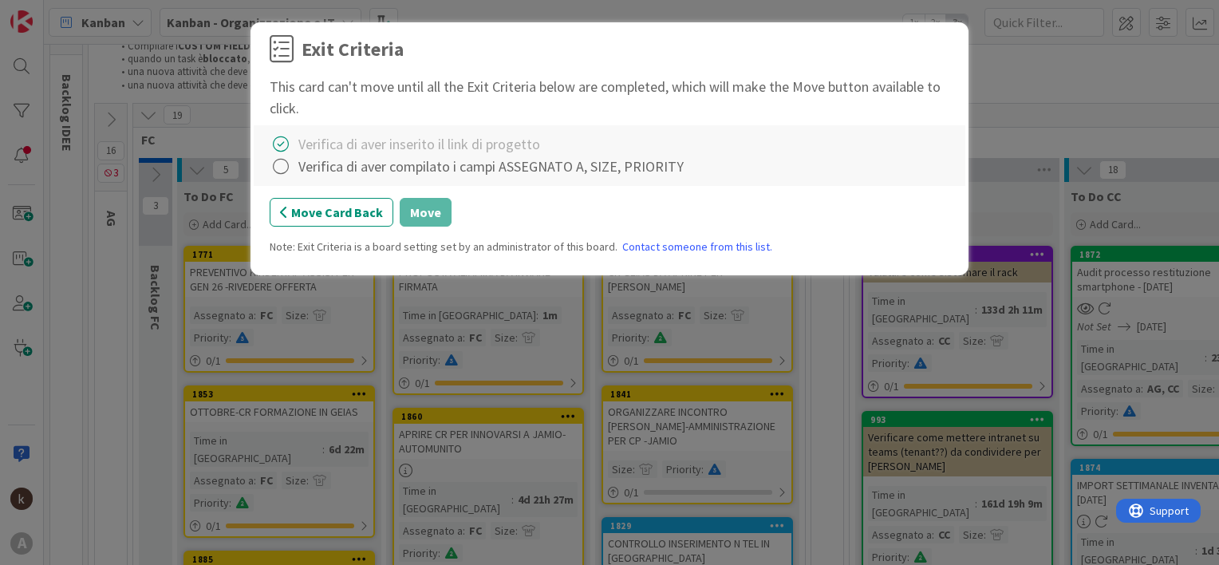
click at [286, 167] on icon at bounding box center [281, 167] width 22 height 22
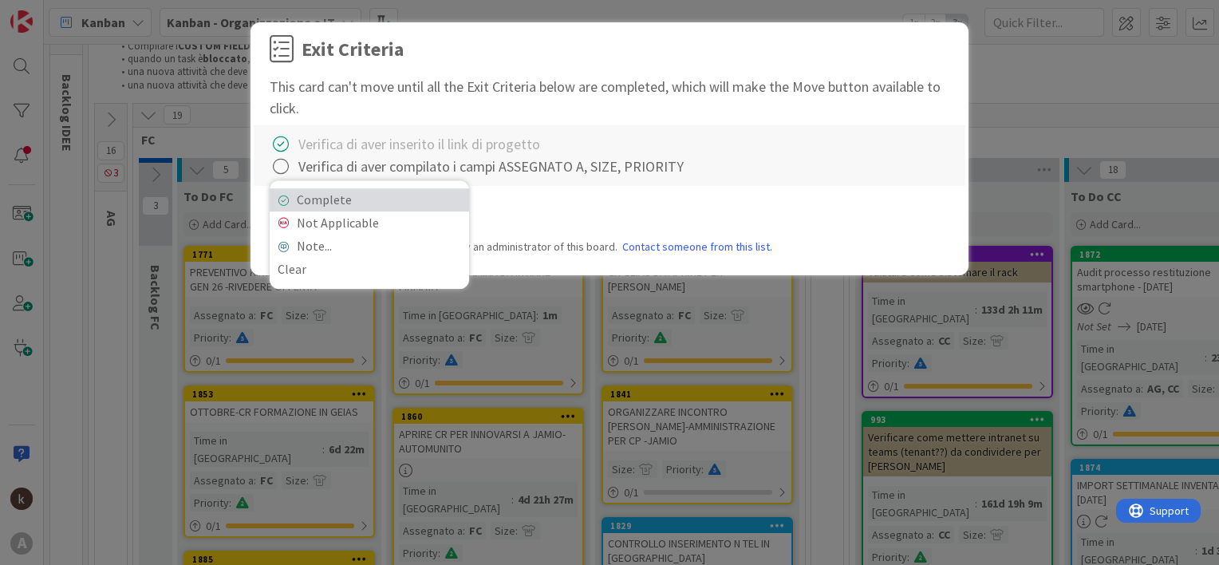
click at [295, 195] on link "Complete" at bounding box center [369, 199] width 199 height 23
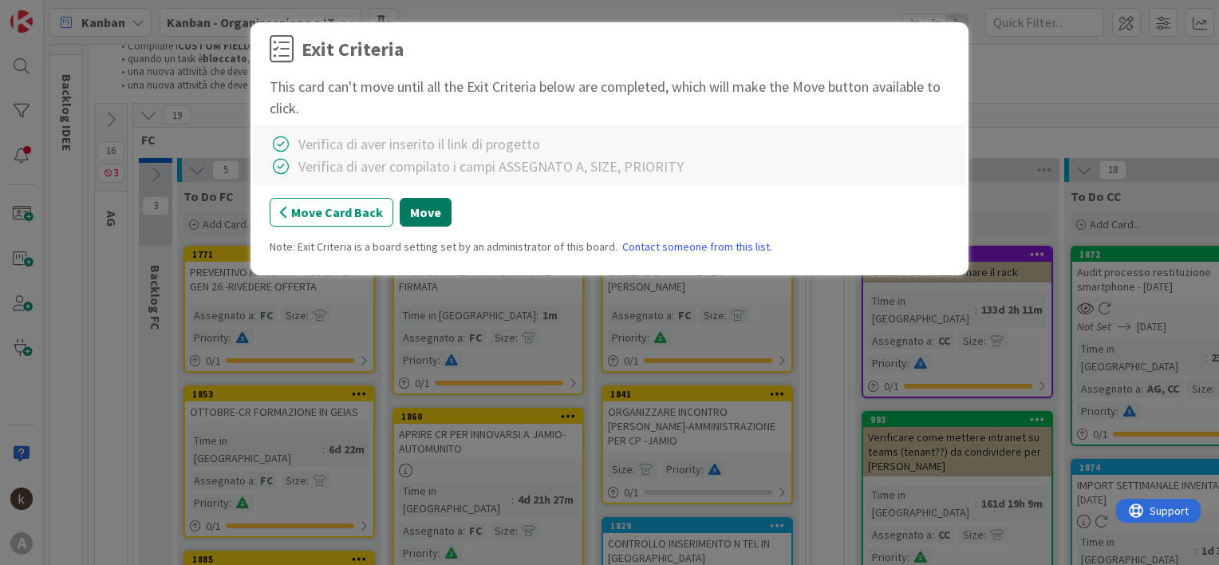
click at [412, 209] on button "Move" at bounding box center [426, 212] width 52 height 29
